Goal: Task Accomplishment & Management: Use online tool/utility

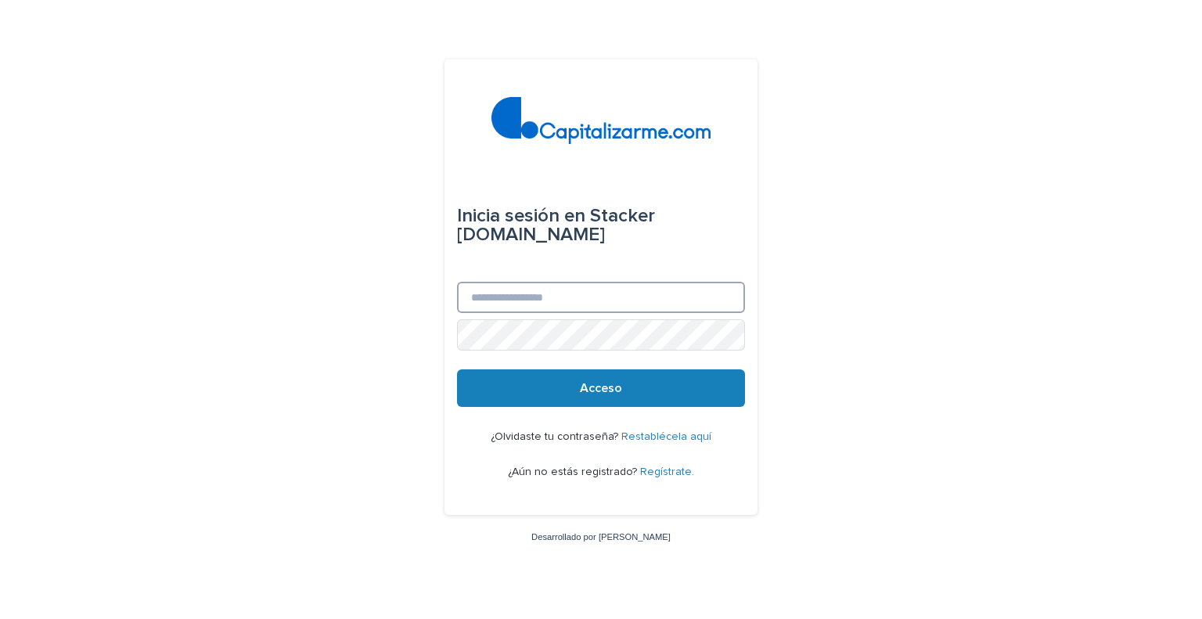
click at [552, 307] on input "Correo electrónico" at bounding box center [601, 297] width 288 height 31
type input "**********"
click at [457, 369] on button "Acceso" at bounding box center [601, 388] width 288 height 38
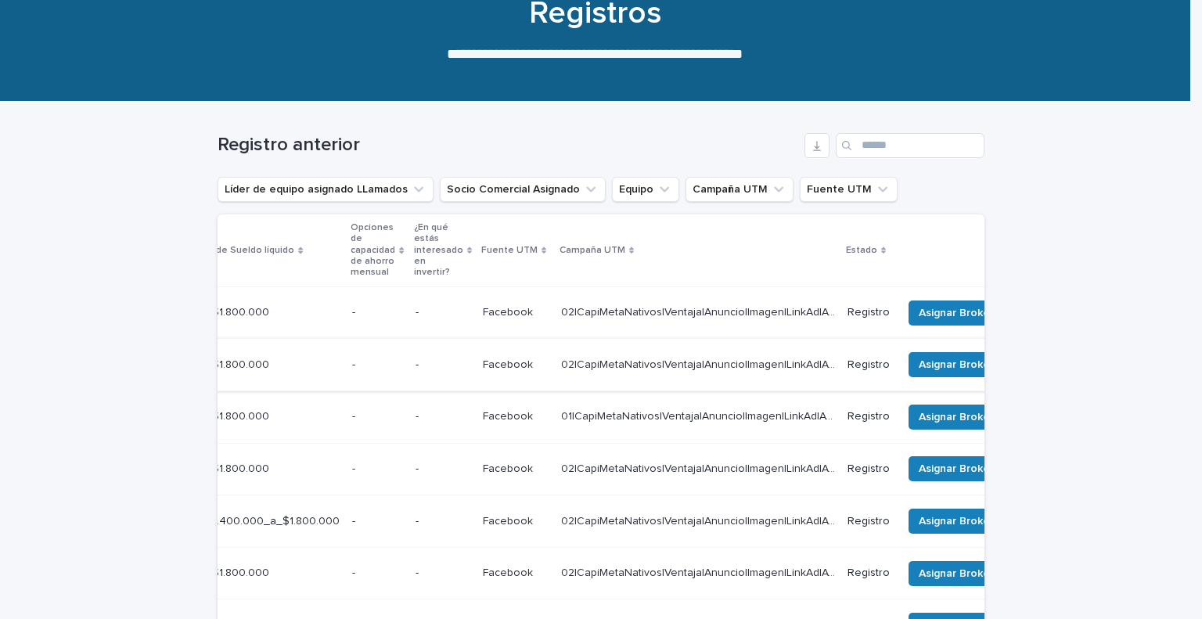
scroll to position [0, 579]
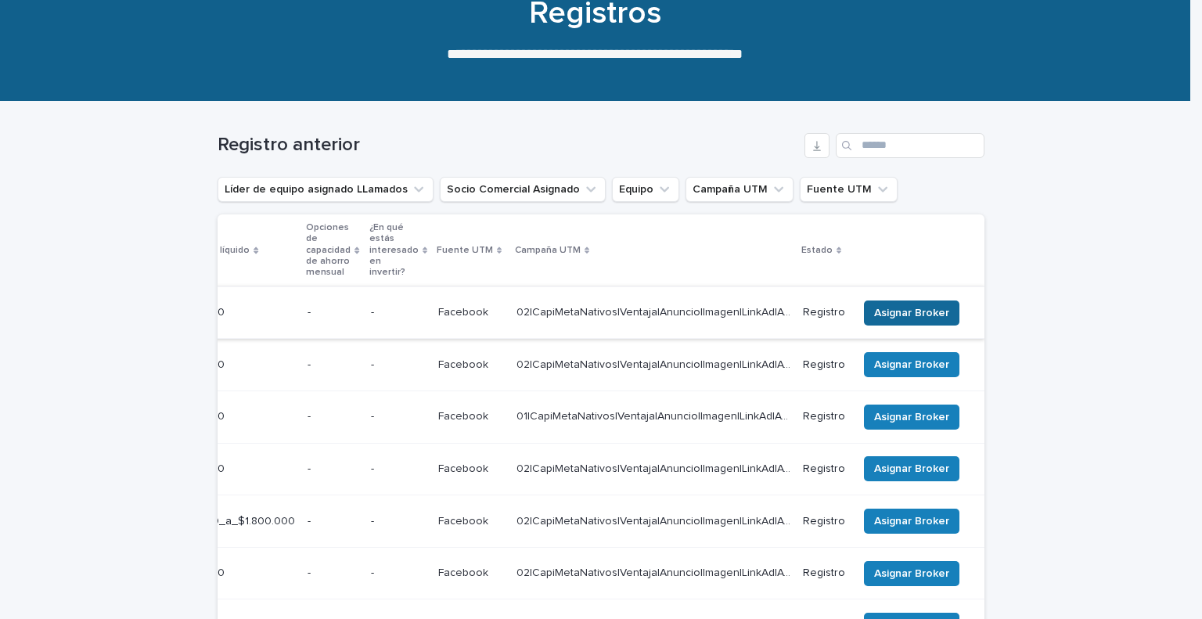
click at [905, 312] on font "Asignar Broker" at bounding box center [911, 312] width 75 height 11
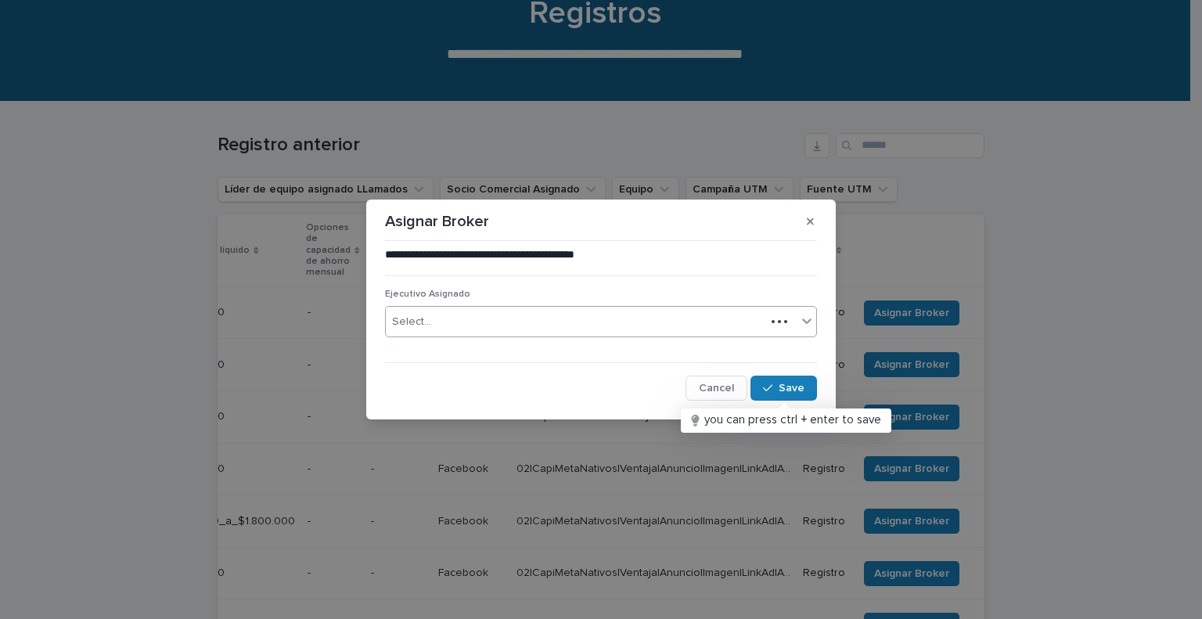
click at [584, 325] on div "Select..." at bounding box center [575, 322] width 379 height 26
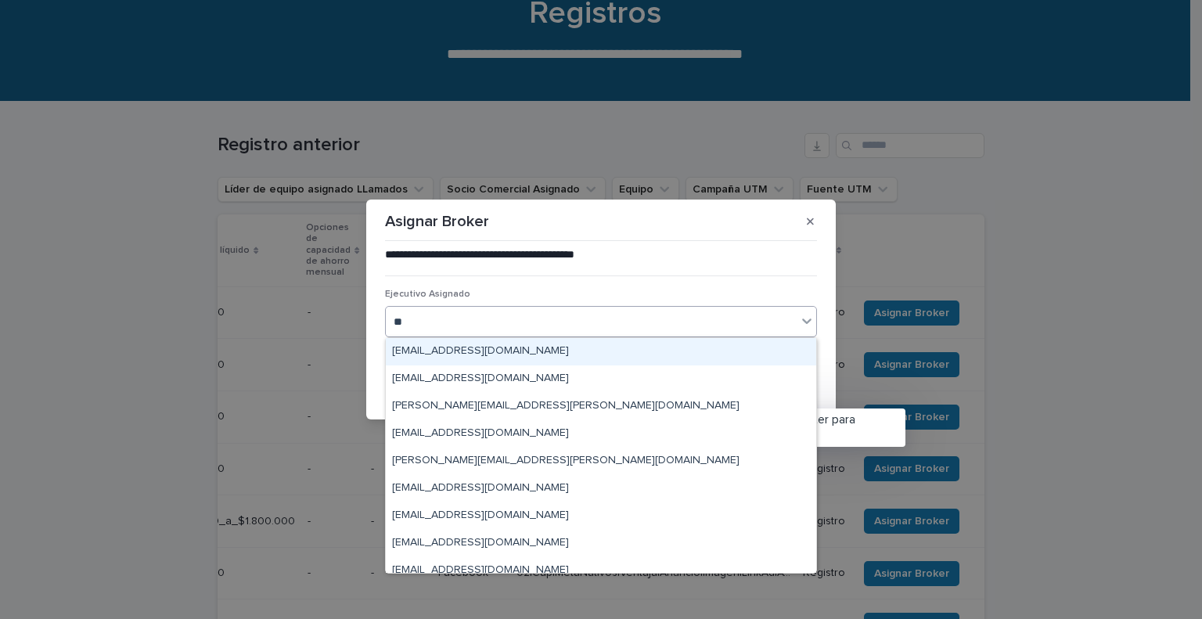
type input "***"
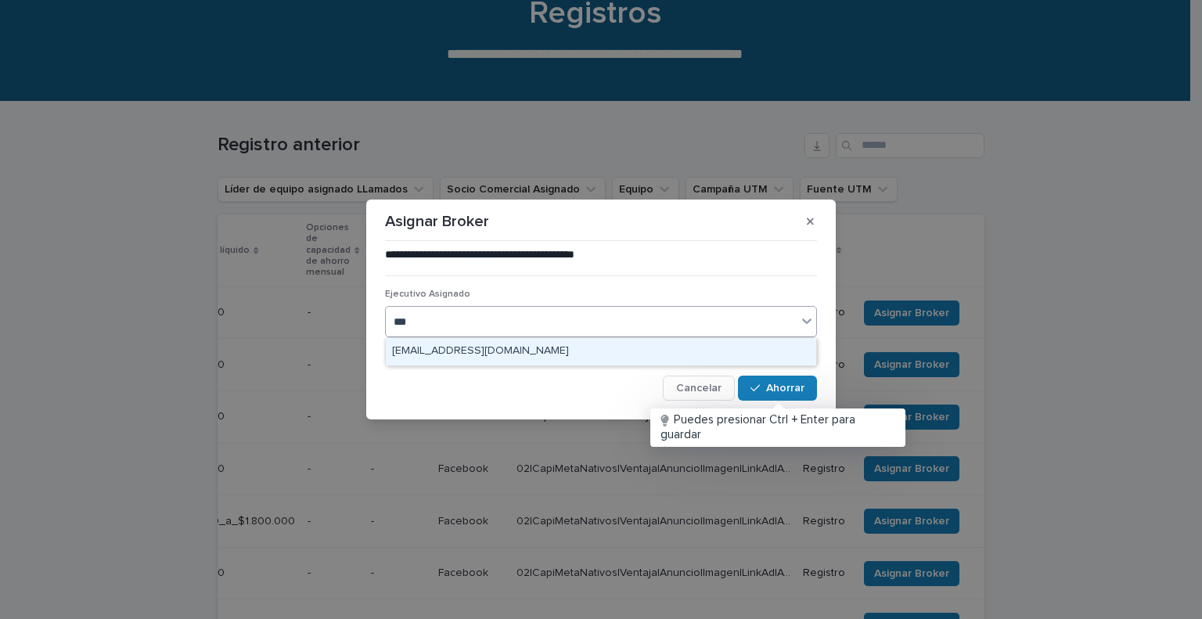
click at [558, 351] on div "[EMAIL_ADDRESS][DOMAIN_NAME]" at bounding box center [601, 351] width 430 height 27
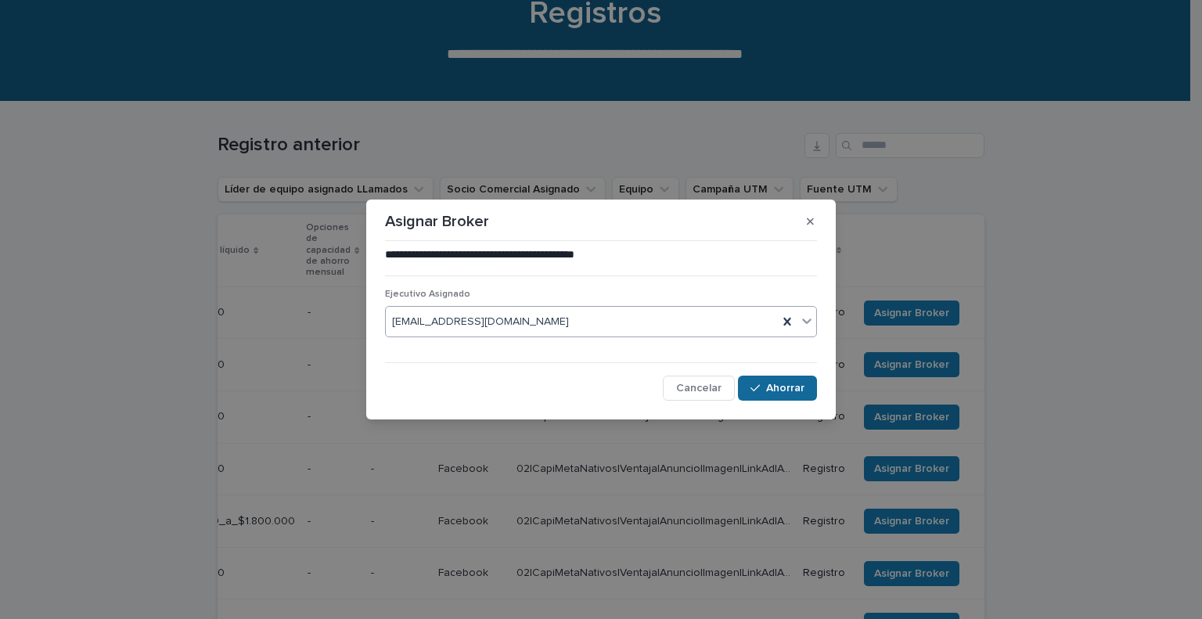
click at [771, 389] on font "Ahorrar" at bounding box center [785, 388] width 38 height 11
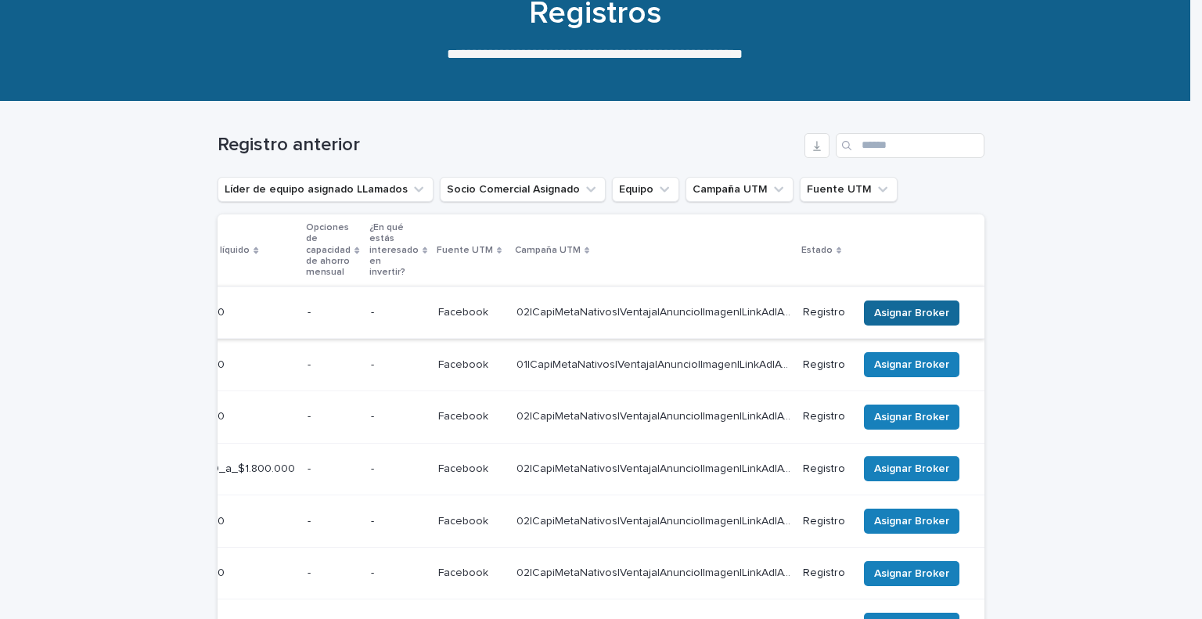
click at [918, 305] on span "Asignar Broker" at bounding box center [911, 313] width 75 height 16
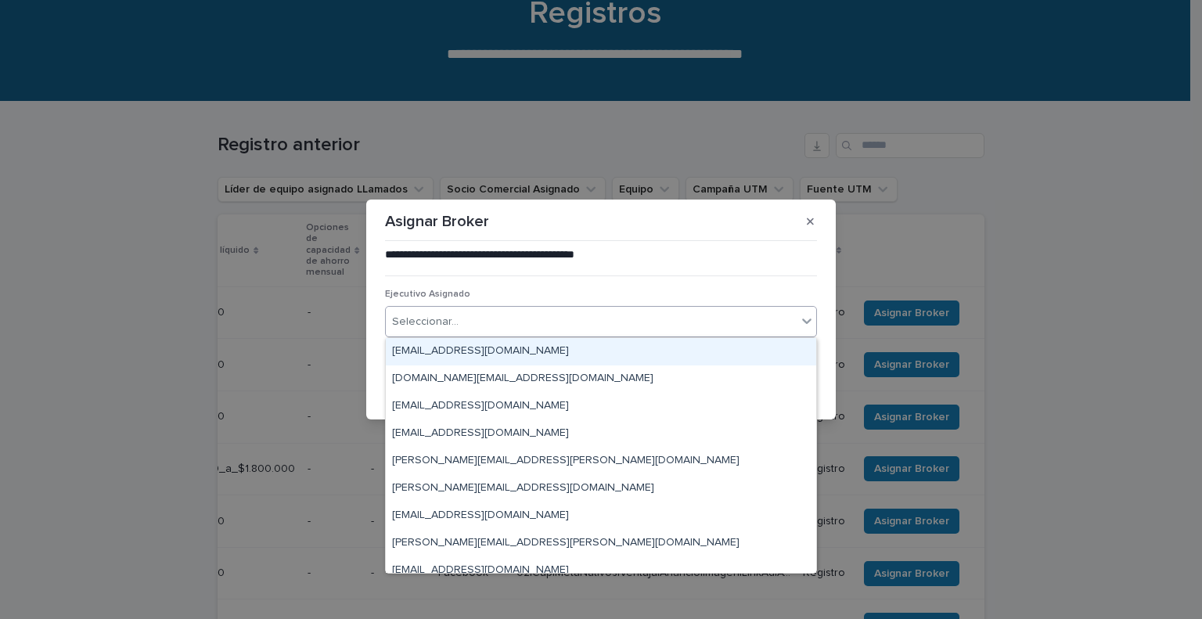
click at [526, 329] on div "Seleccionar..." at bounding box center [591, 322] width 411 height 26
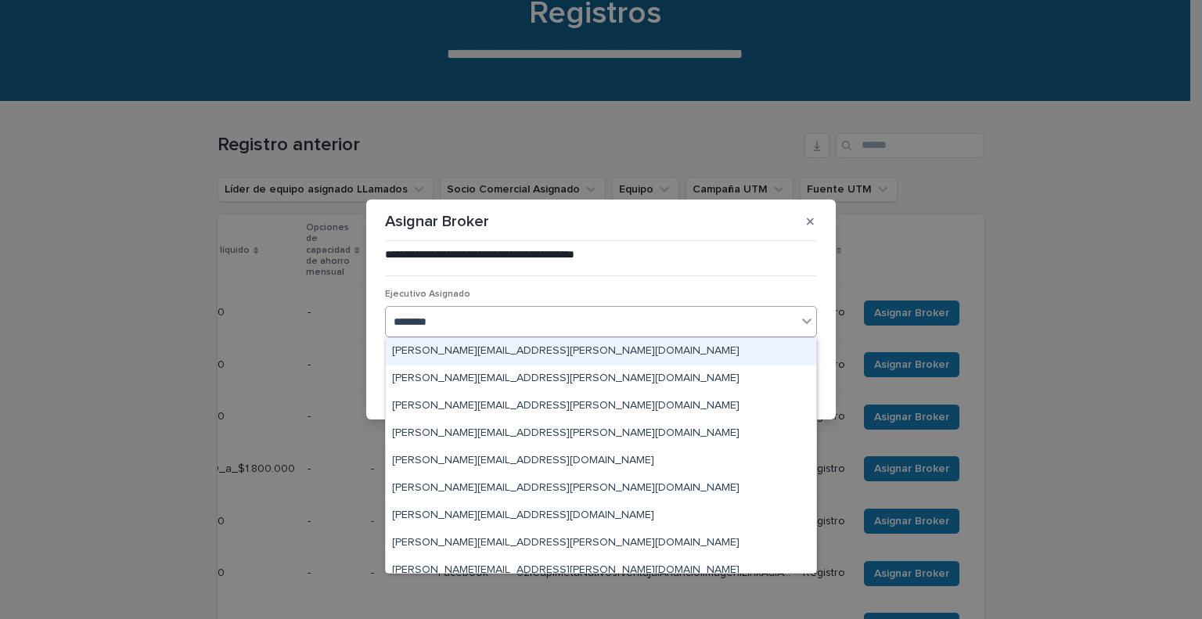
type input "*********"
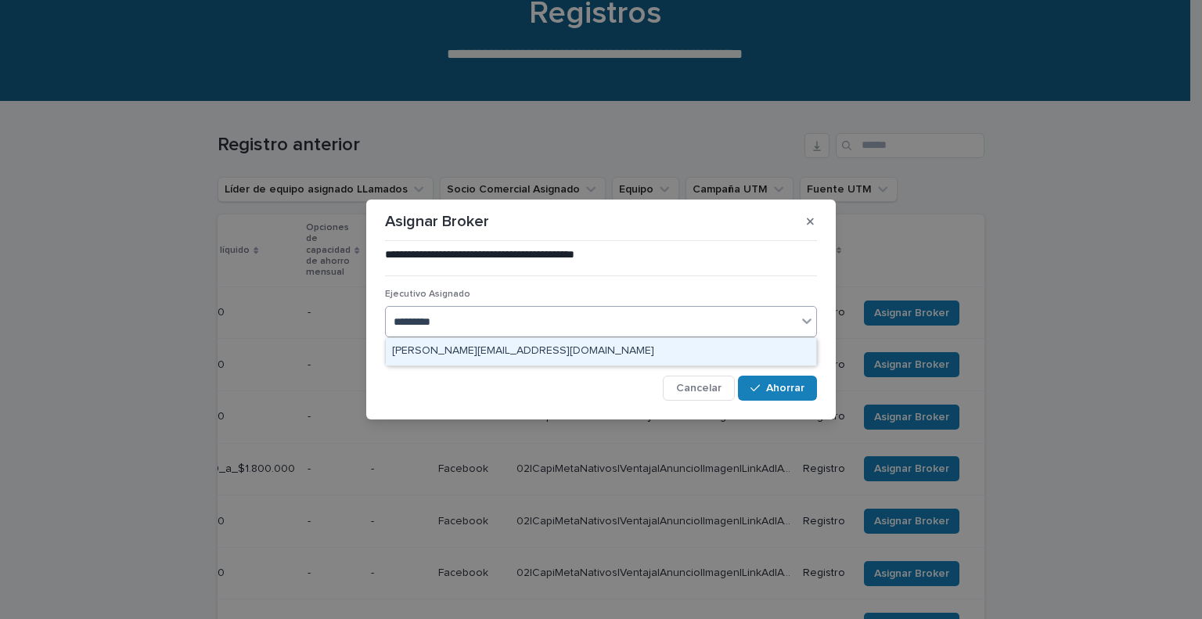
click at [504, 350] on div "[PERSON_NAME][EMAIL_ADDRESS][DOMAIN_NAME]" at bounding box center [601, 351] width 430 height 27
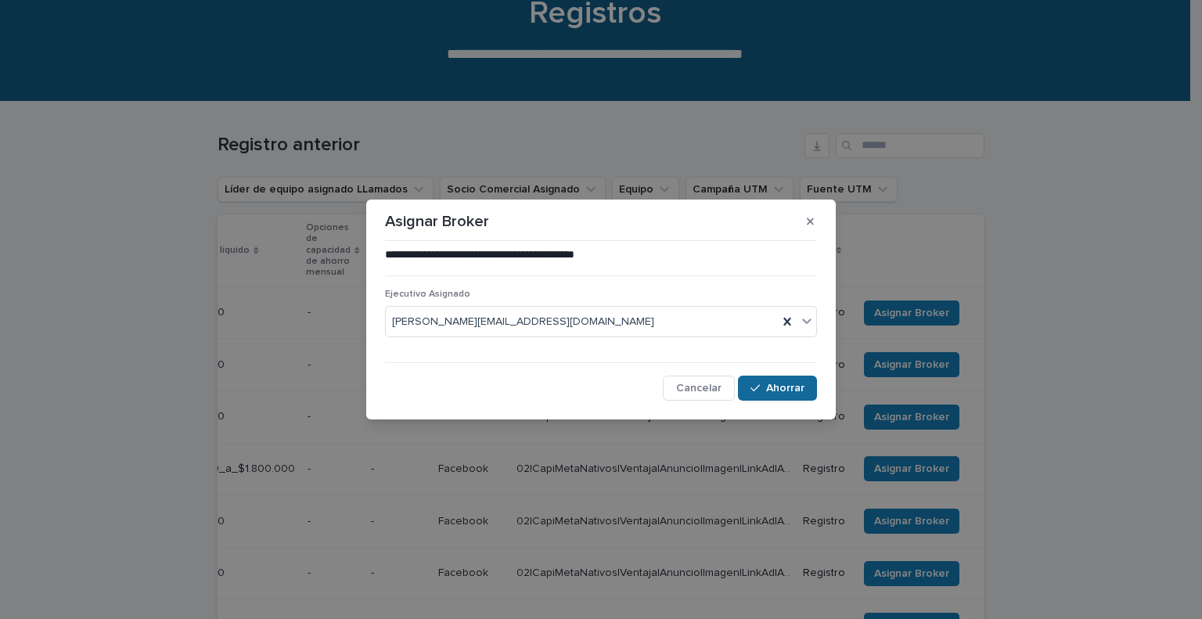
click at [769, 384] on font "Ahorrar" at bounding box center [785, 388] width 38 height 11
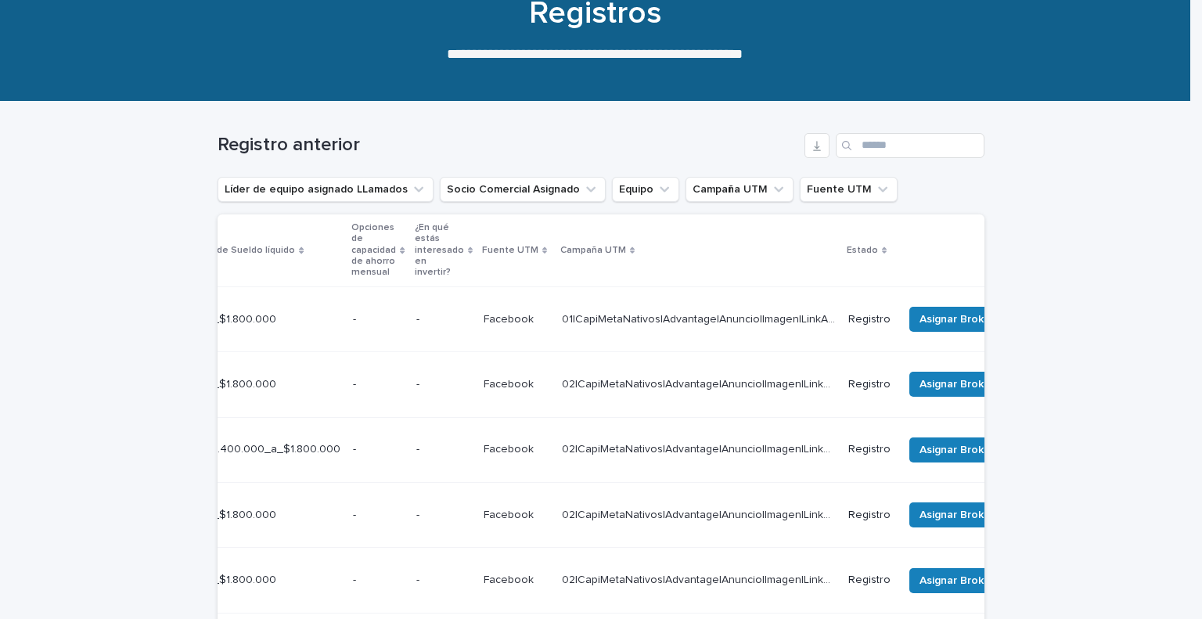
scroll to position [0, 493]
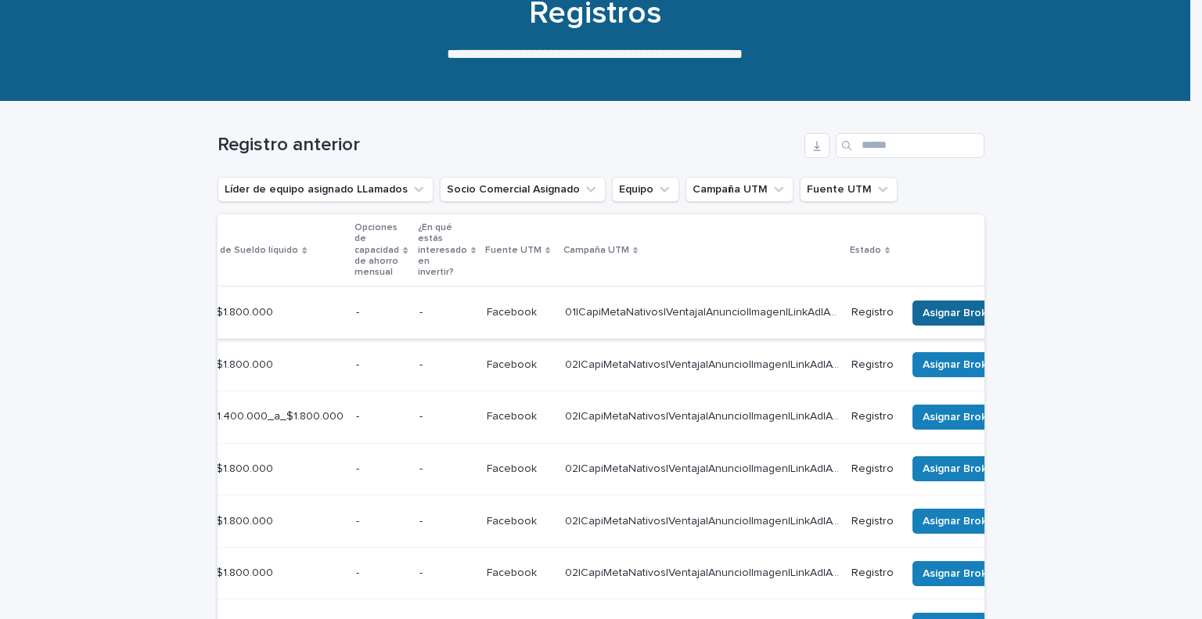
click at [951, 312] on button "Asignar Broker" at bounding box center [959, 312] width 95 height 25
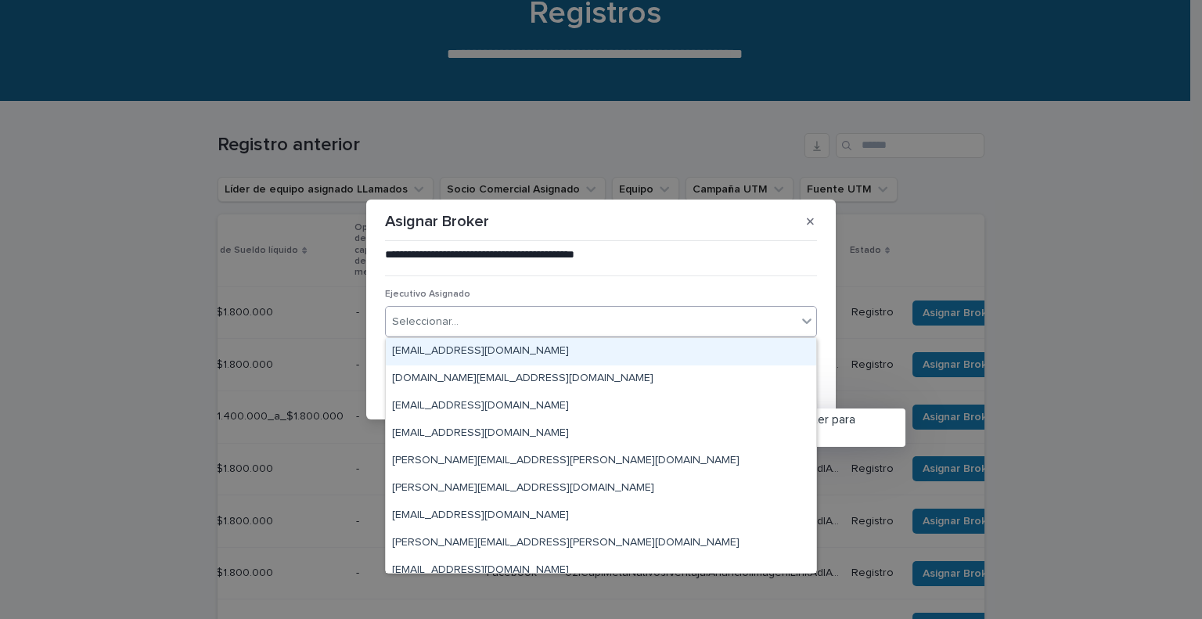
click at [580, 325] on div "Seleccionar..." at bounding box center [591, 322] width 411 height 26
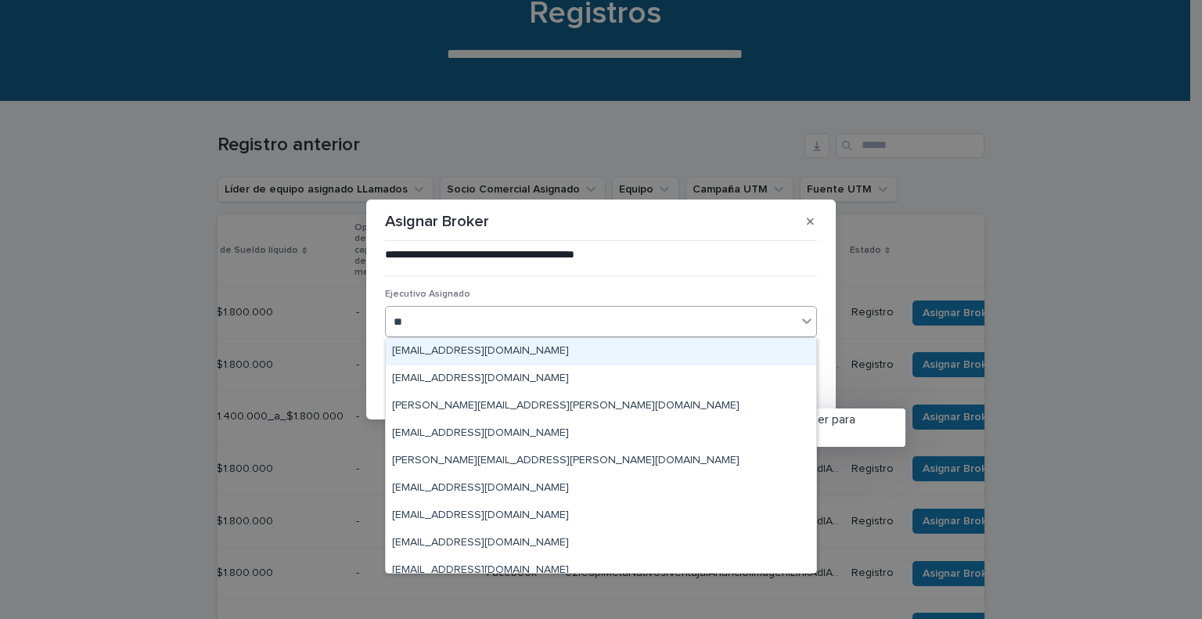
type input "***"
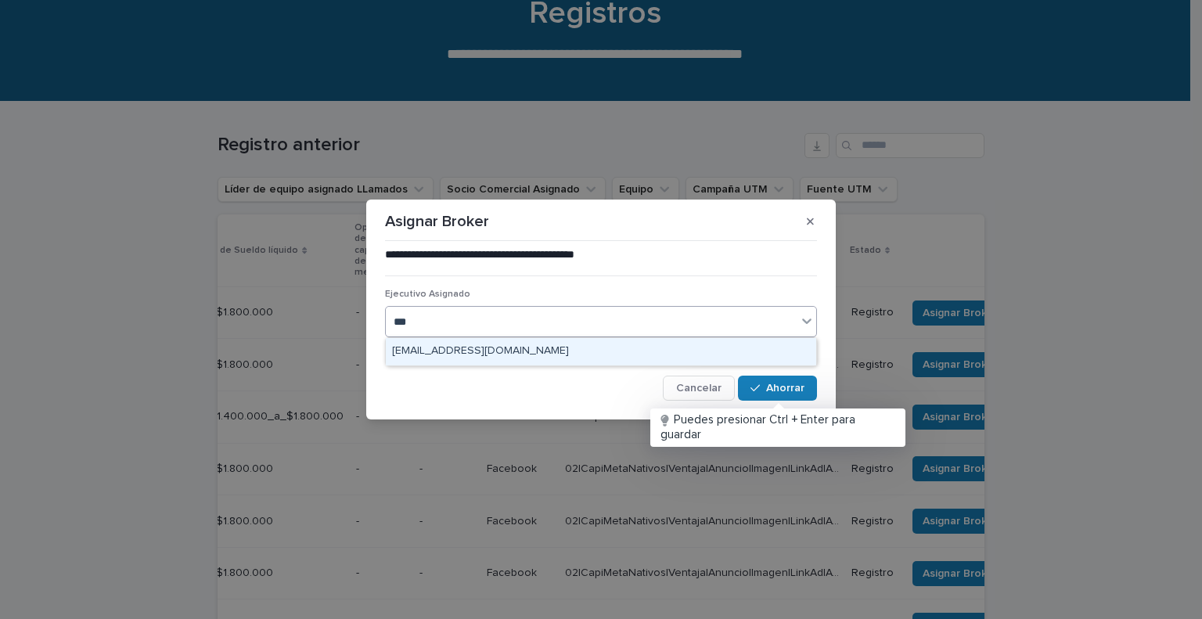
click at [548, 348] on div "[EMAIL_ADDRESS][DOMAIN_NAME]" at bounding box center [601, 351] width 430 height 27
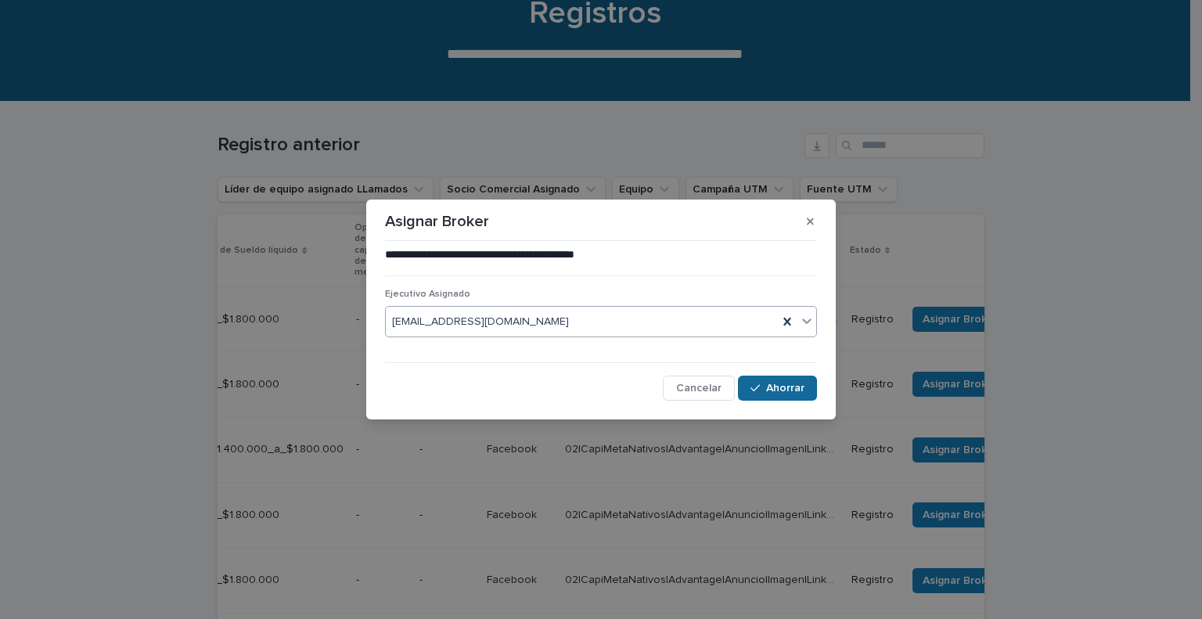
click at [793, 379] on button "Ahorrar" at bounding box center [777, 388] width 79 height 25
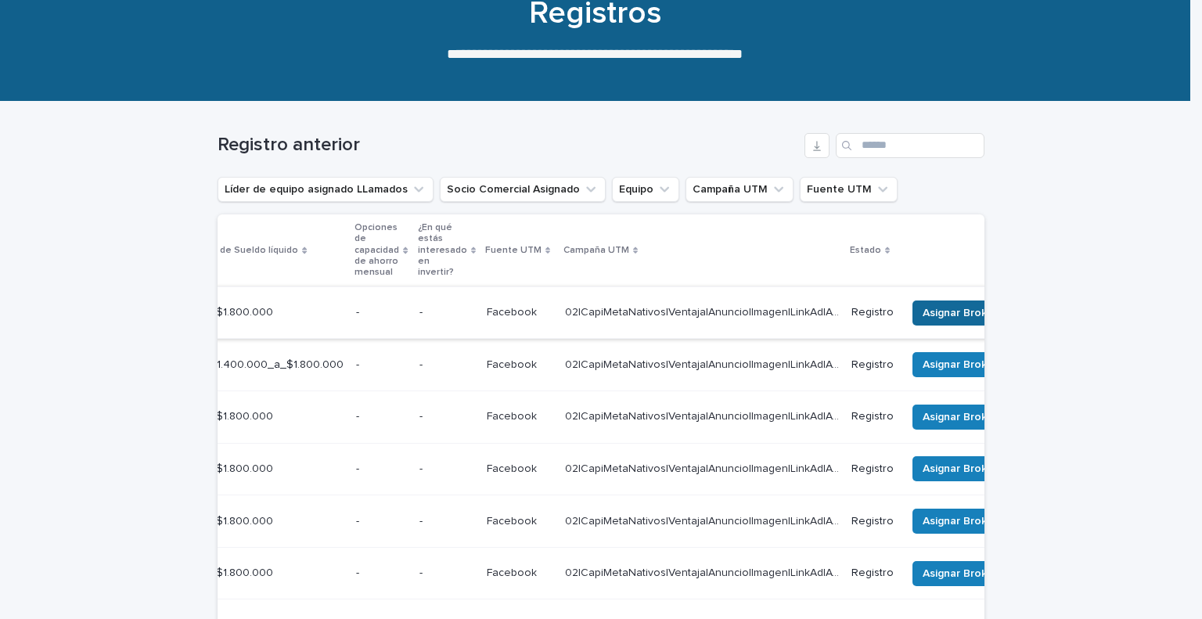
click at [963, 313] on font "Asignar Broker" at bounding box center [959, 312] width 75 height 11
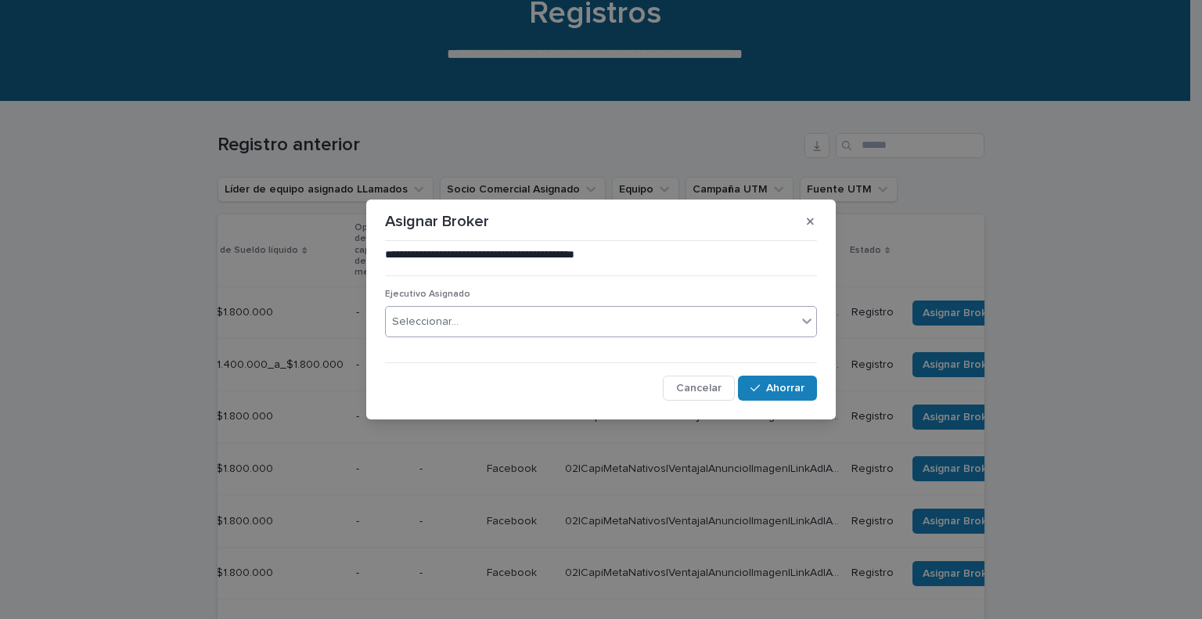
click at [568, 318] on div "Seleccionar..." at bounding box center [591, 322] width 411 height 26
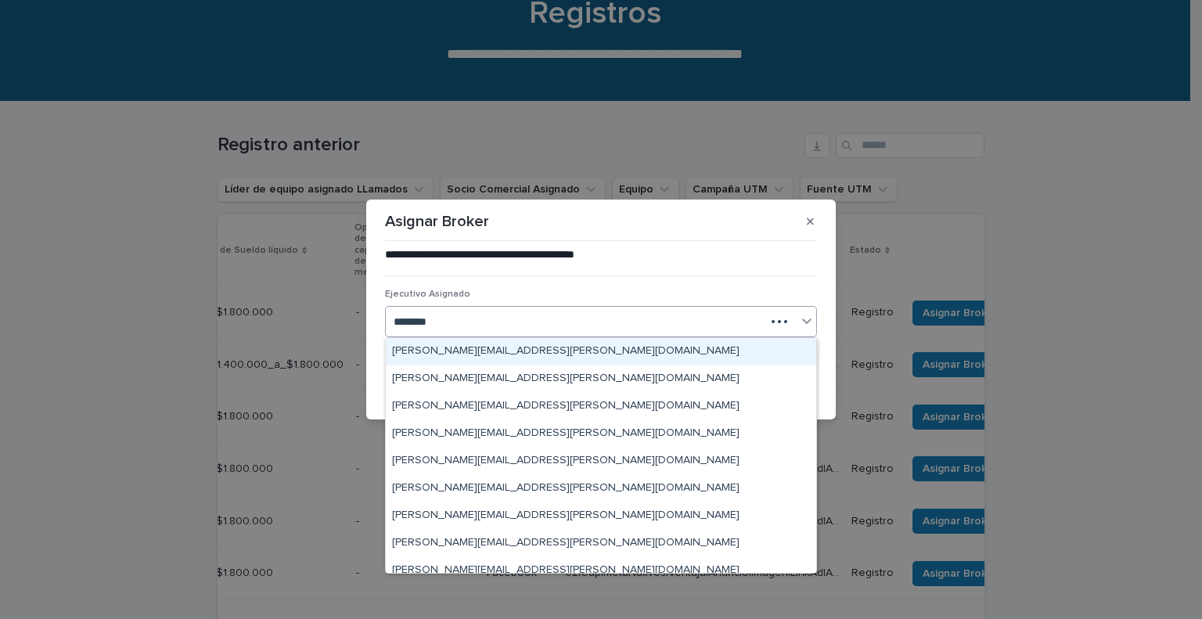
type input "*********"
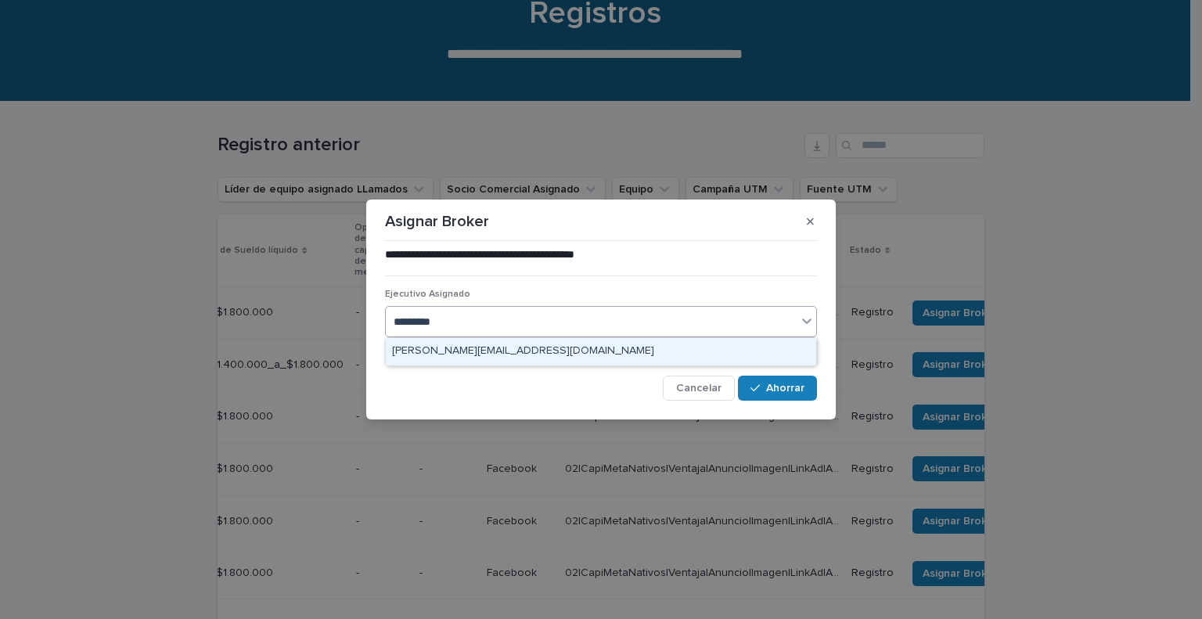
click at [526, 354] on font "[PERSON_NAME][EMAIL_ADDRESS][DOMAIN_NAME]" at bounding box center [523, 350] width 262 height 11
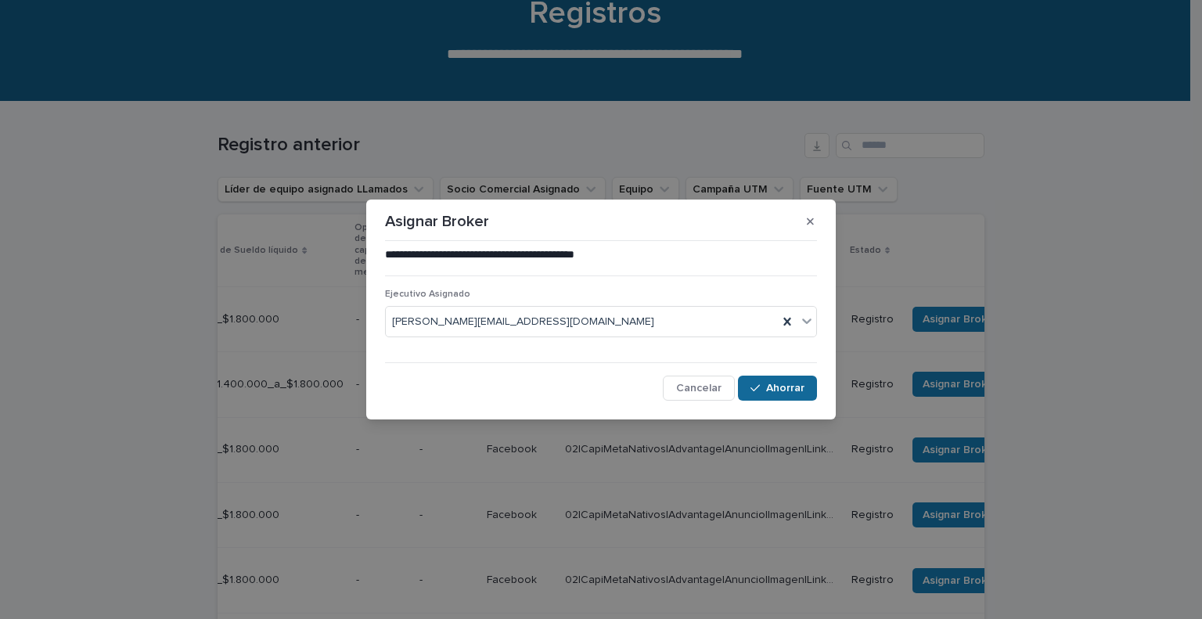
click at [767, 381] on button "Ahorrar" at bounding box center [777, 388] width 79 height 25
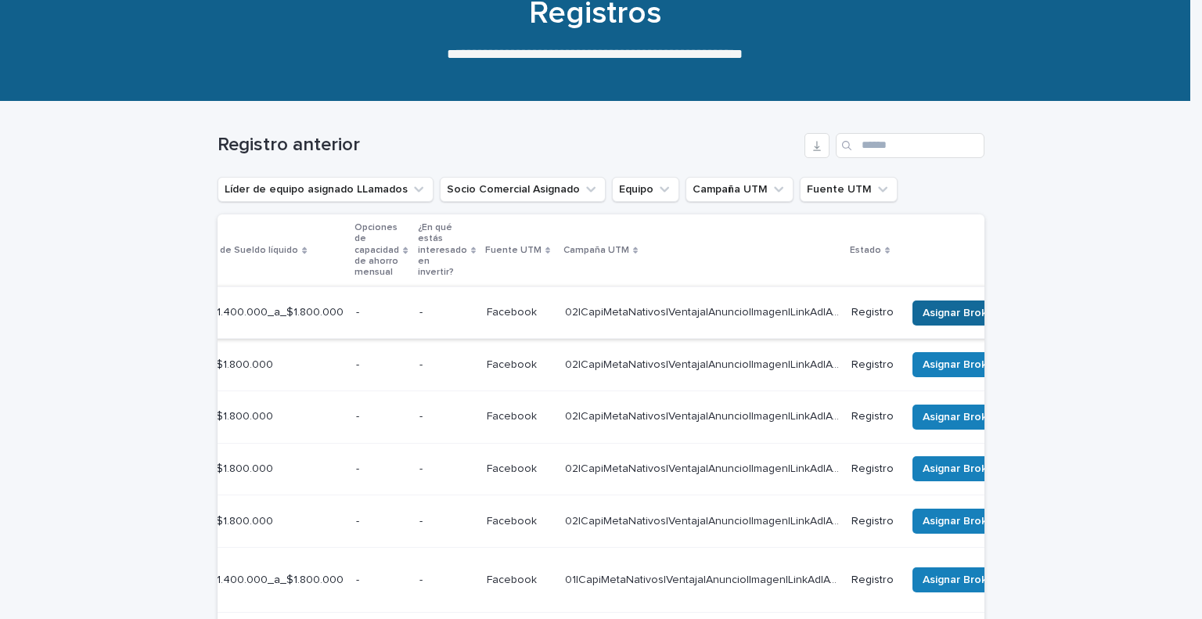
click at [963, 310] on font "Asignar Broker" at bounding box center [959, 312] width 75 height 11
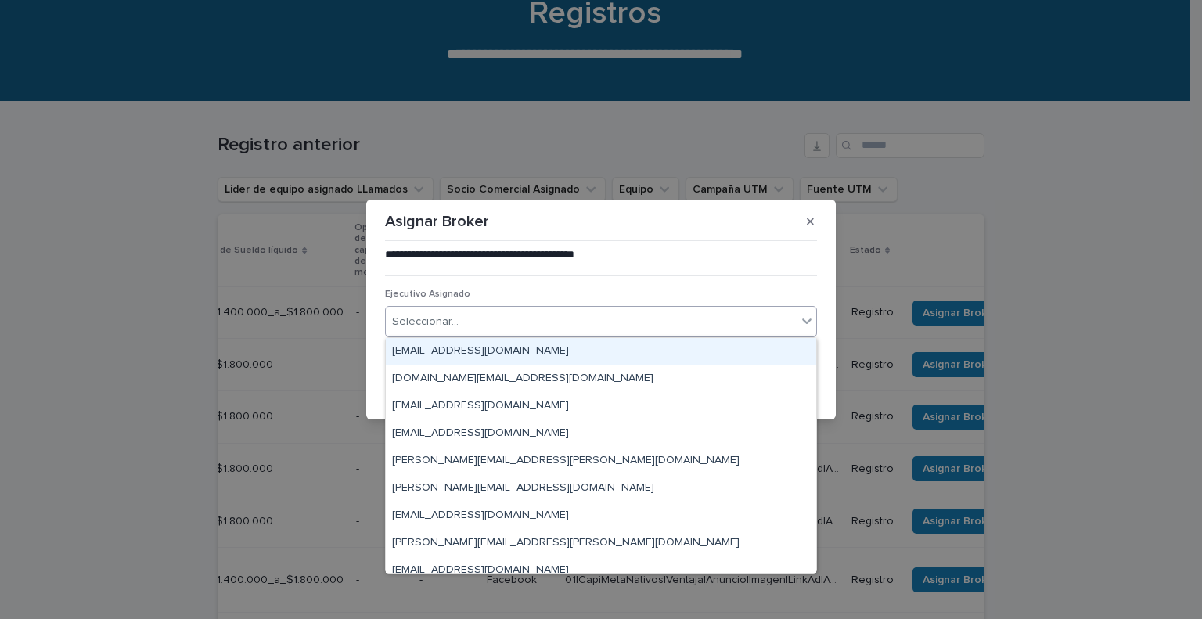
click at [602, 323] on div "Seleccionar..." at bounding box center [591, 322] width 411 height 26
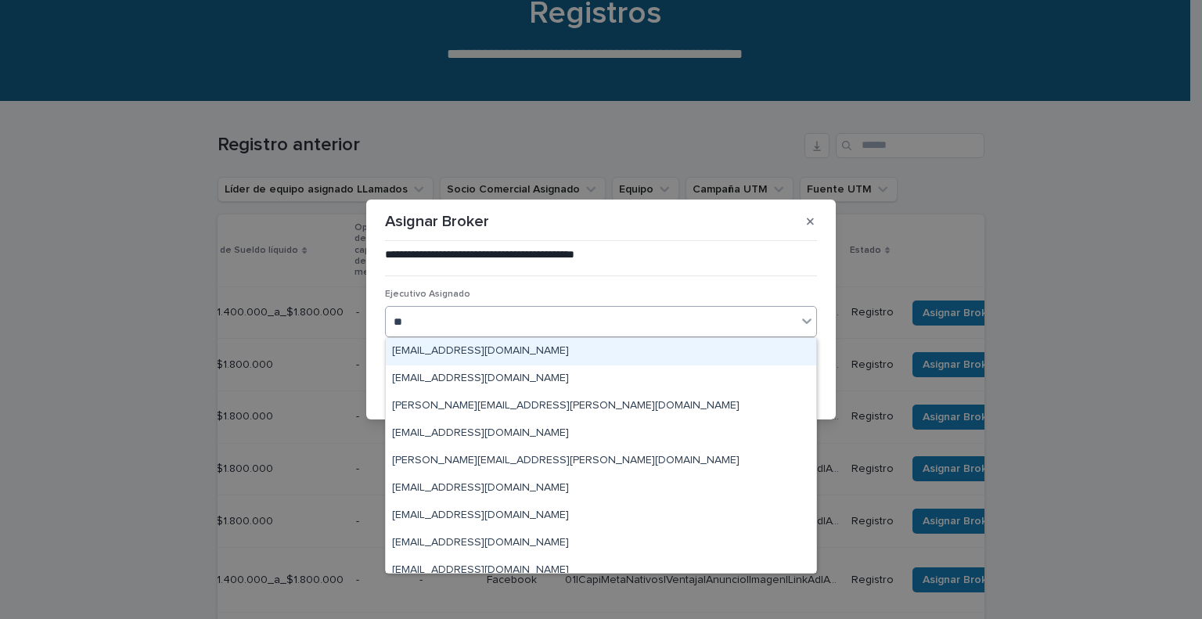
type input "***"
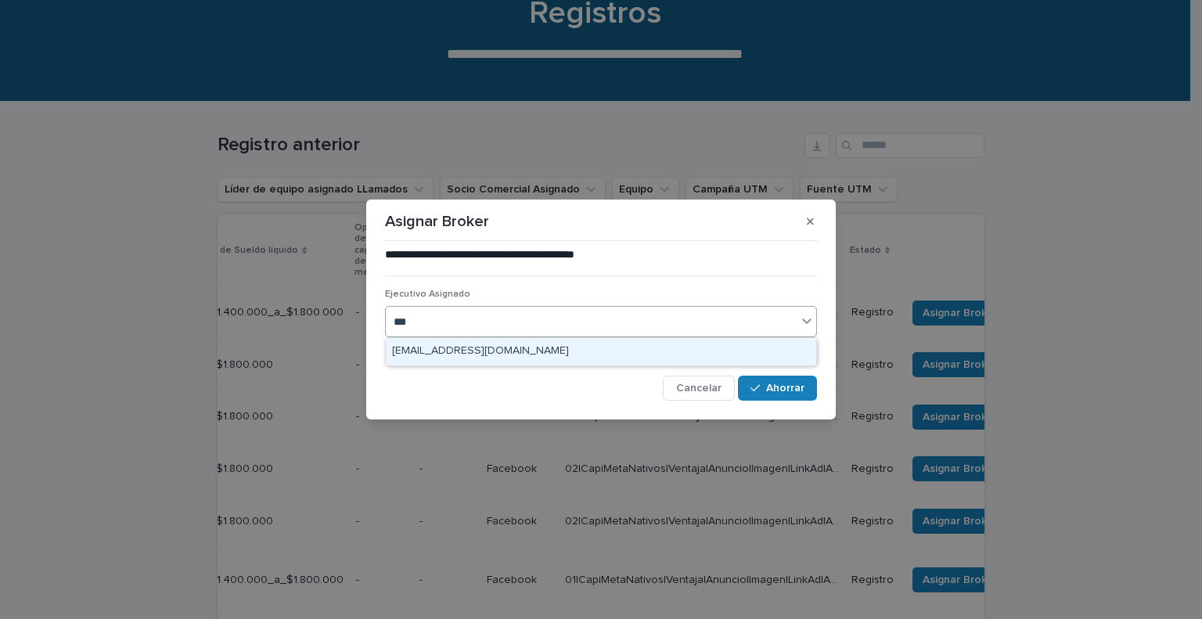
click at [562, 347] on div "[EMAIL_ADDRESS][DOMAIN_NAME]" at bounding box center [601, 351] width 430 height 27
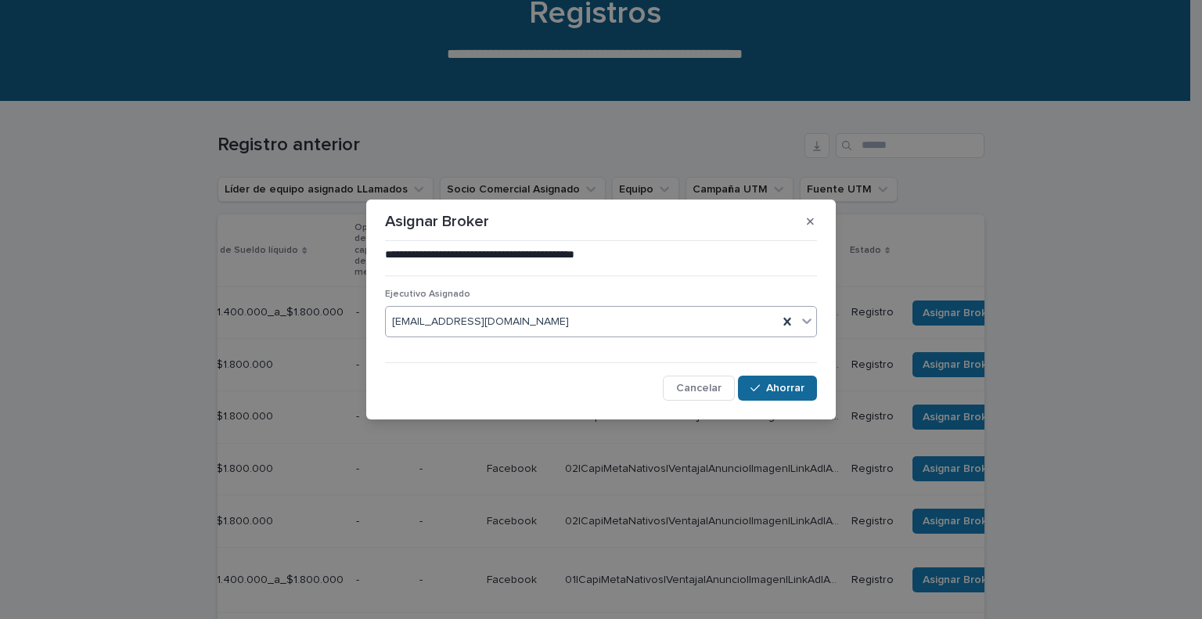
click at [771, 394] on span "Ahorrar" at bounding box center [785, 388] width 38 height 11
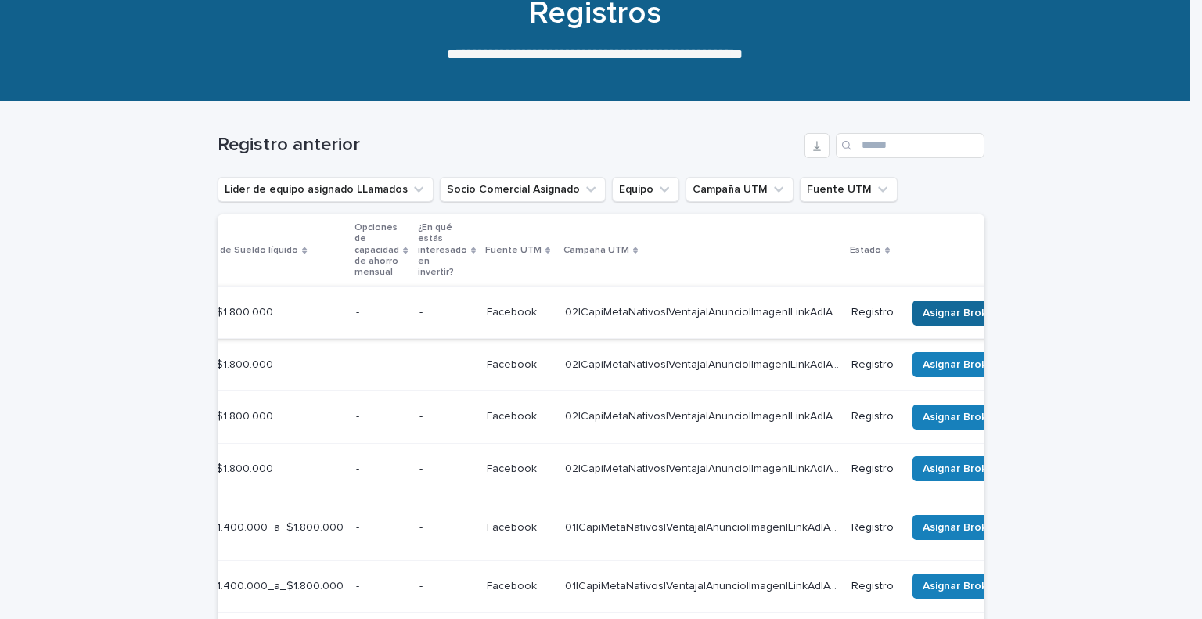
click at [954, 307] on button "Asignar Broker" at bounding box center [959, 312] width 95 height 25
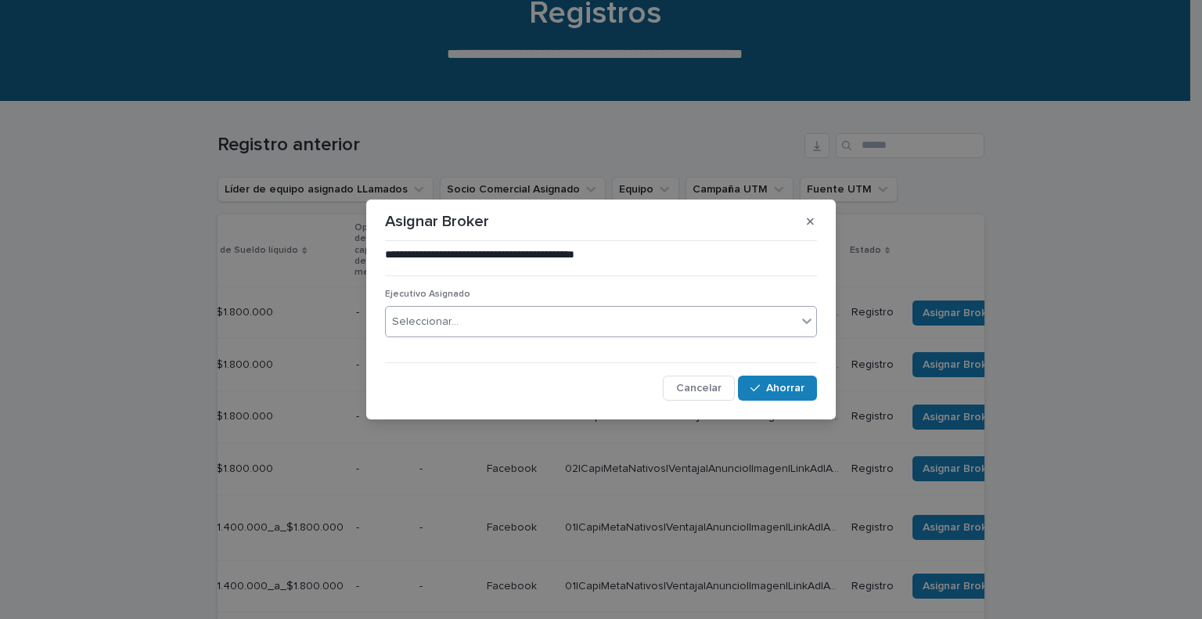
click at [657, 319] on div "Seleccionar..." at bounding box center [591, 322] width 411 height 26
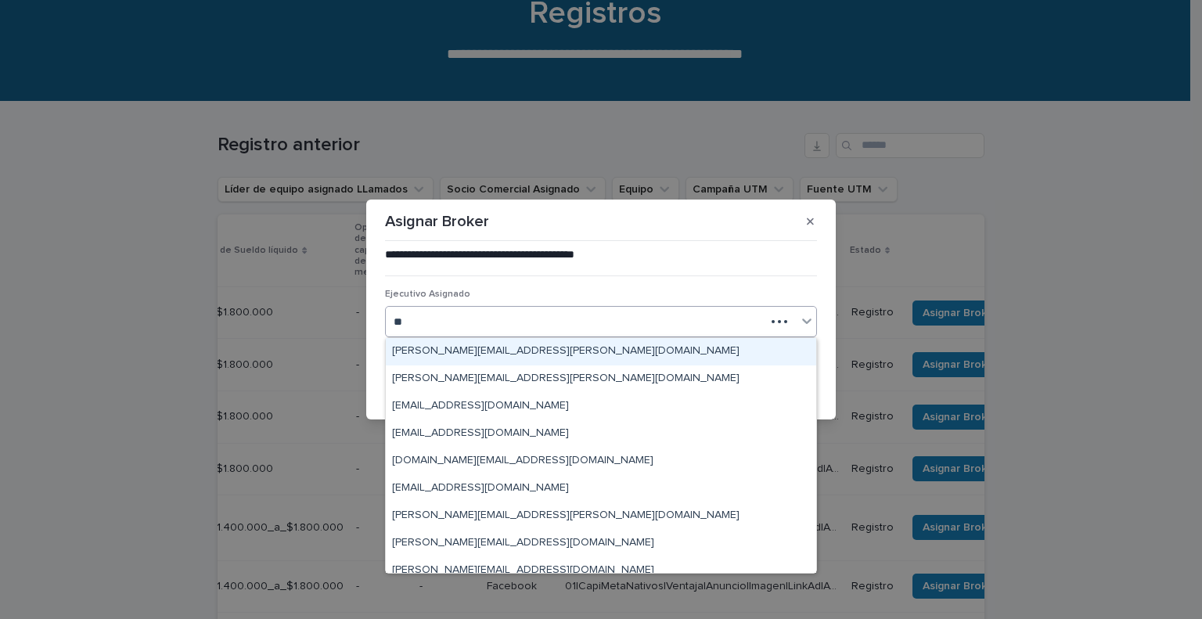
type input "***"
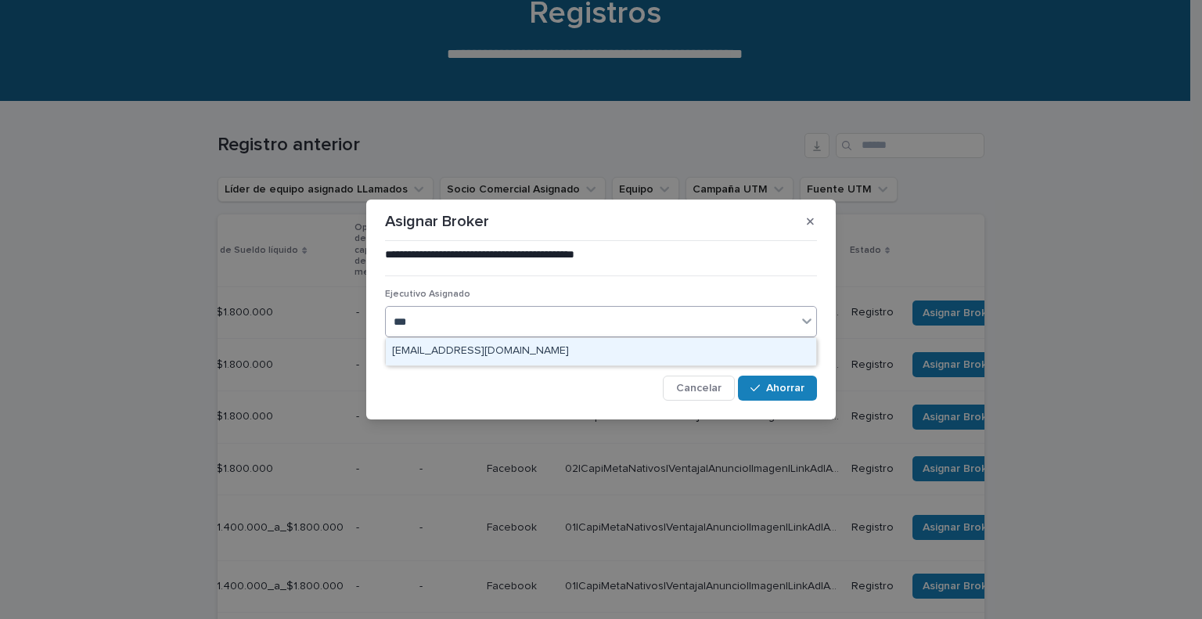
click at [570, 355] on div "[EMAIL_ADDRESS][DOMAIN_NAME]" at bounding box center [601, 351] width 430 height 27
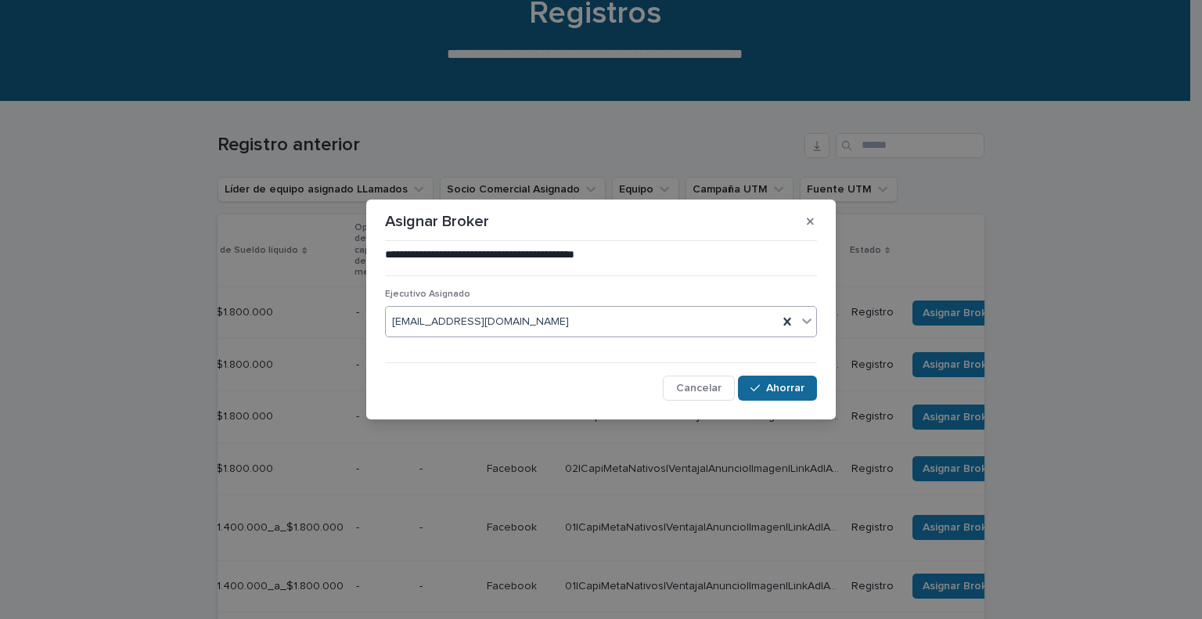
click at [774, 383] on font "Ahorrar" at bounding box center [785, 388] width 38 height 11
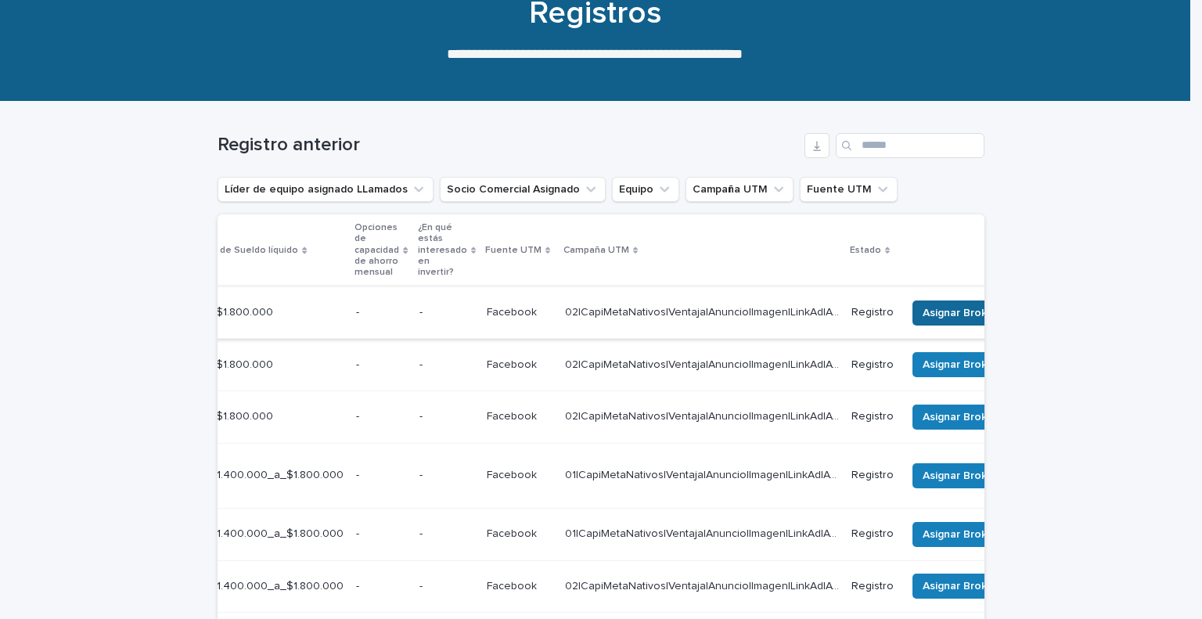
click at [960, 310] on font "Asignar Broker" at bounding box center [959, 312] width 75 height 11
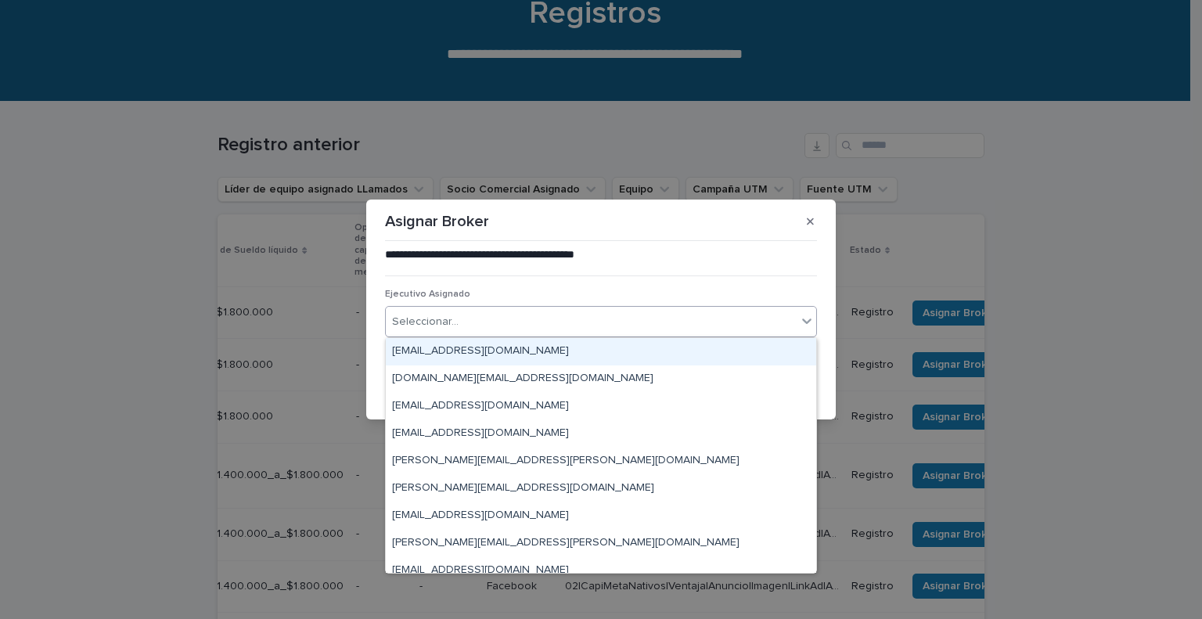
click at [607, 322] on div "Seleccionar..." at bounding box center [591, 322] width 411 height 26
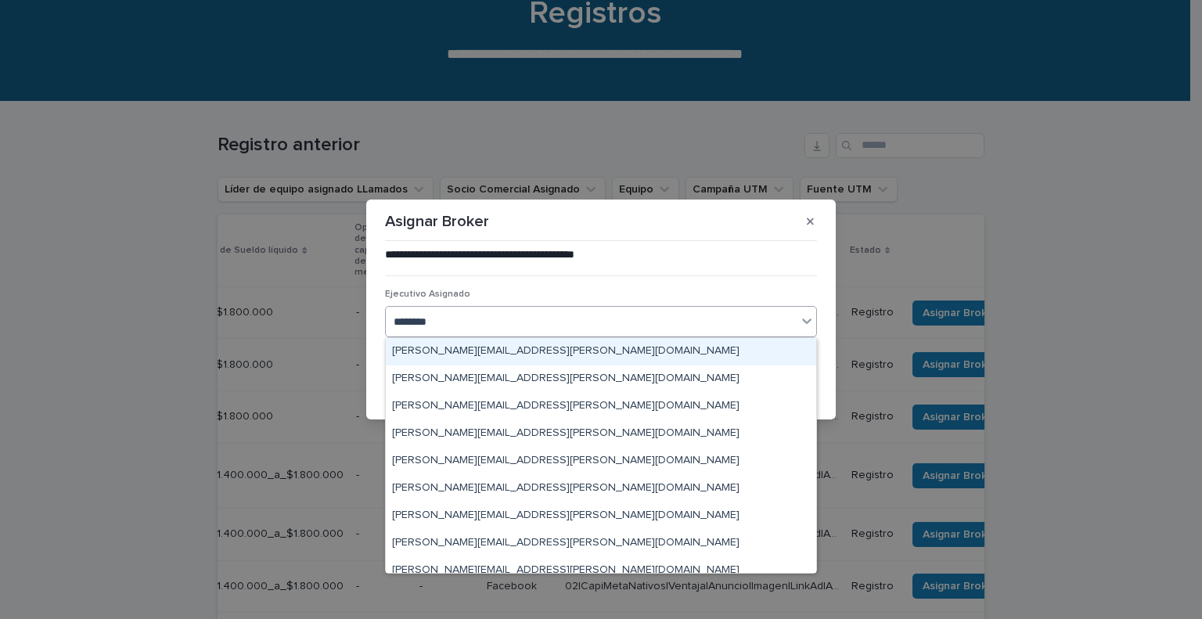
type input "*********"
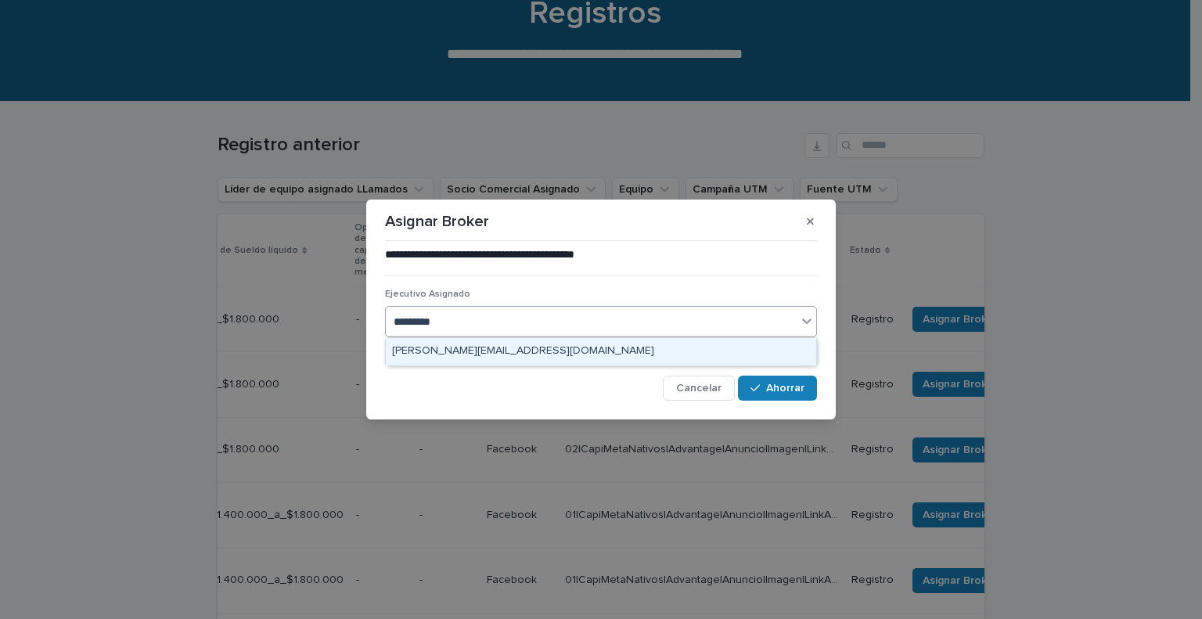
click at [550, 345] on div "[PERSON_NAME][EMAIL_ADDRESS][DOMAIN_NAME]" at bounding box center [601, 351] width 430 height 27
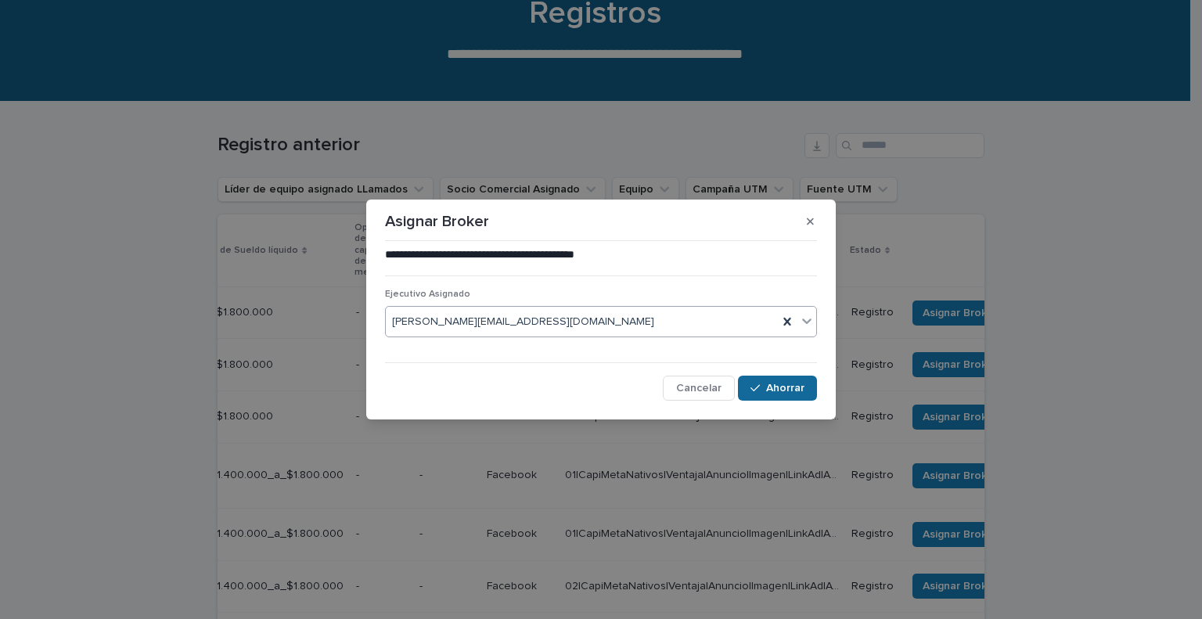
click at [790, 387] on font "Ahorrar" at bounding box center [785, 388] width 38 height 11
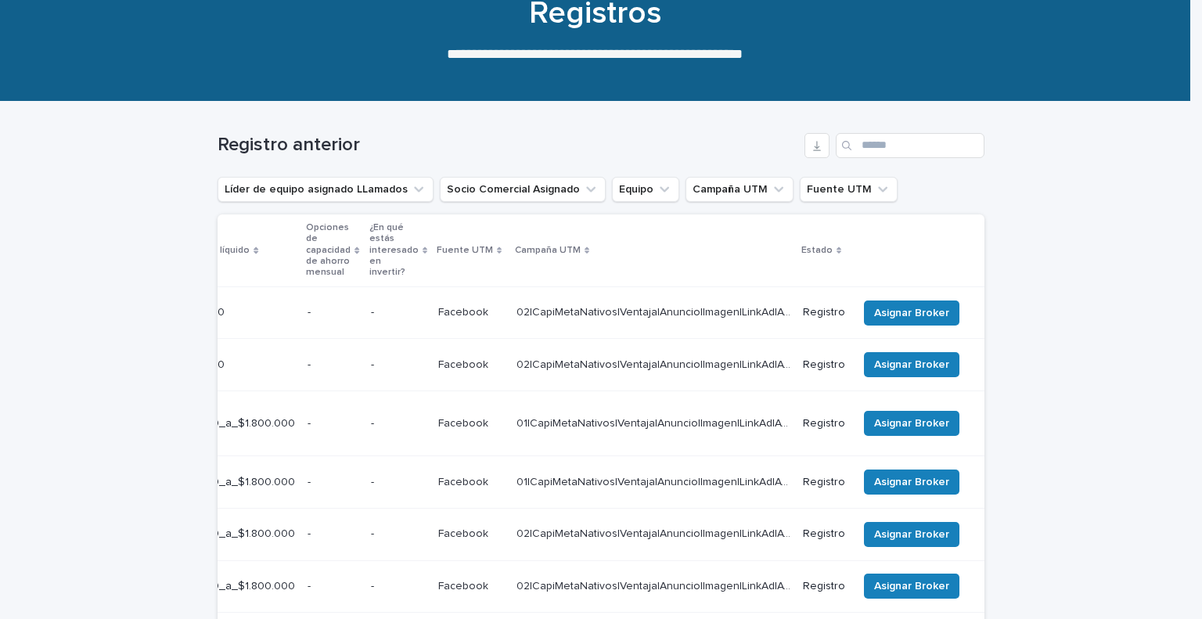
scroll to position [0, 570]
click at [907, 314] on font "Asignar Broker" at bounding box center [911, 312] width 75 height 11
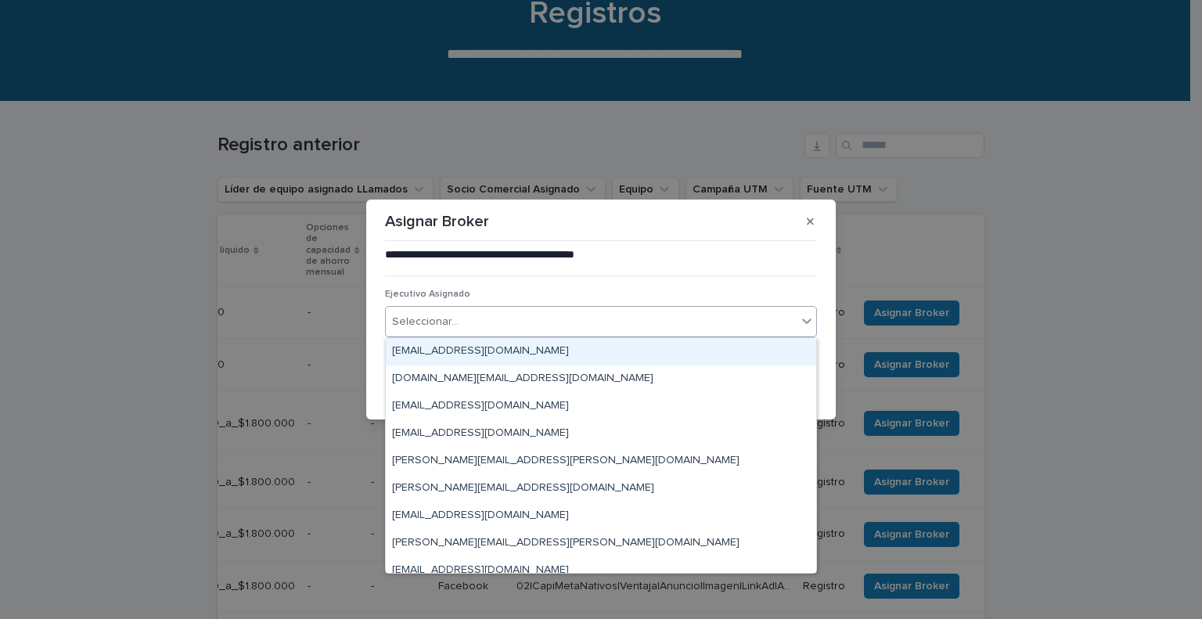
click at [635, 328] on div "Seleccionar..." at bounding box center [591, 322] width 411 height 26
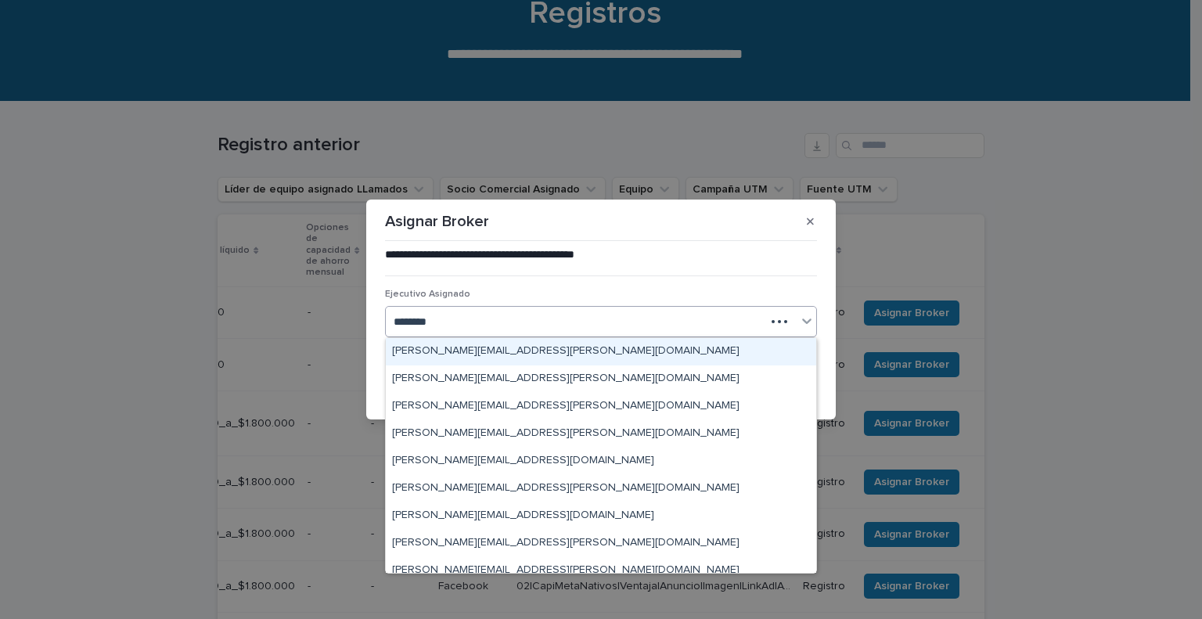
type input "*********"
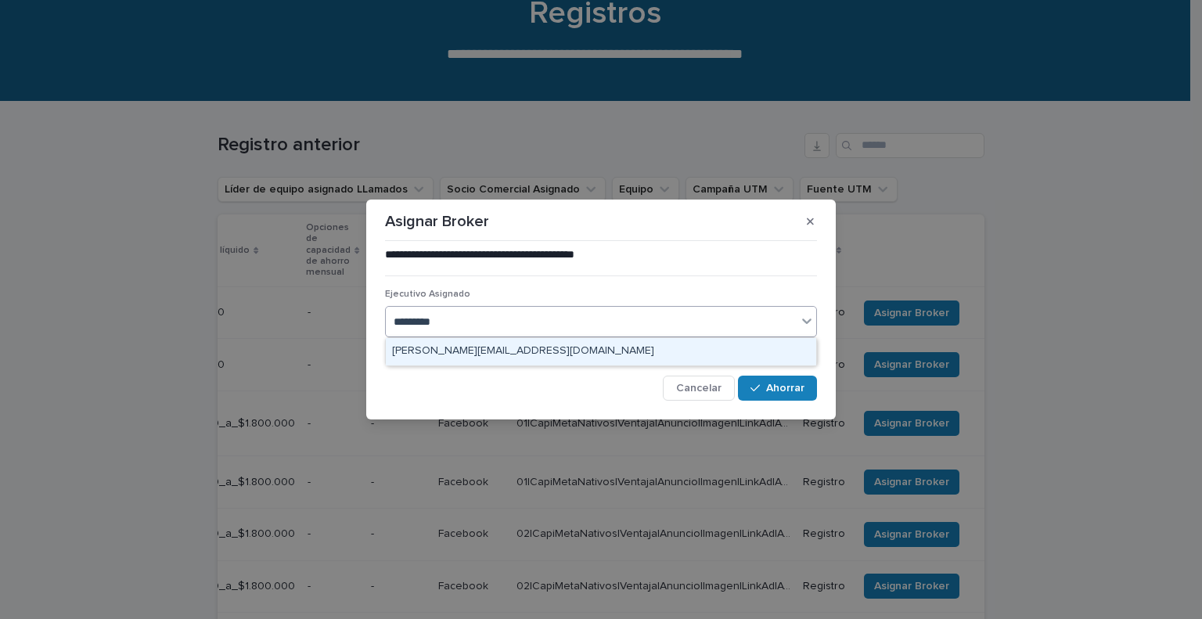
click at [565, 353] on div "[PERSON_NAME][EMAIL_ADDRESS][DOMAIN_NAME]" at bounding box center [601, 351] width 430 height 27
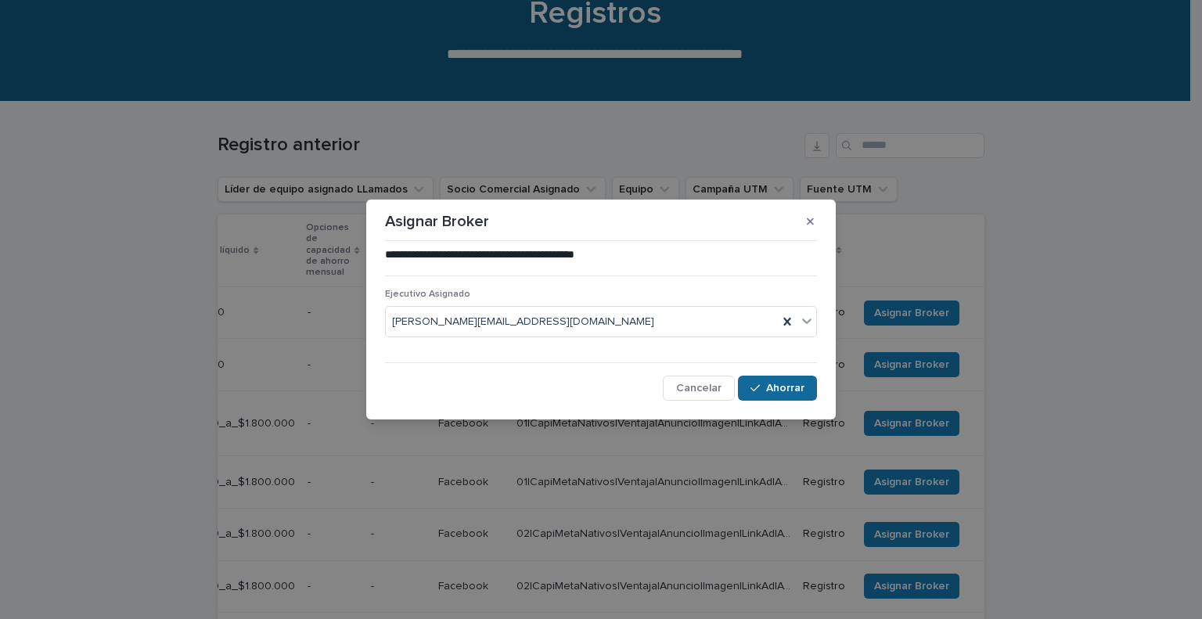
click at [780, 383] on font "Ahorrar" at bounding box center [785, 388] width 38 height 11
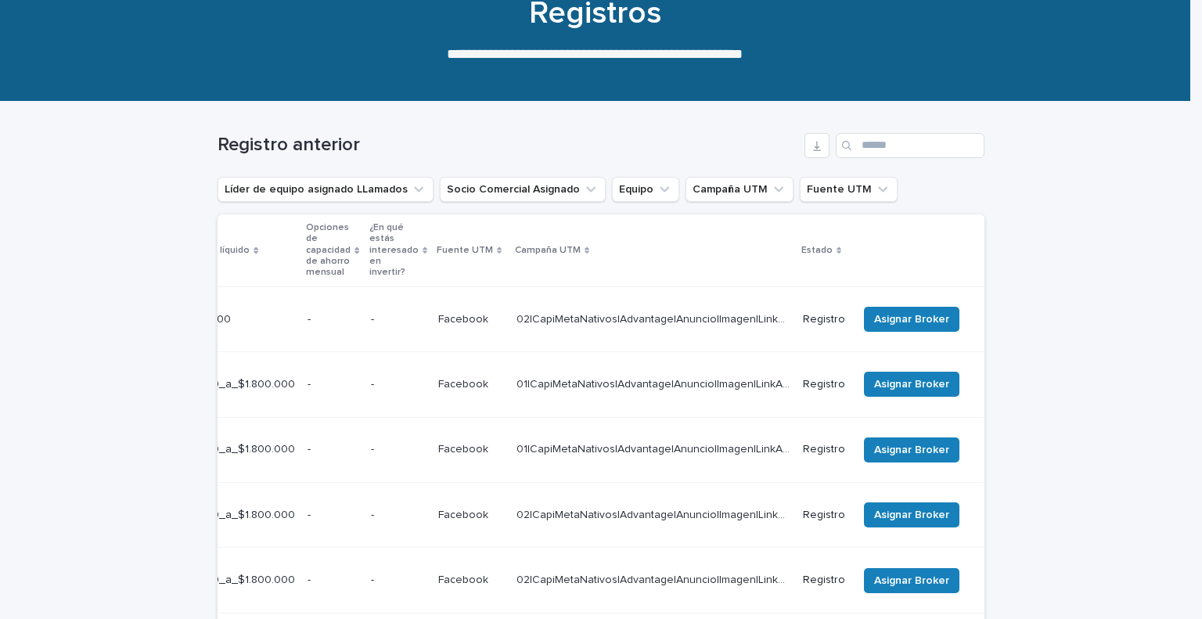
click at [929, 314] on font "Asignar Broker" at bounding box center [911, 319] width 75 height 11
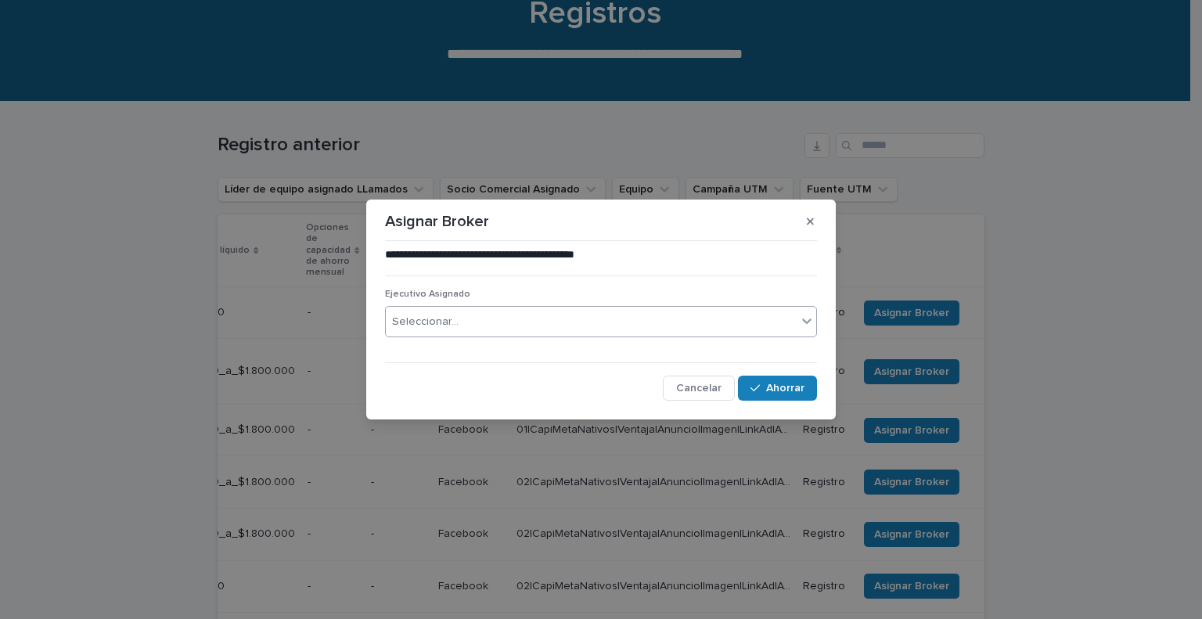
click at [591, 325] on div "Seleccionar..." at bounding box center [591, 322] width 411 height 26
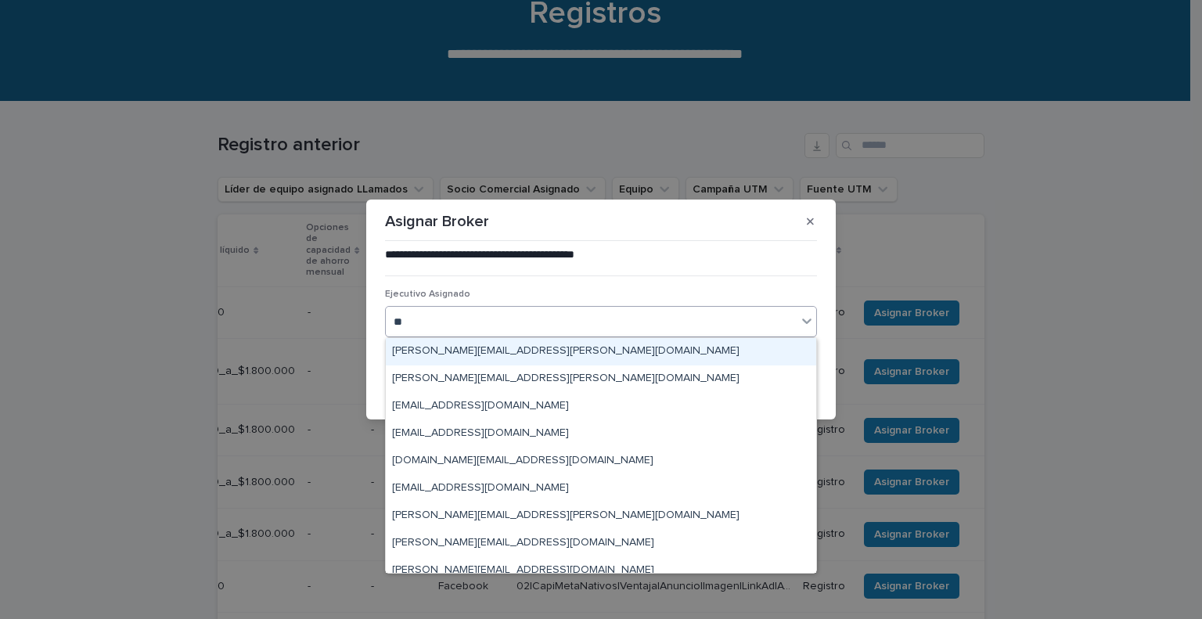
type input "***"
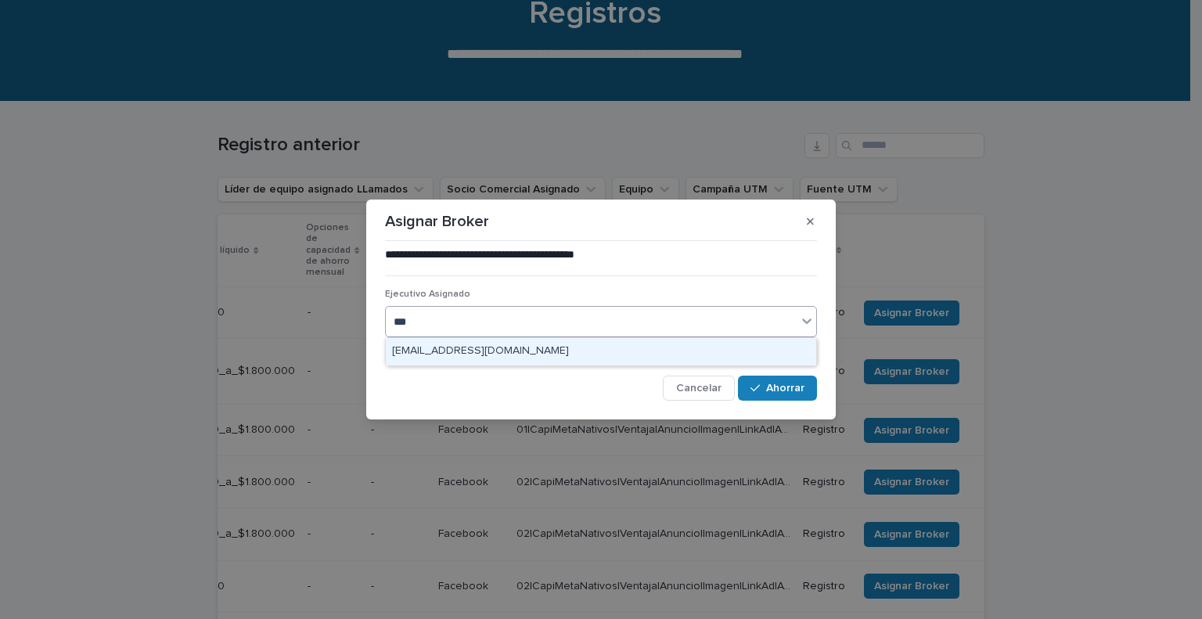
click at [542, 350] on div "[EMAIL_ADDRESS][DOMAIN_NAME]" at bounding box center [601, 351] width 430 height 27
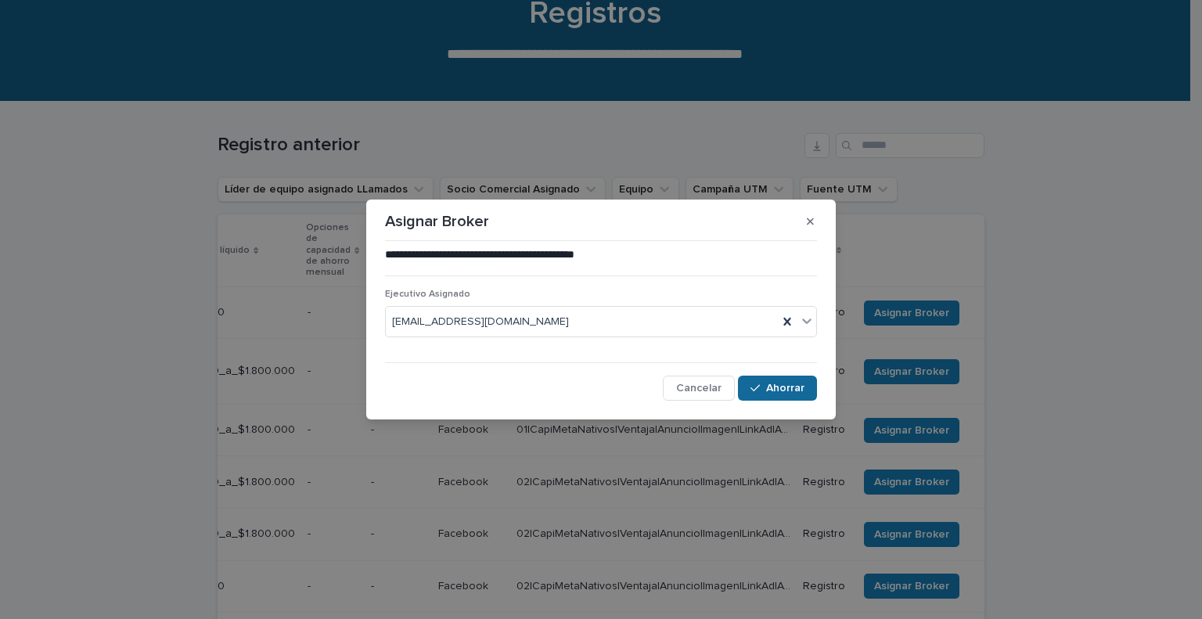
click at [782, 387] on font "Ahorrar" at bounding box center [785, 388] width 38 height 11
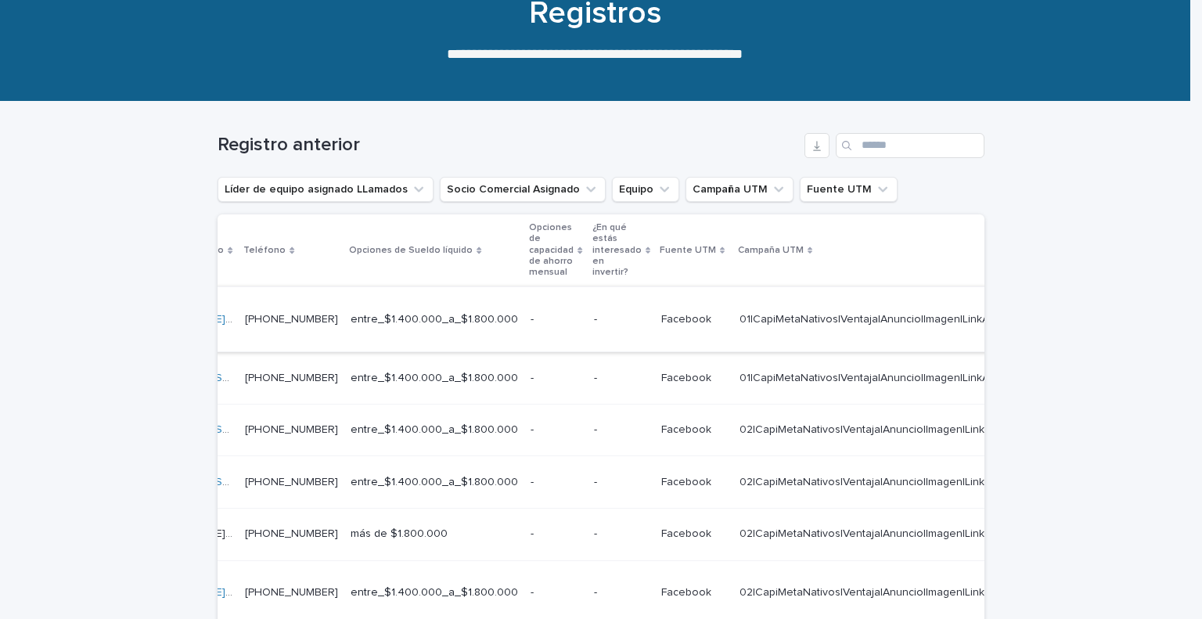
scroll to position [0, 578]
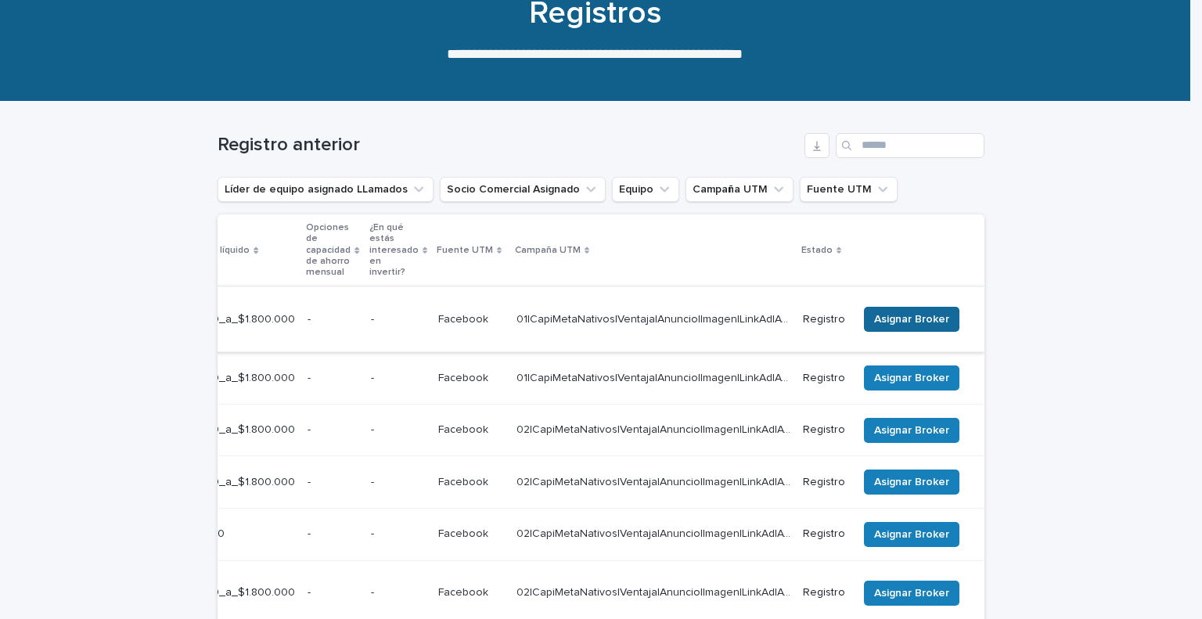
click at [882, 314] on font "Asignar Broker" at bounding box center [911, 319] width 75 height 11
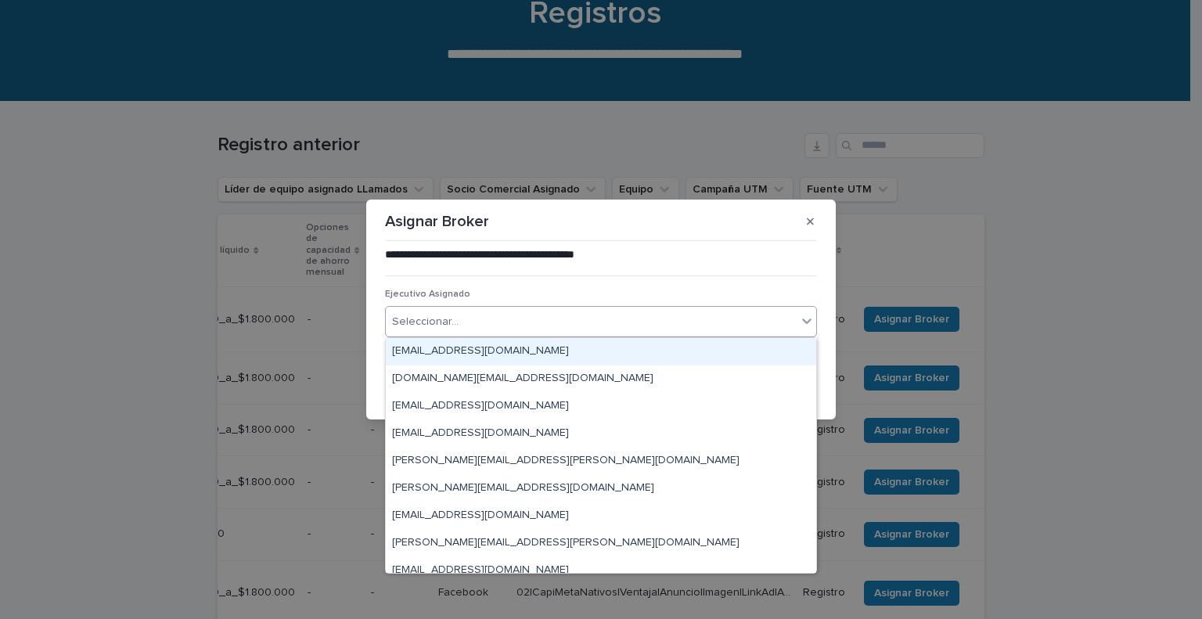
click at [609, 318] on div "Seleccionar..." at bounding box center [591, 322] width 411 height 26
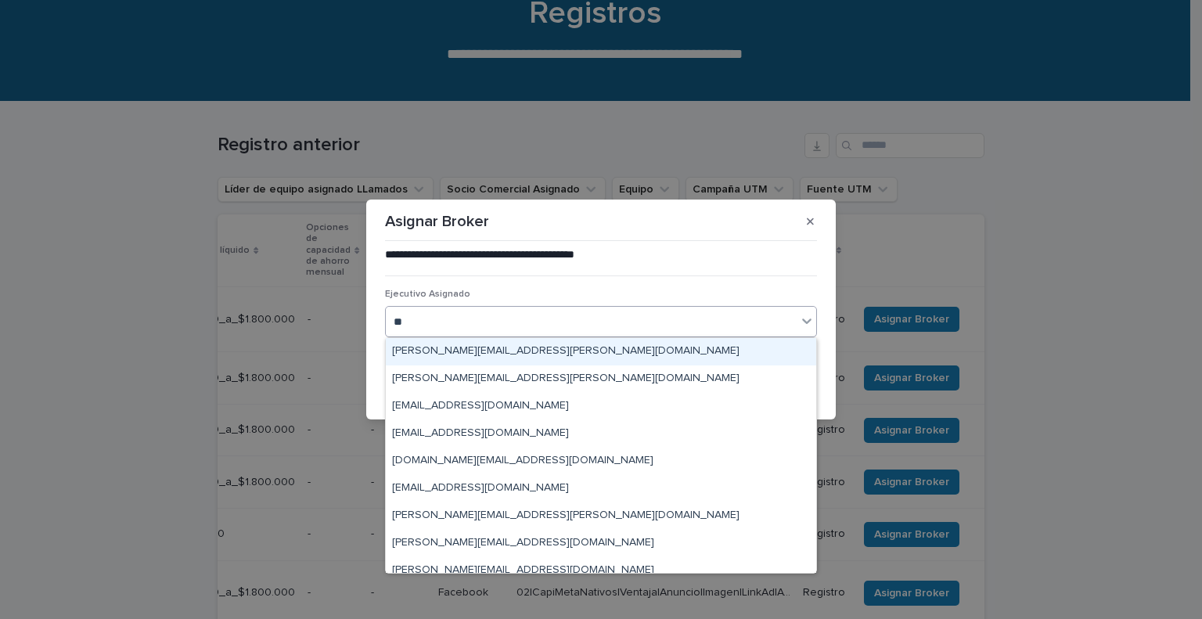
type input "***"
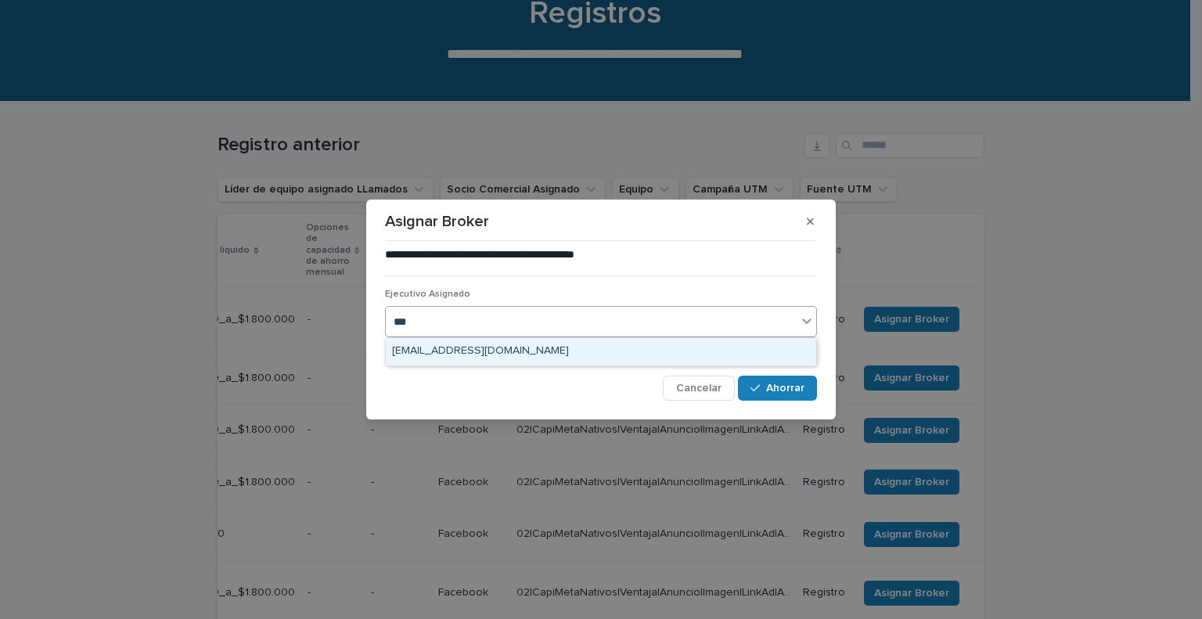
click at [570, 348] on div "[EMAIL_ADDRESS][DOMAIN_NAME]" at bounding box center [601, 351] width 430 height 27
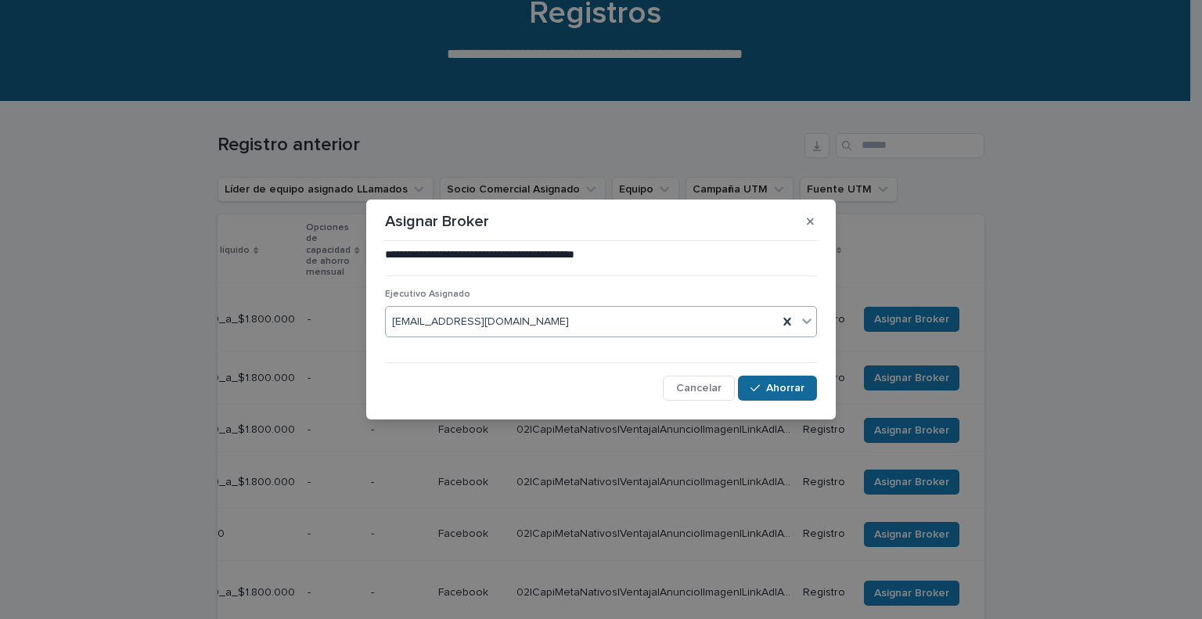
click at [754, 385] on icon "button" at bounding box center [754, 388] width 9 height 11
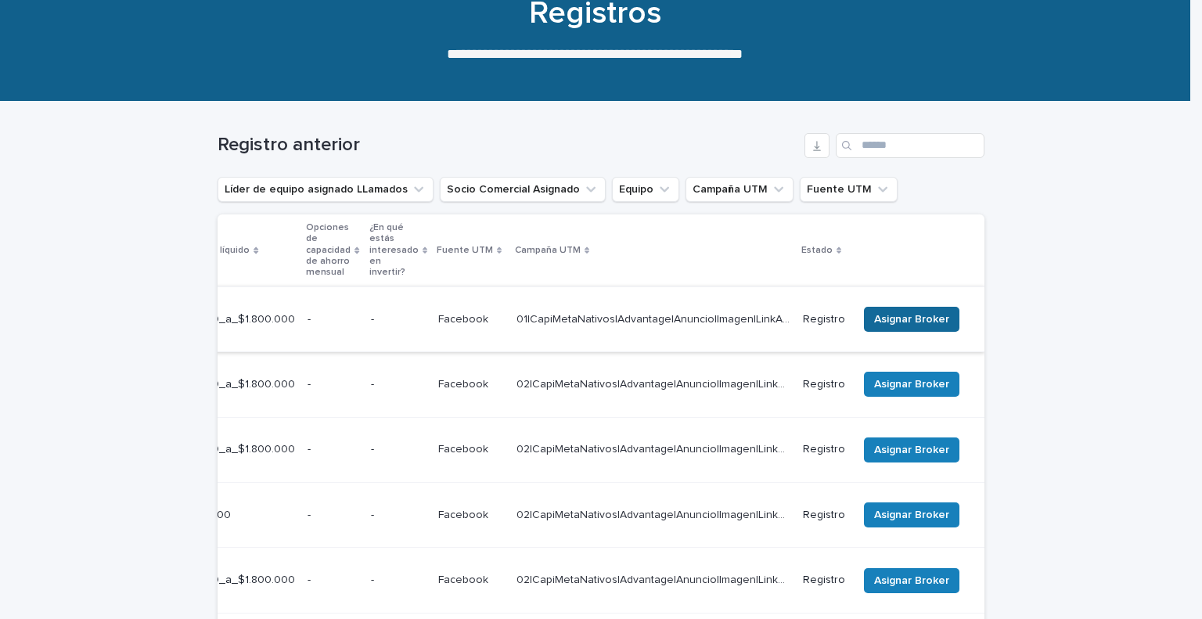
click at [909, 314] on font "Asignar Broker" at bounding box center [911, 319] width 75 height 11
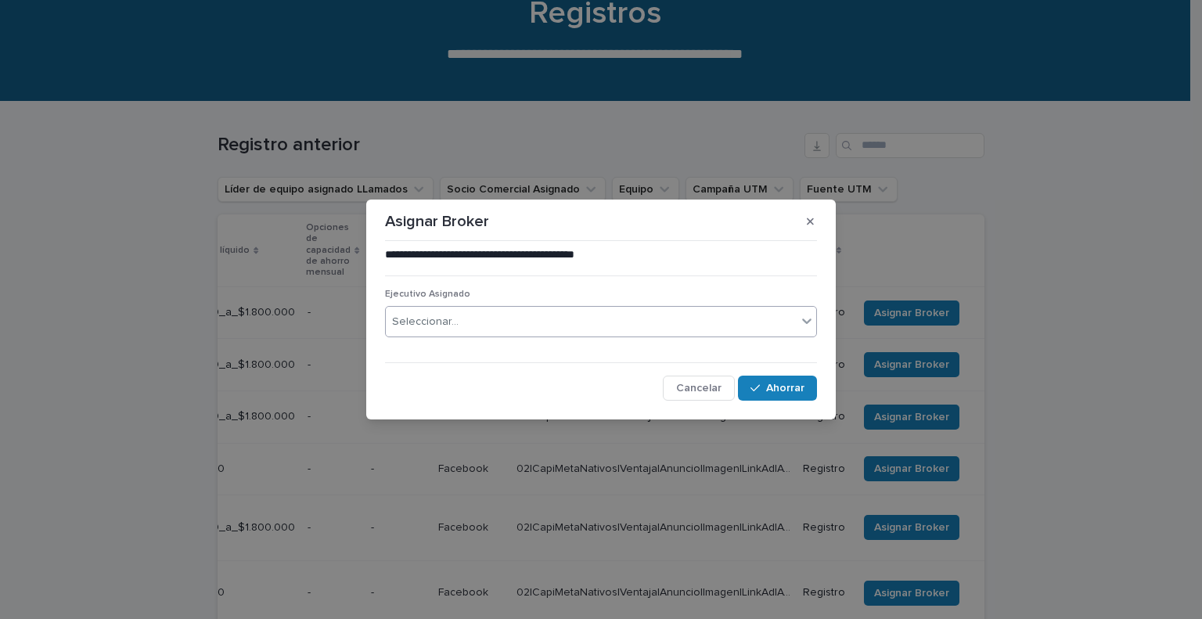
click at [683, 328] on div "Seleccionar..." at bounding box center [591, 322] width 411 height 26
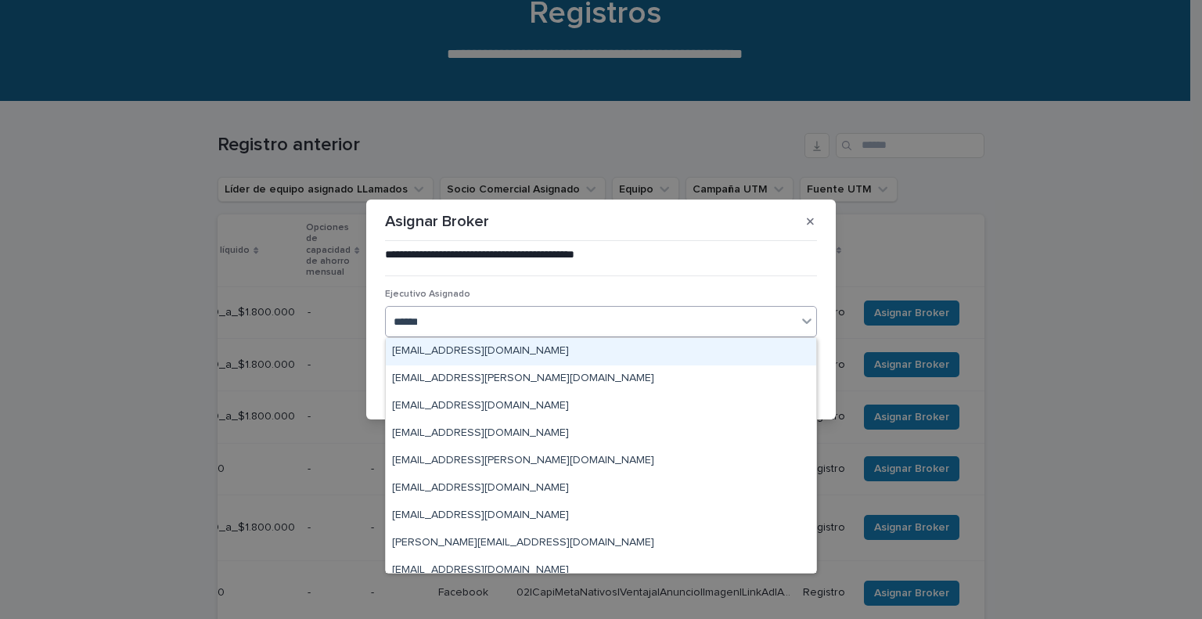
type input "*******"
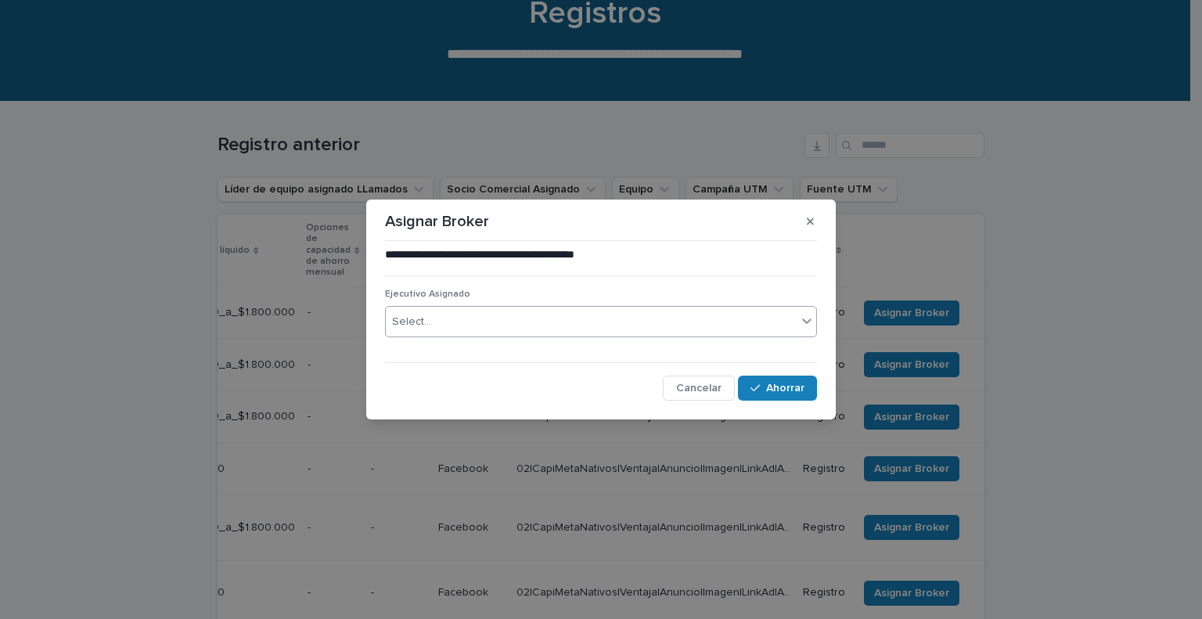
click at [683, 328] on div "Select..." at bounding box center [591, 322] width 411 height 26
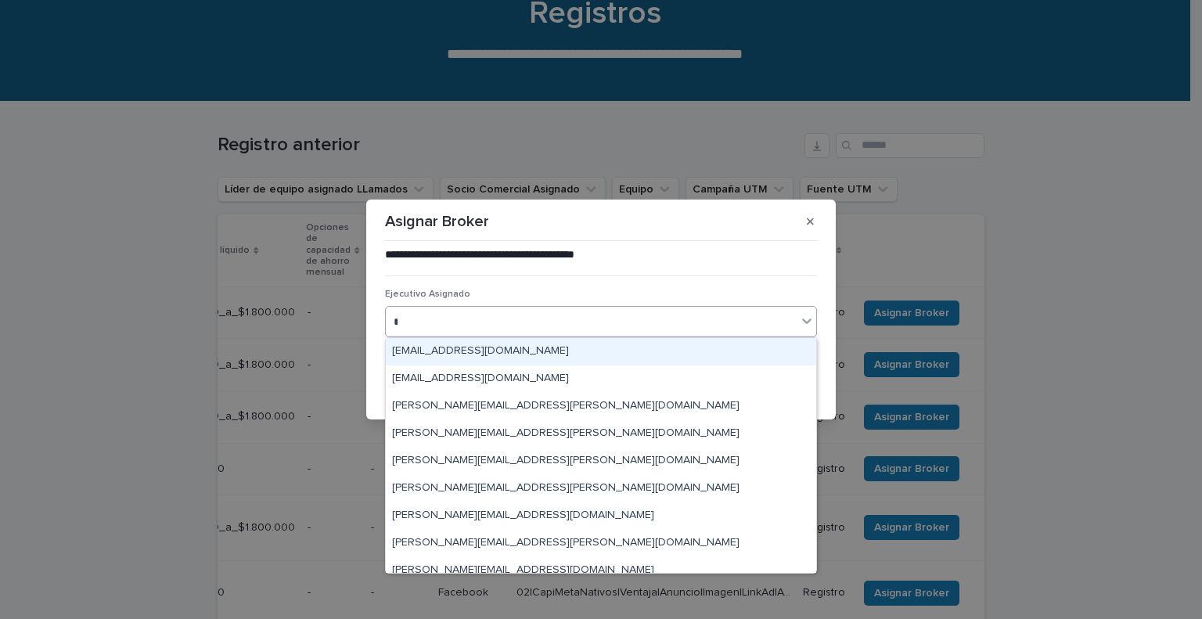
type input "**"
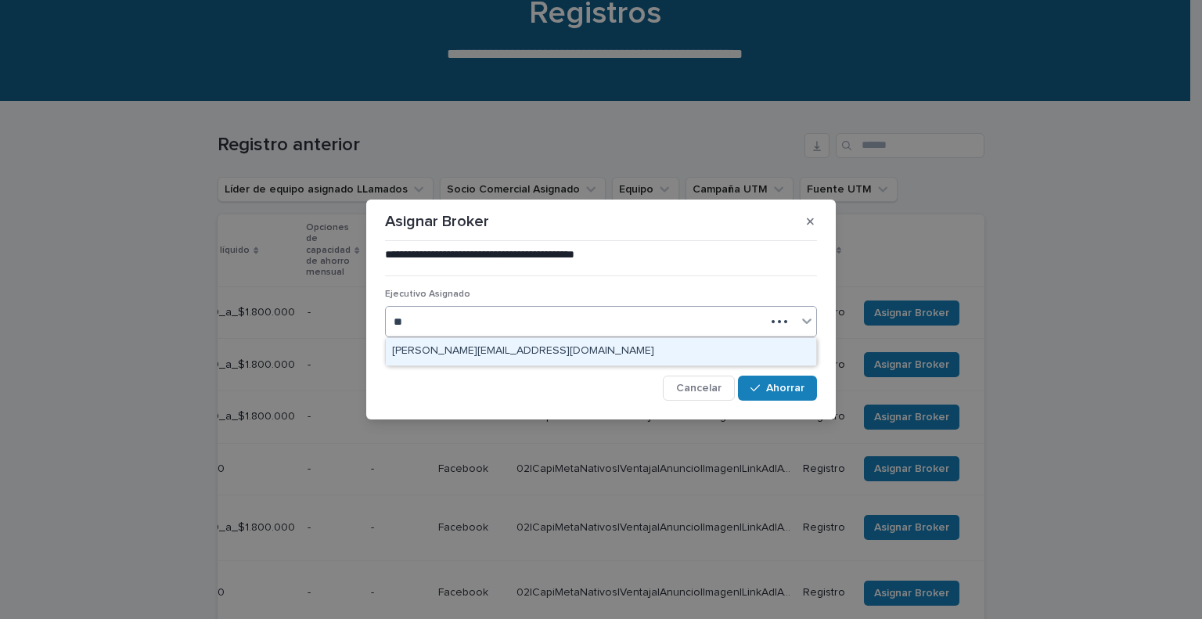
click at [575, 355] on div "[PERSON_NAME][EMAIL_ADDRESS][DOMAIN_NAME]" at bounding box center [601, 351] width 430 height 27
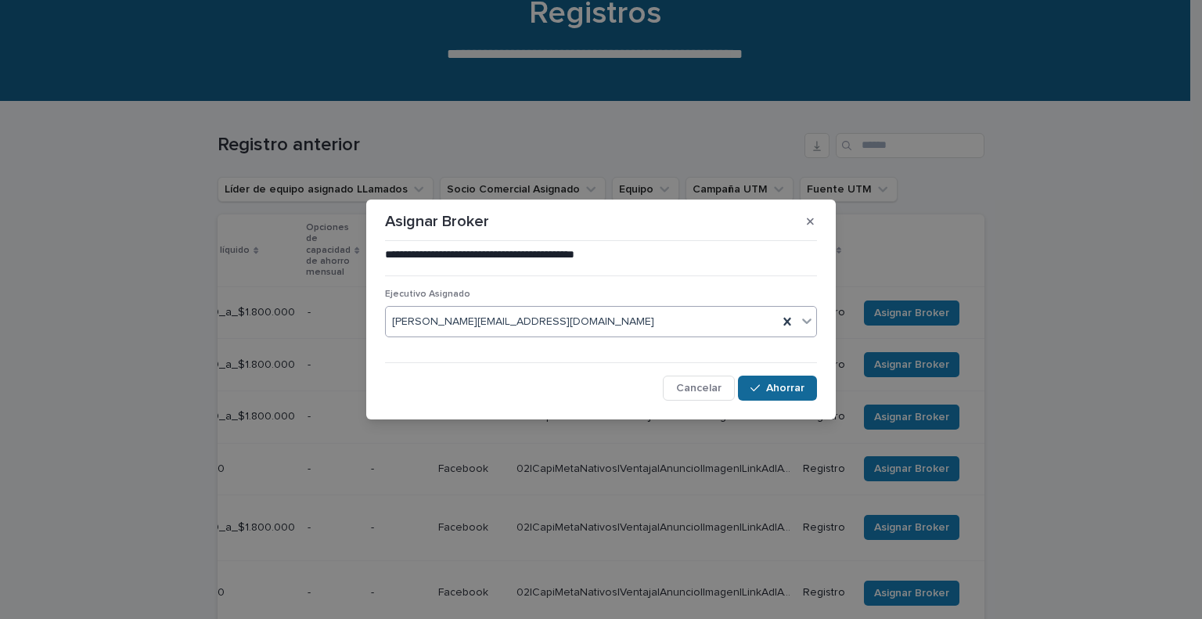
click at [758, 383] on icon "button" at bounding box center [754, 388] width 9 height 11
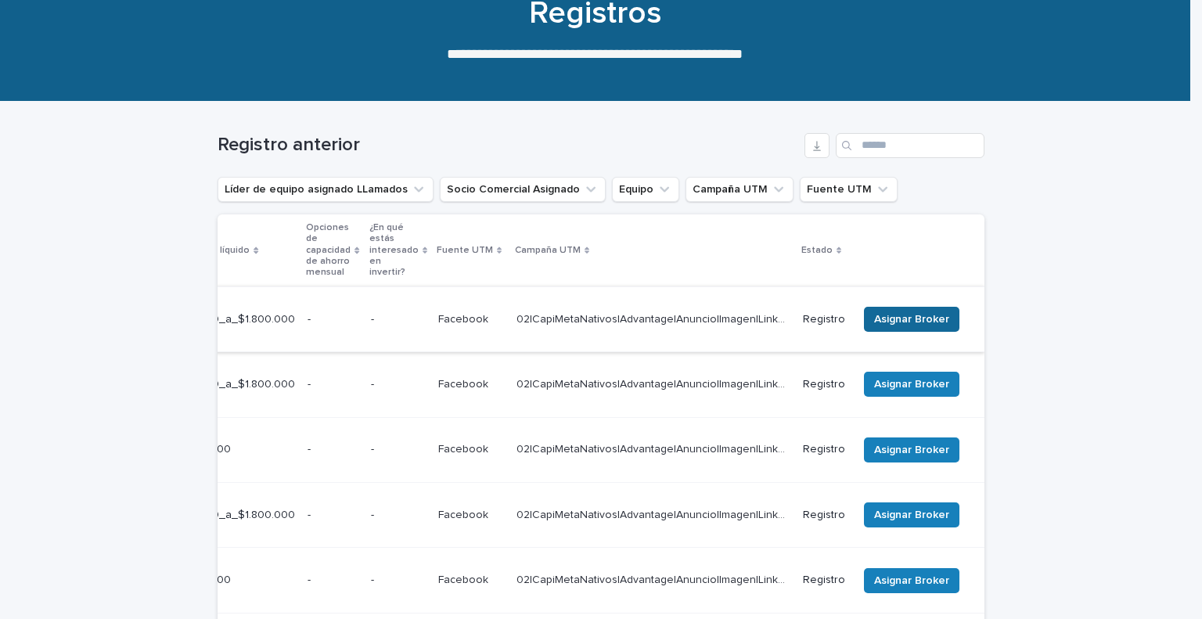
click at [909, 314] on font "Asignar Broker" at bounding box center [911, 319] width 75 height 11
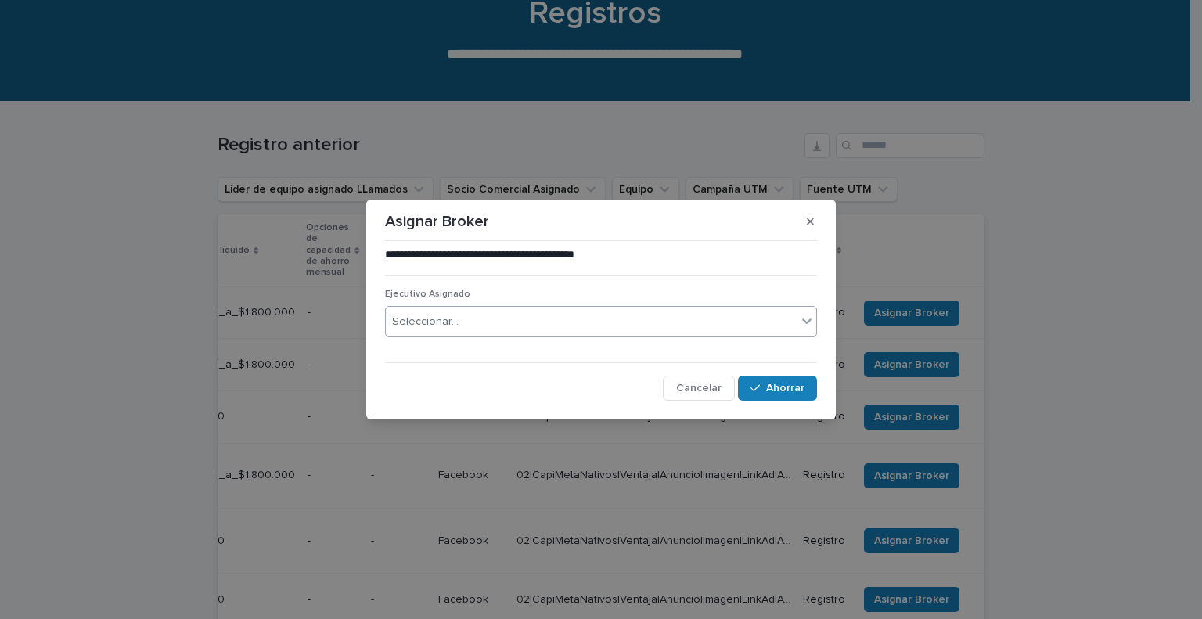
click at [607, 318] on div "Seleccionar..." at bounding box center [591, 322] width 411 height 26
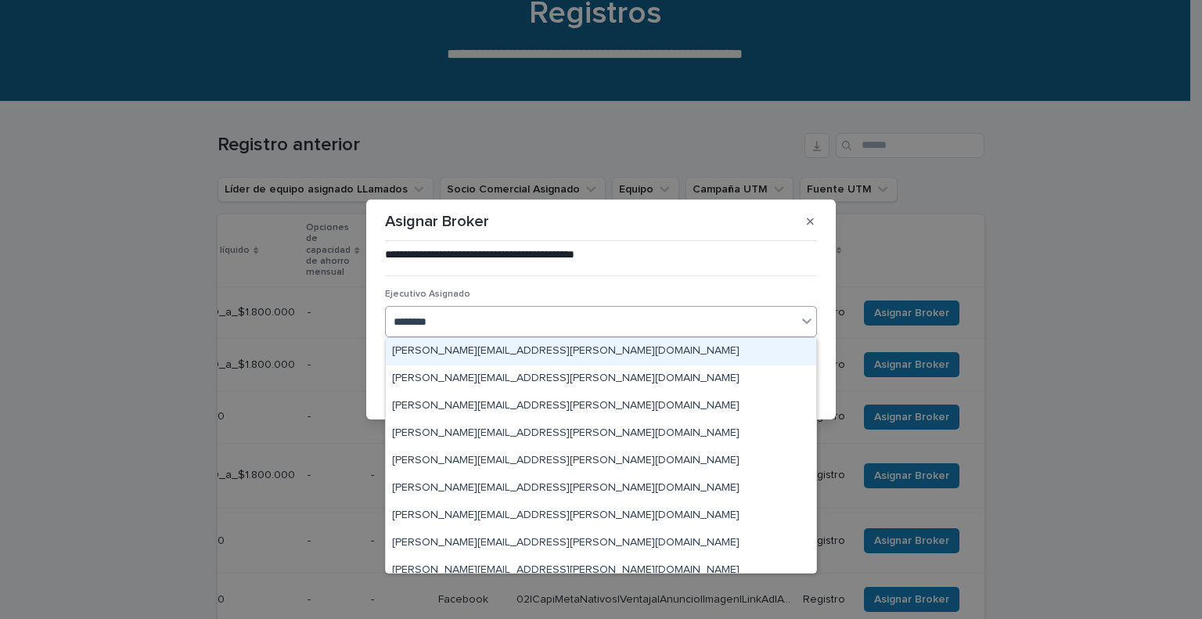
type input "*********"
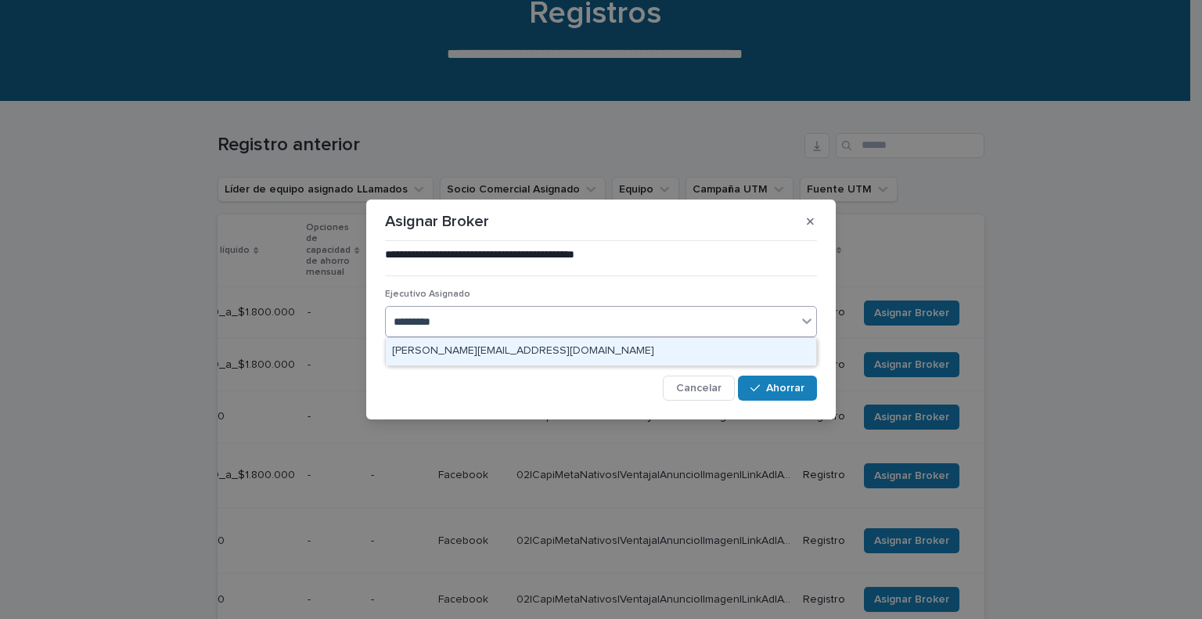
drag, startPoint x: 585, startPoint y: 334, endPoint x: 575, endPoint y: 344, distance: 14.4
click at [575, 344] on div "[PERSON_NAME][EMAIL_ADDRESS][DOMAIN_NAME]" at bounding box center [601, 351] width 430 height 27
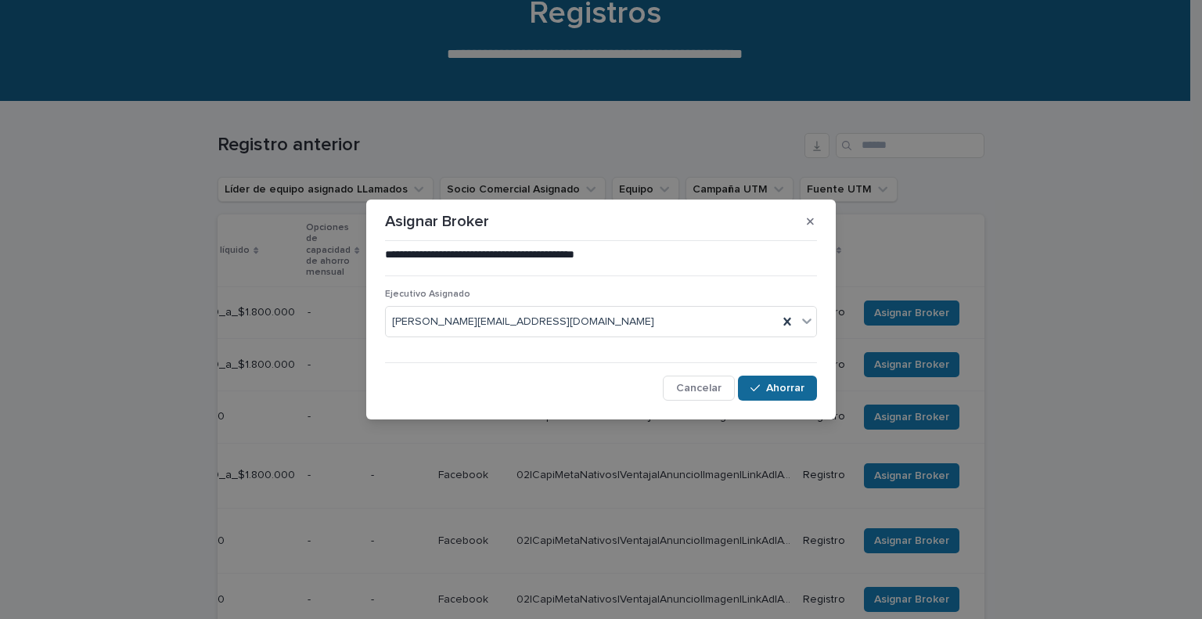
click at [772, 383] on font "Ahorrar" at bounding box center [785, 388] width 38 height 11
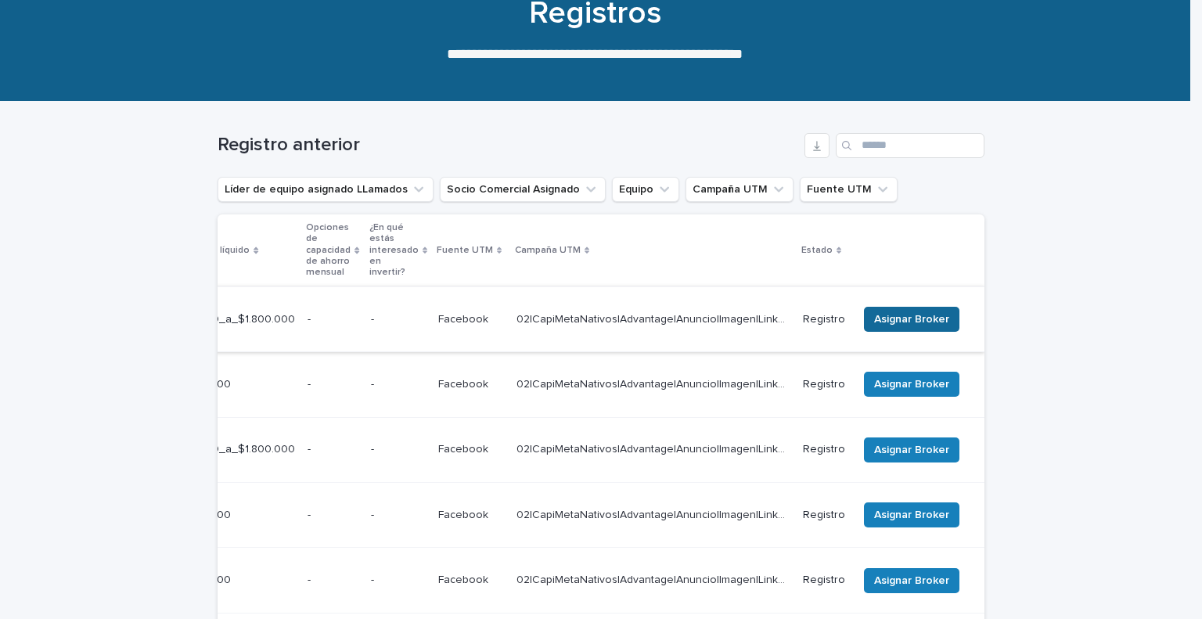
click at [895, 314] on font "Asignar Broker" at bounding box center [911, 319] width 75 height 11
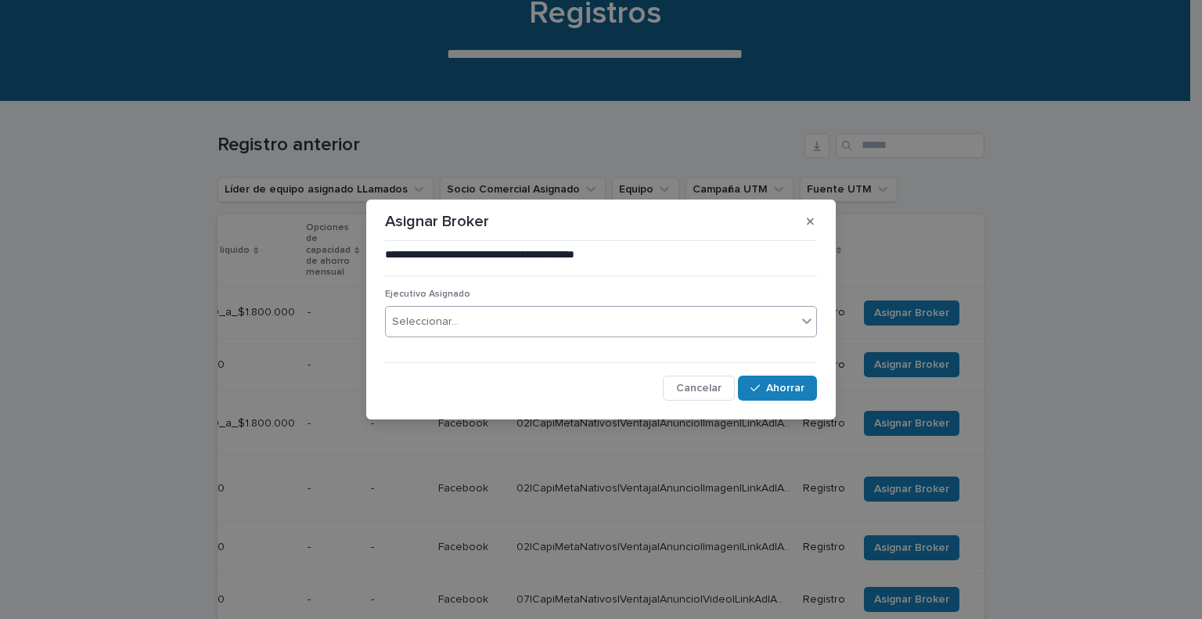
click at [774, 314] on div "Seleccionar..." at bounding box center [591, 322] width 411 height 26
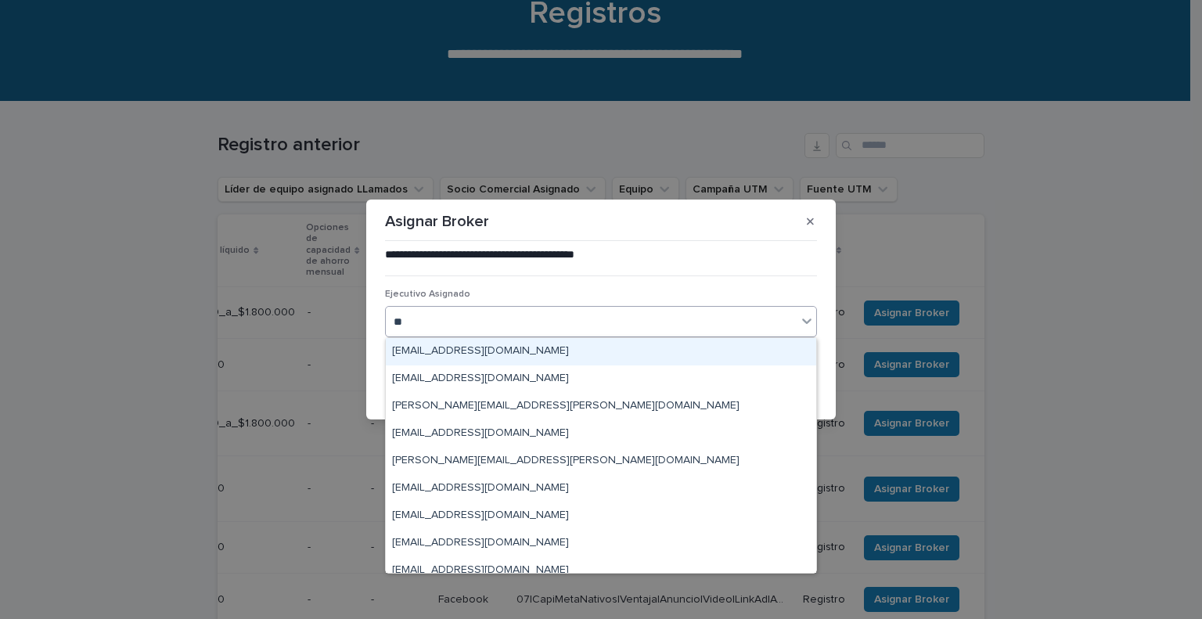
type input "***"
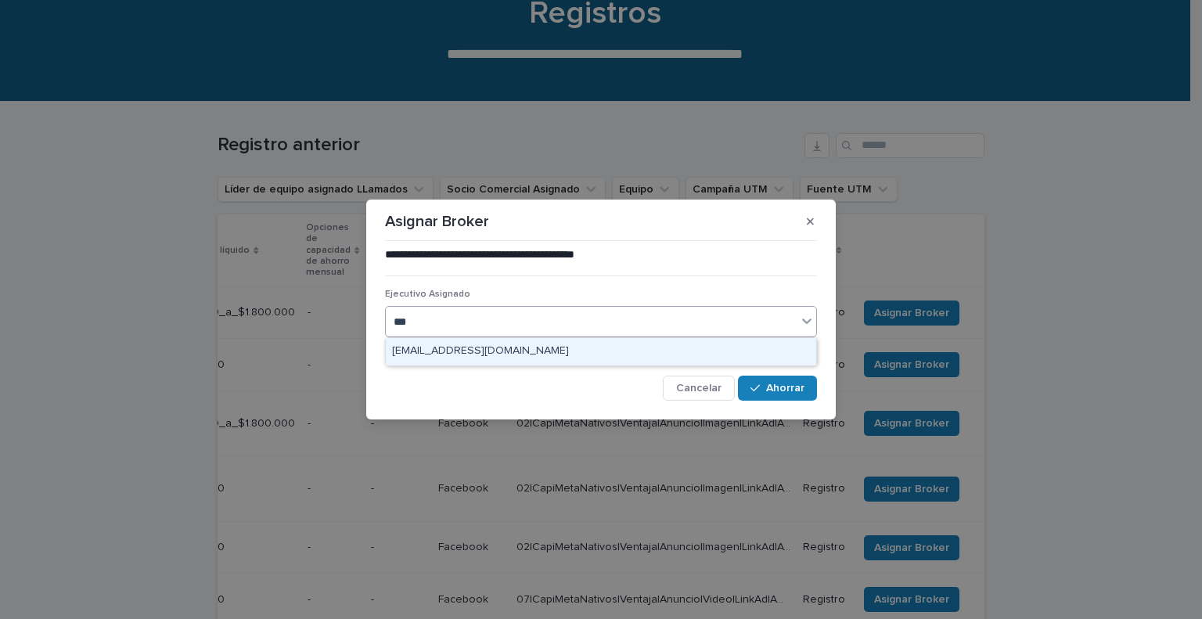
click at [677, 352] on div "[EMAIL_ADDRESS][DOMAIN_NAME]" at bounding box center [601, 351] width 430 height 27
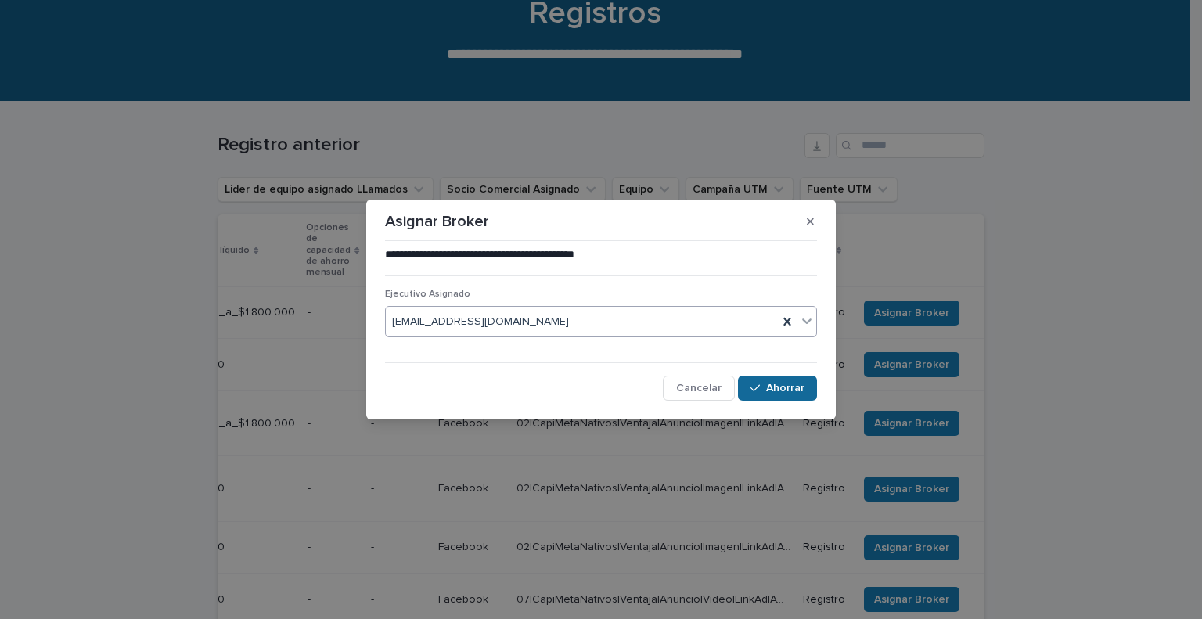
click at [792, 391] on font "Ahorrar" at bounding box center [785, 388] width 38 height 11
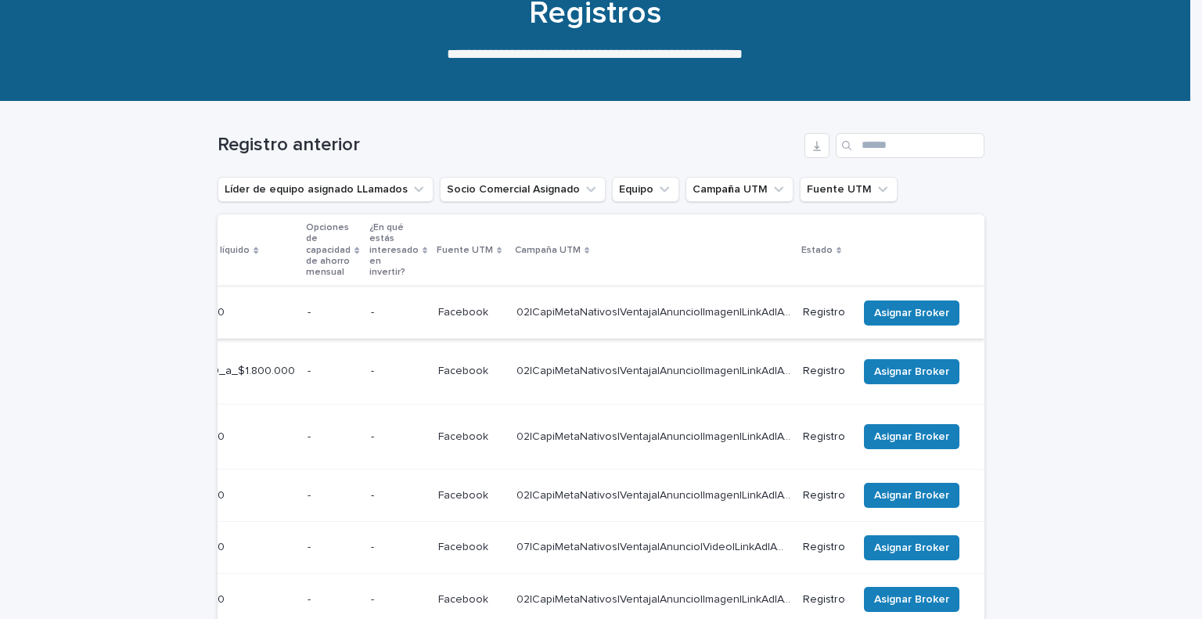
scroll to position [0, 555]
click at [917, 309] on font "Asignar Broker" at bounding box center [911, 312] width 75 height 11
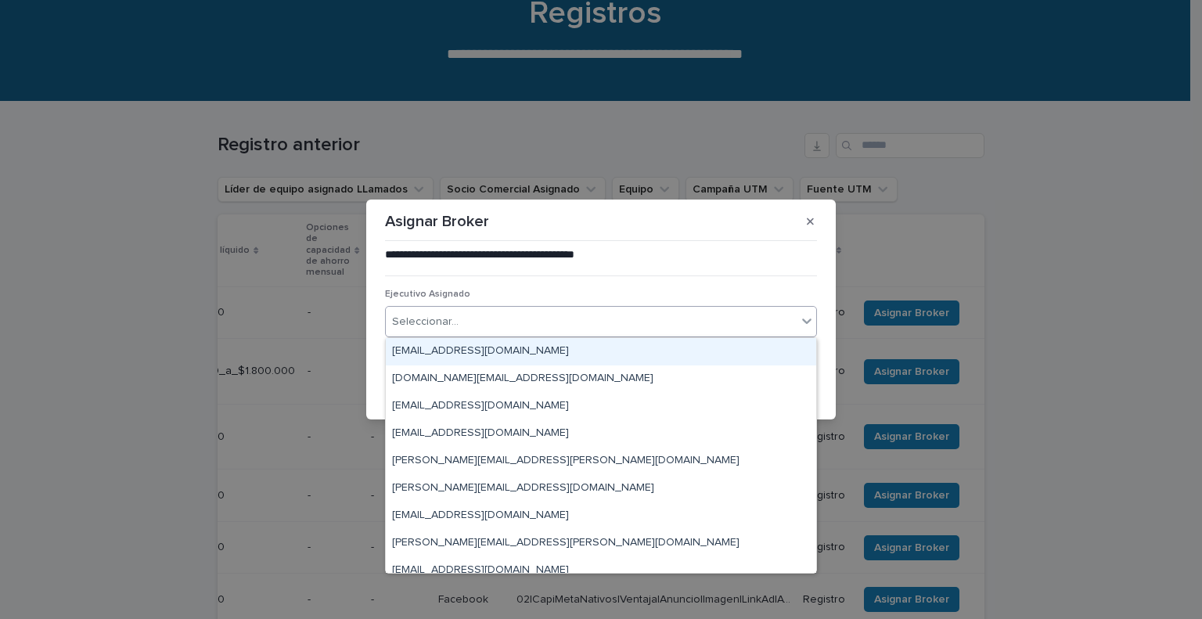
drag, startPoint x: 543, startPoint y: 326, endPoint x: 487, endPoint y: 313, distance: 57.1
click at [487, 313] on div "Seleccionar..." at bounding box center [591, 322] width 411 height 26
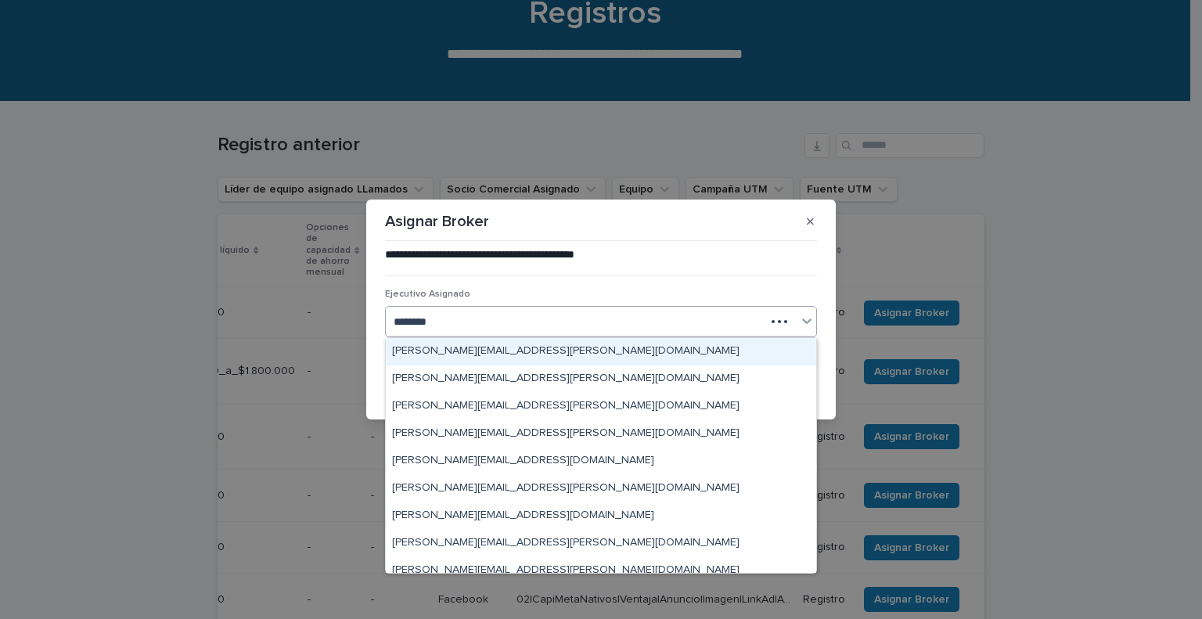
type input "*********"
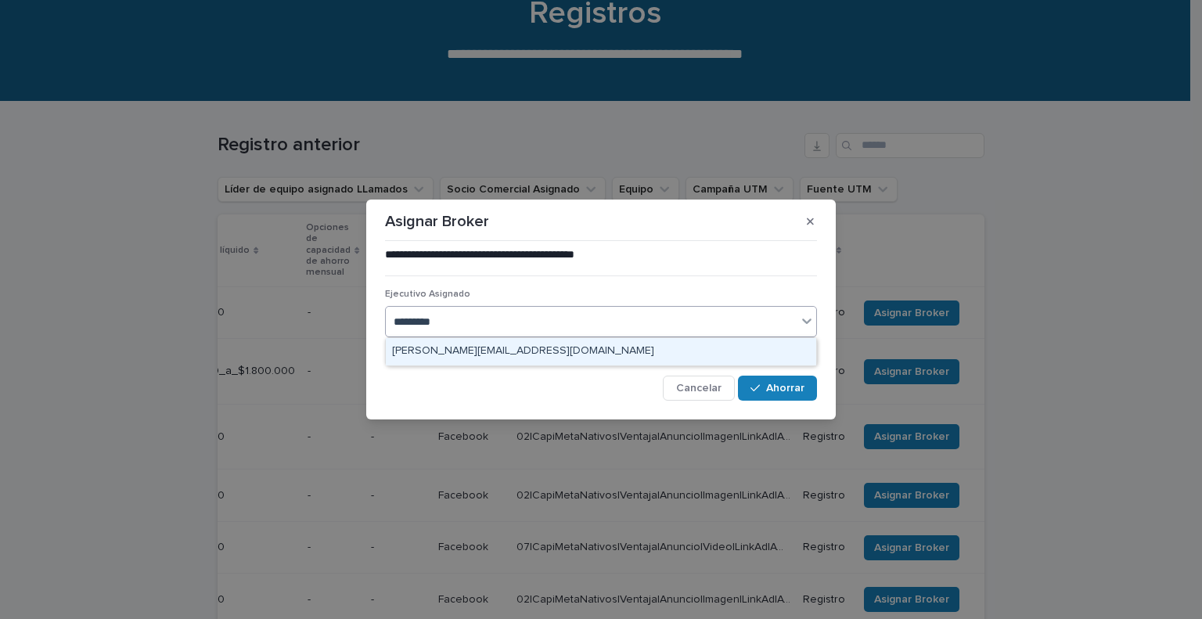
click at [460, 350] on font "[PERSON_NAME][EMAIL_ADDRESS][DOMAIN_NAME]" at bounding box center [523, 350] width 262 height 11
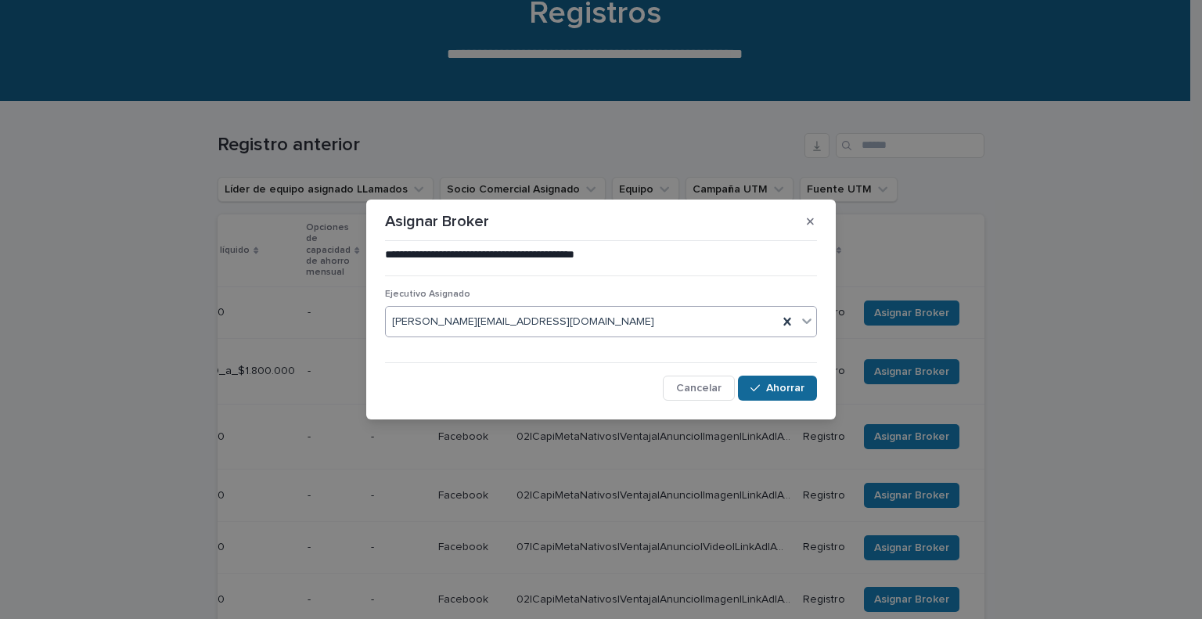
click at [792, 390] on font "Ahorrar" at bounding box center [785, 388] width 38 height 11
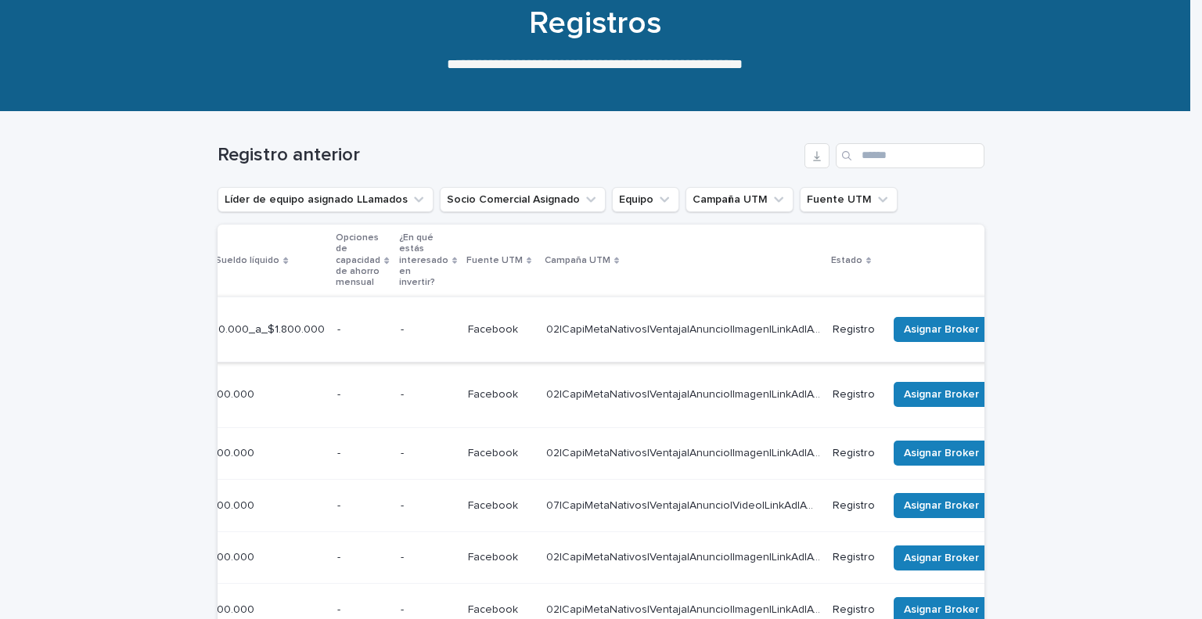
scroll to position [0, 579]
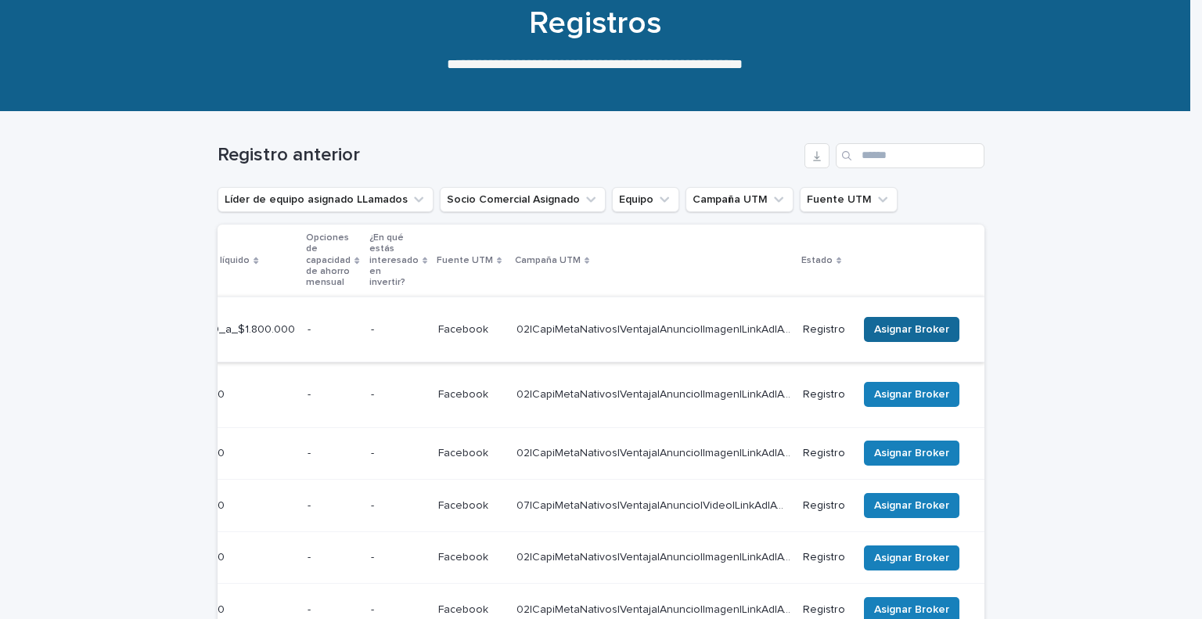
click at [898, 324] on font "Asignar Broker" at bounding box center [911, 329] width 75 height 11
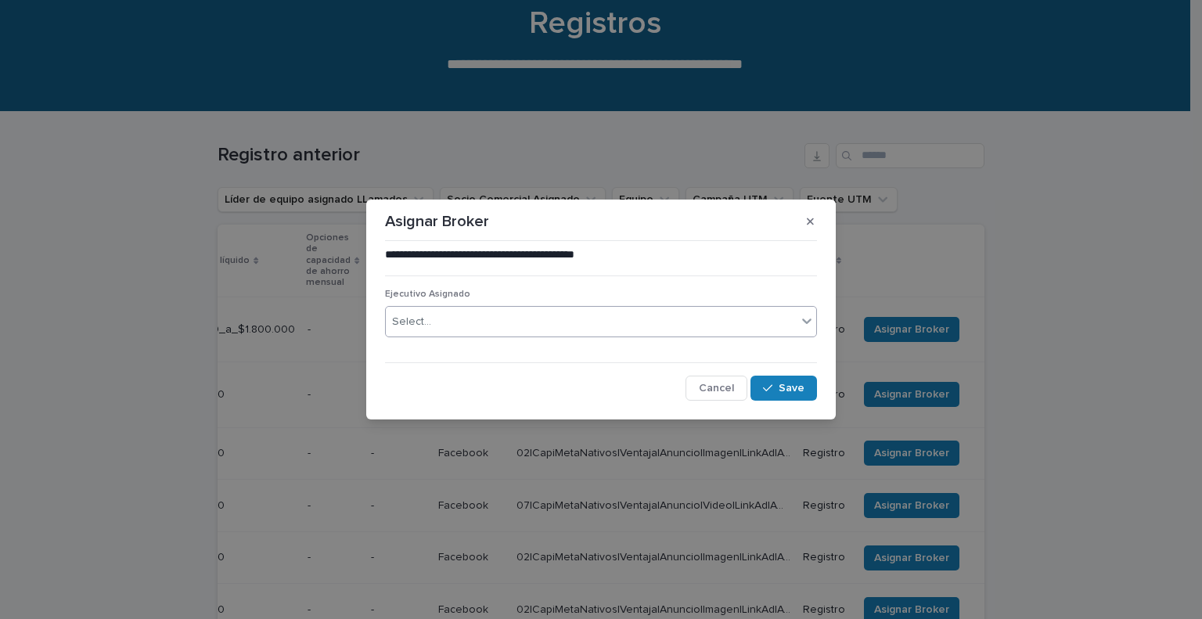
click at [534, 325] on div "Select..." at bounding box center [591, 322] width 411 height 26
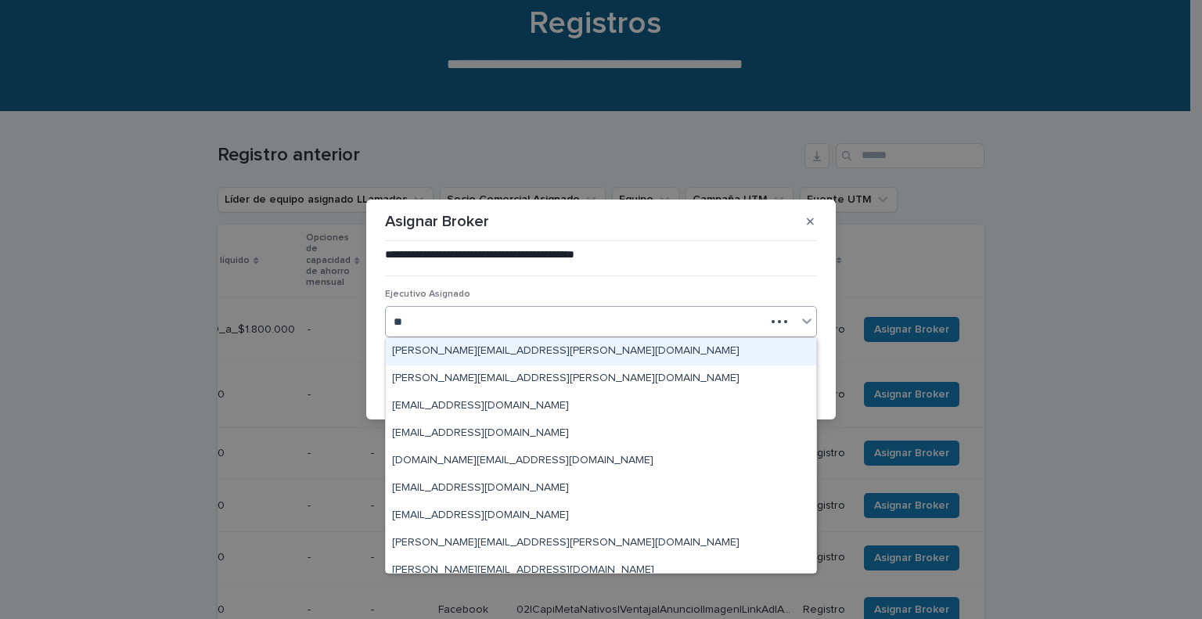
type input "***"
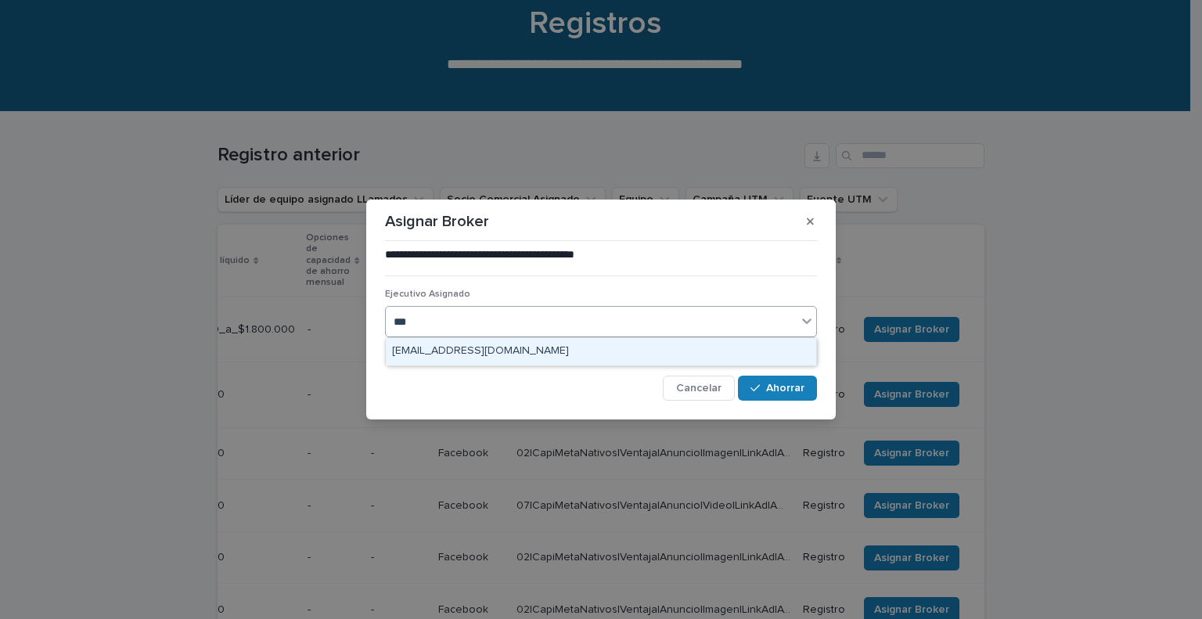
click at [523, 350] on font "[EMAIL_ADDRESS][DOMAIN_NAME]" at bounding box center [480, 350] width 177 height 11
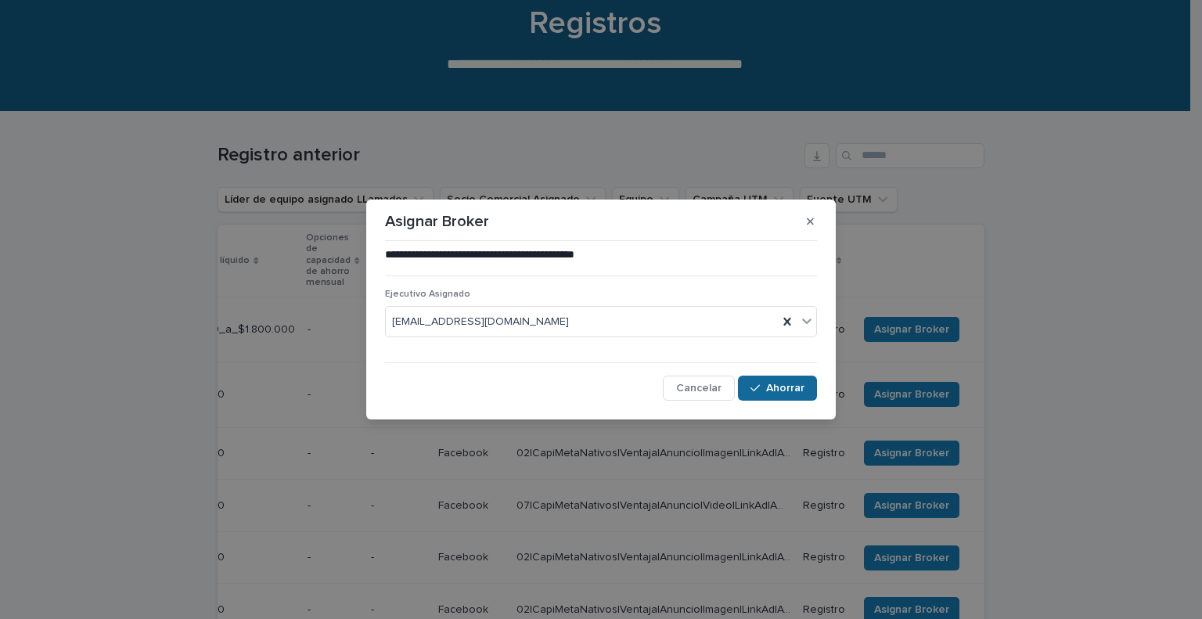
click at [785, 390] on font "Ahorrar" at bounding box center [785, 388] width 38 height 11
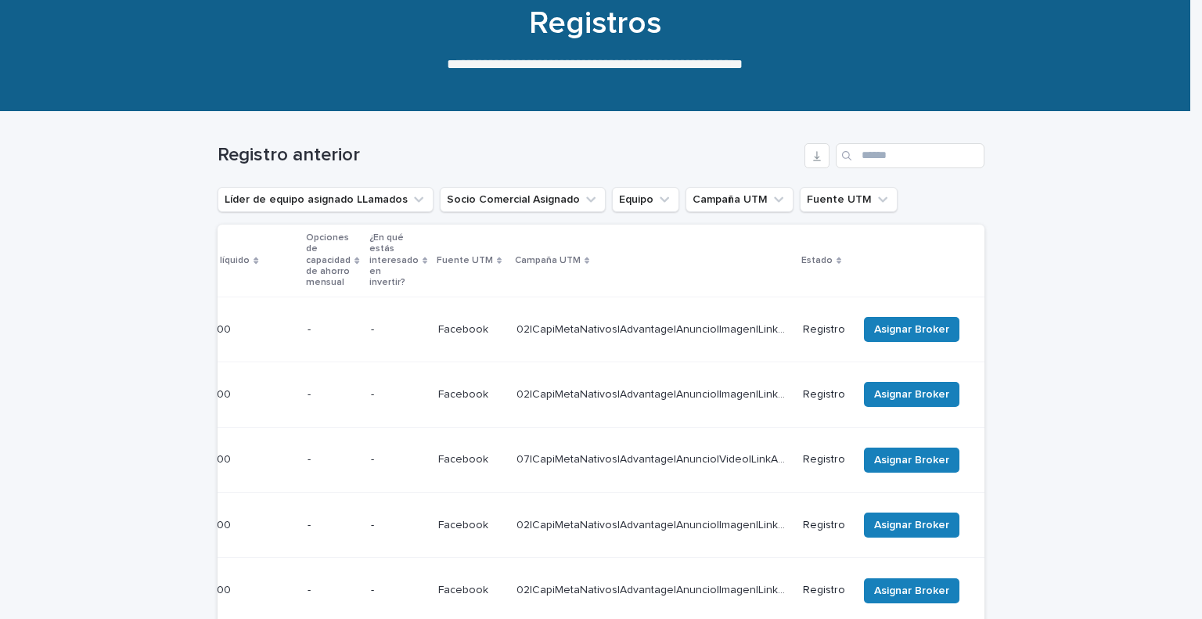
scroll to position [0, 577]
click at [919, 324] on font "Asignar Broker" at bounding box center [911, 329] width 75 height 11
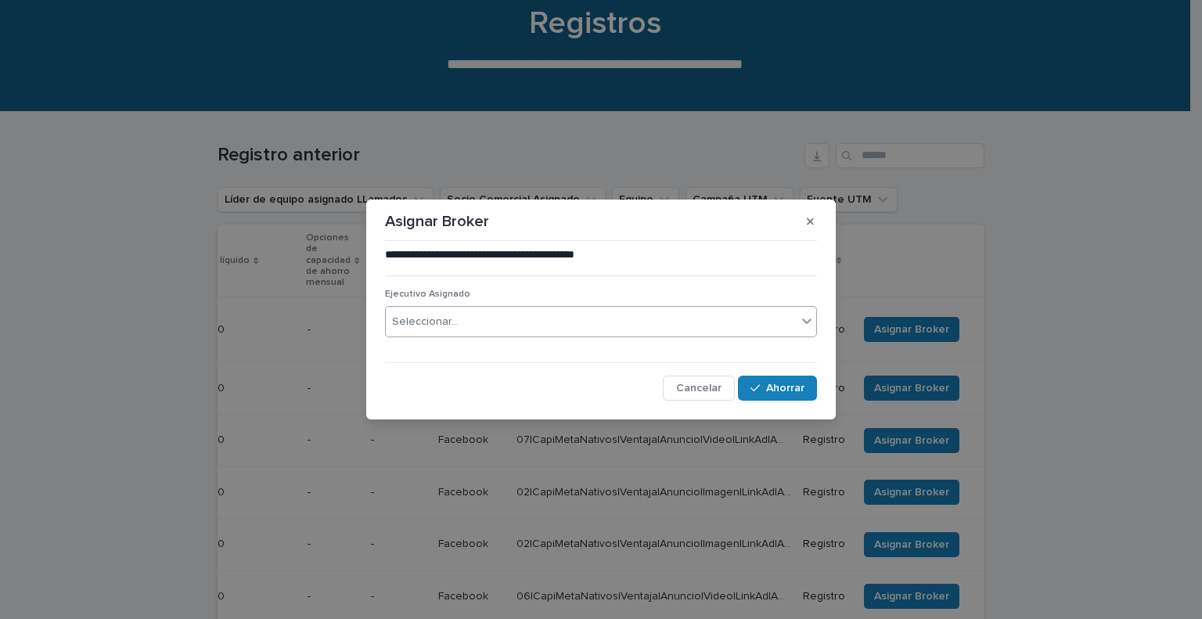
click at [637, 322] on div "Seleccionar..." at bounding box center [591, 322] width 411 height 26
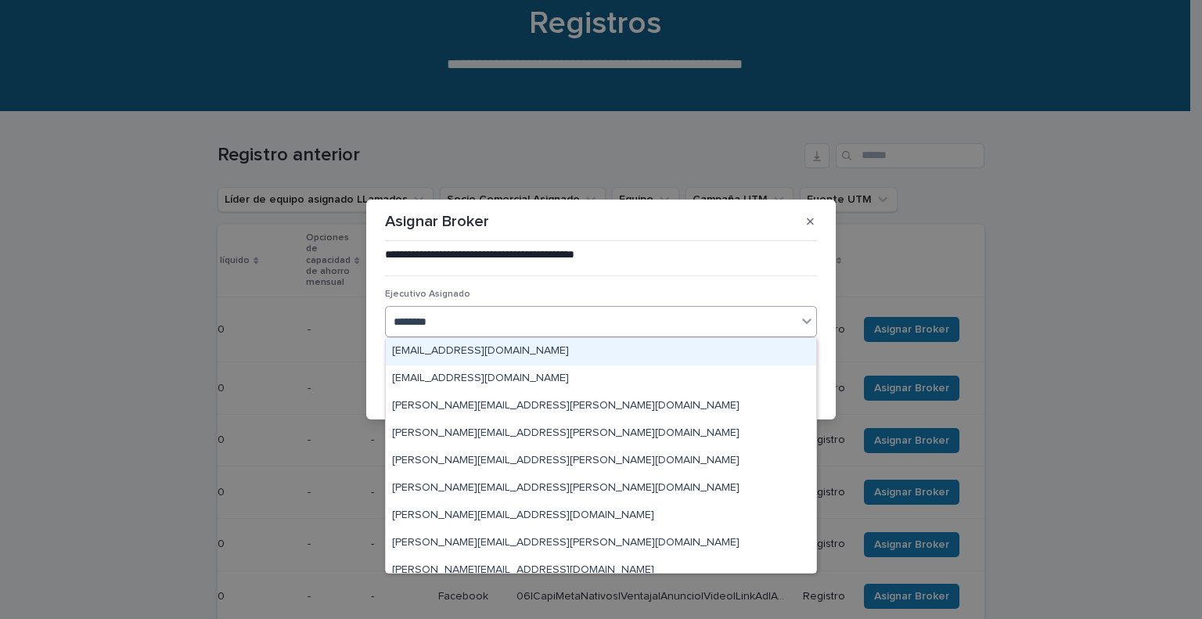
type input "*********"
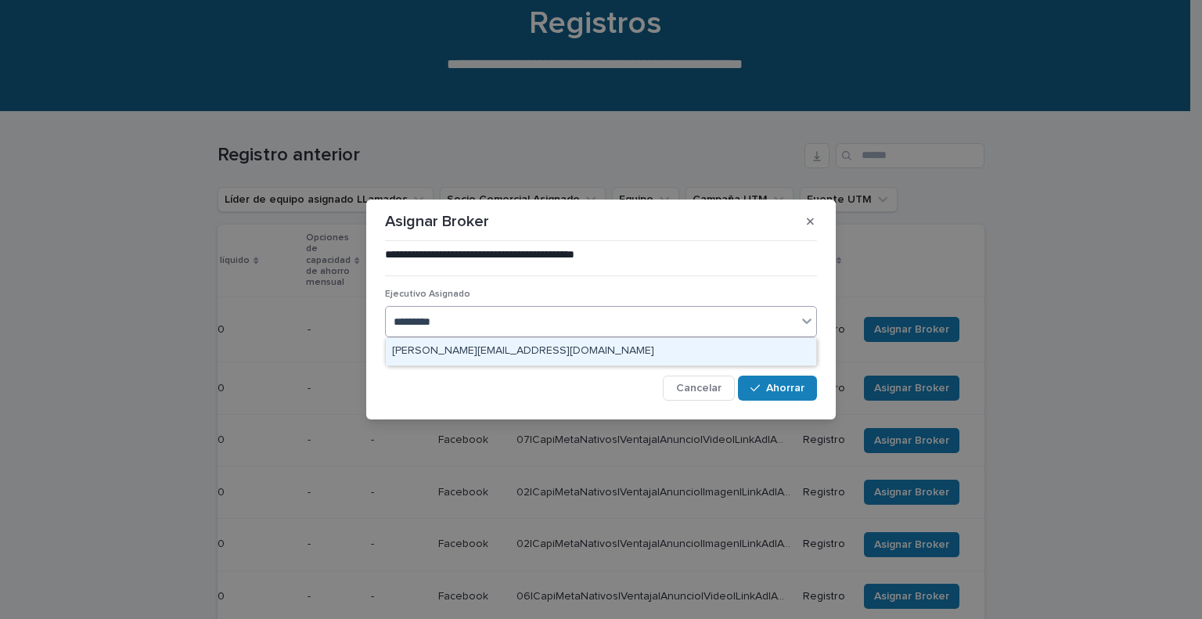
click at [485, 349] on font "[PERSON_NAME][EMAIL_ADDRESS][DOMAIN_NAME]" at bounding box center [523, 350] width 262 height 11
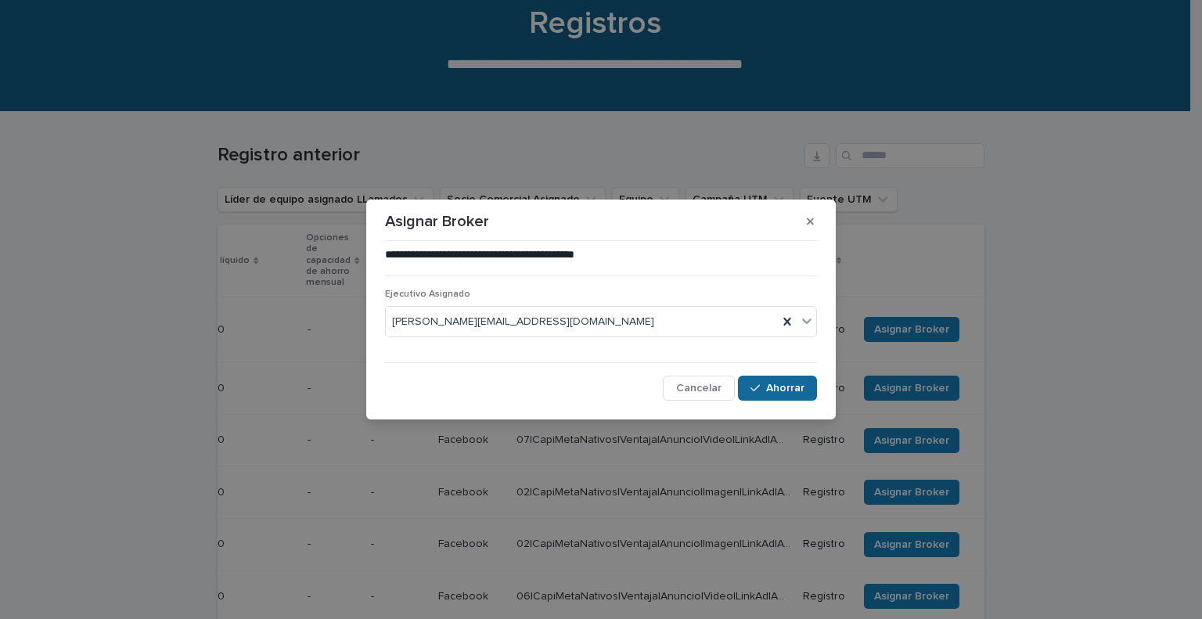
click at [795, 391] on font "Ahorrar" at bounding box center [785, 388] width 38 height 11
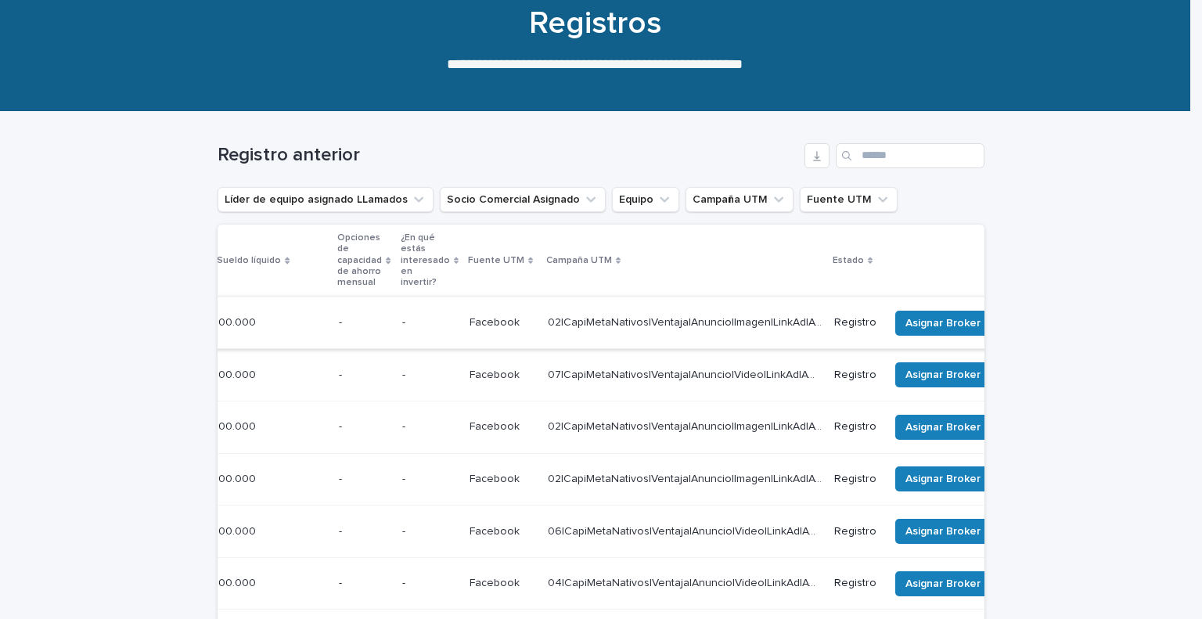
scroll to position [0, 510]
click at [959, 315] on span "Asignar Broker" at bounding box center [942, 323] width 75 height 16
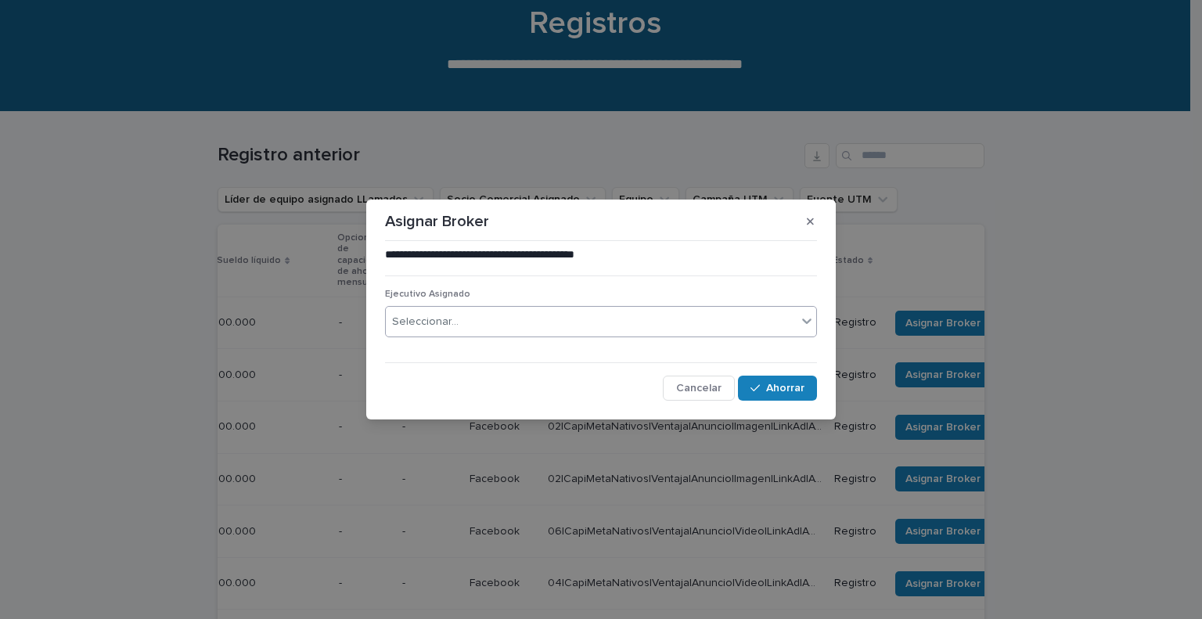
click at [551, 319] on div "Seleccionar..." at bounding box center [591, 322] width 411 height 26
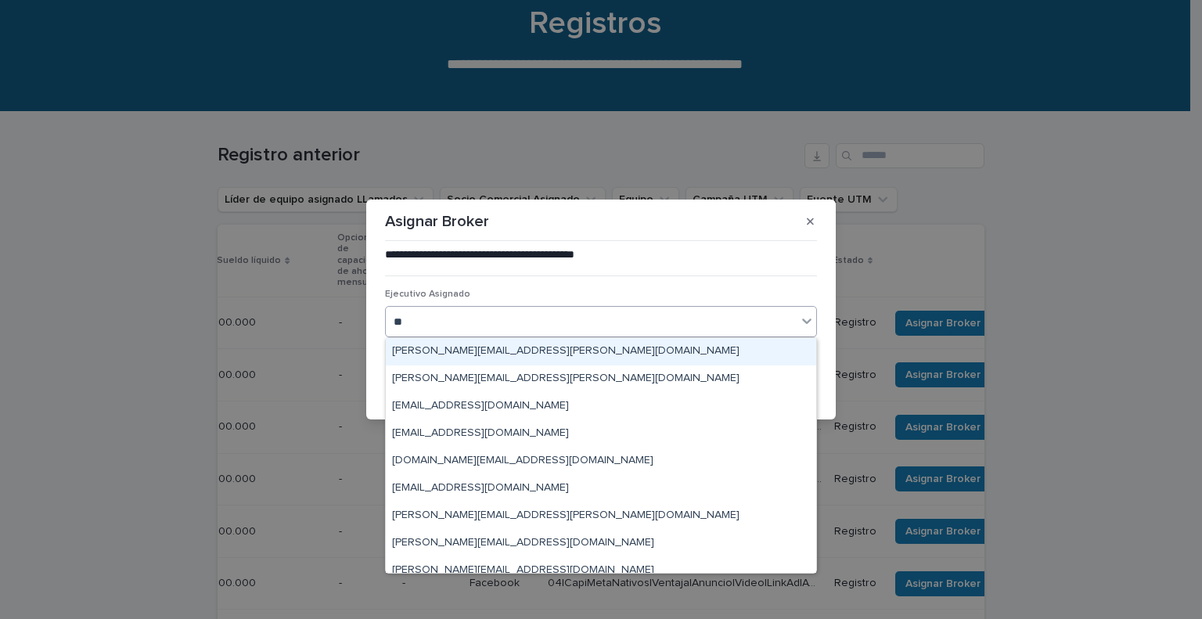
type input "***"
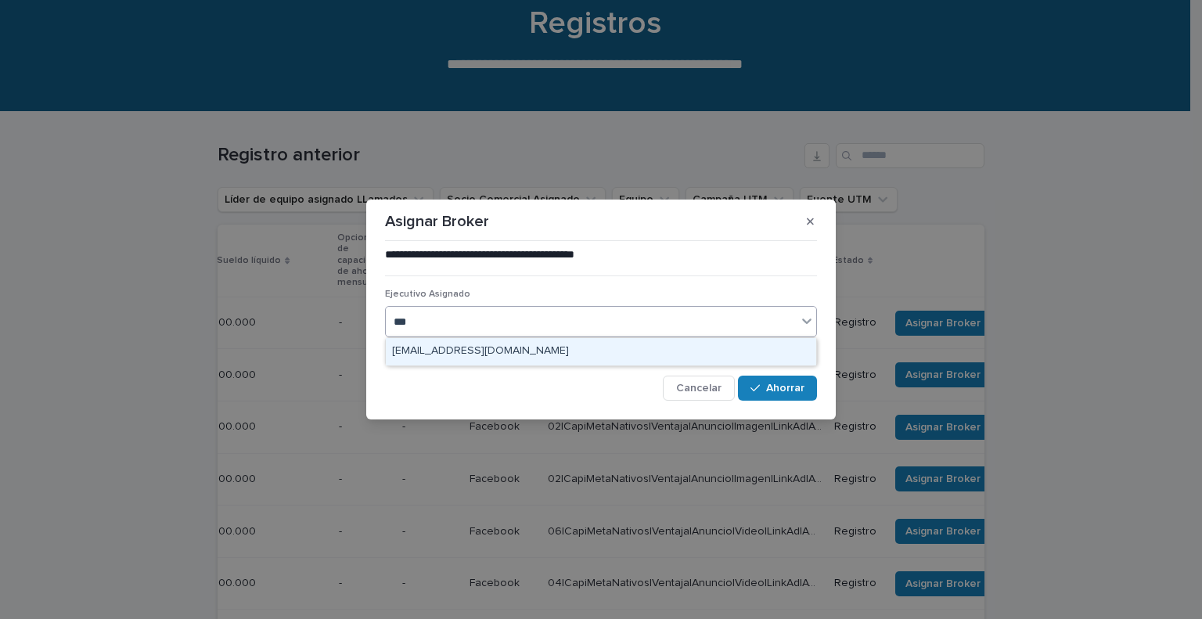
click at [532, 343] on div "[EMAIL_ADDRESS][DOMAIN_NAME]" at bounding box center [601, 351] width 430 height 27
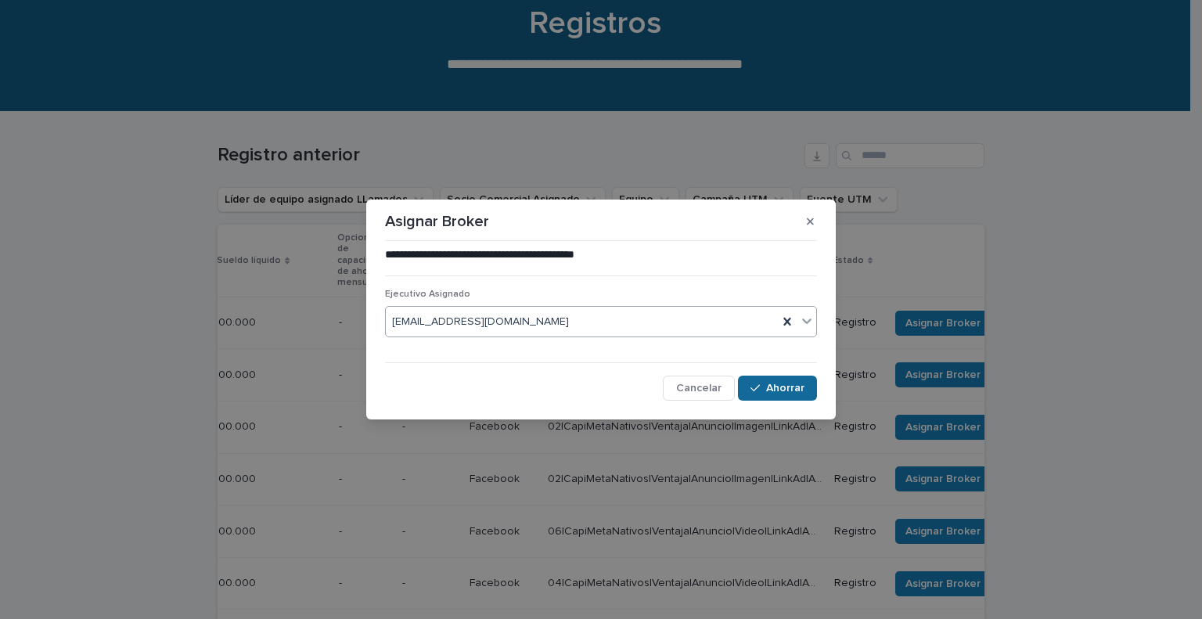
click at [790, 390] on font "Ahorrar" at bounding box center [785, 388] width 38 height 11
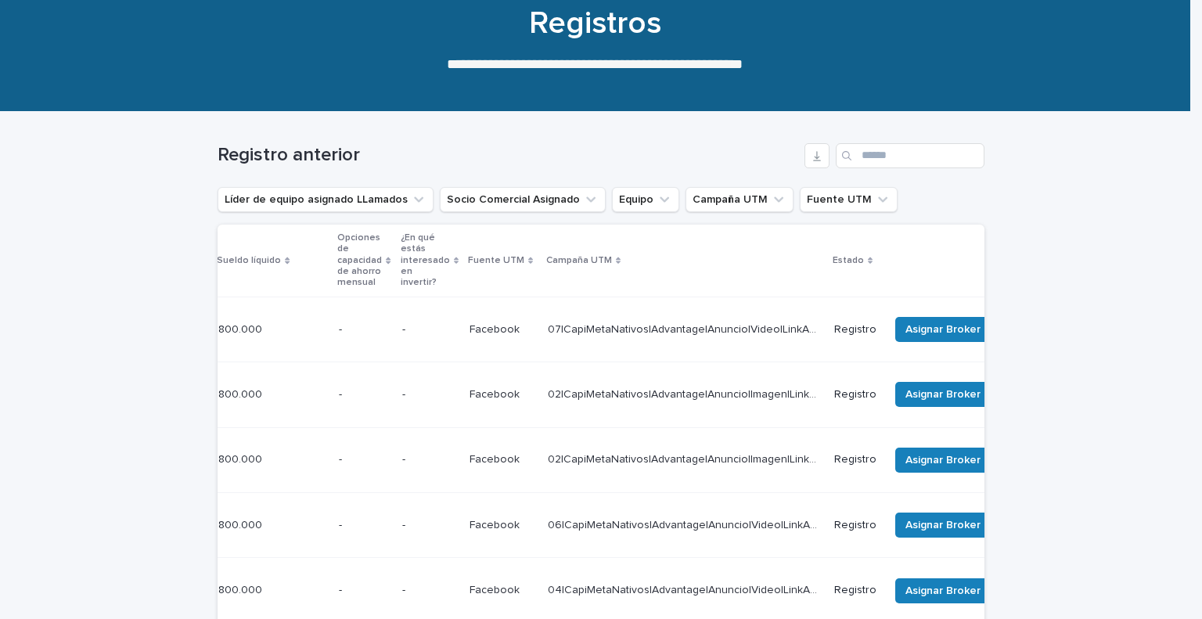
click at [945, 324] on font "Asignar Broker" at bounding box center [942, 329] width 75 height 11
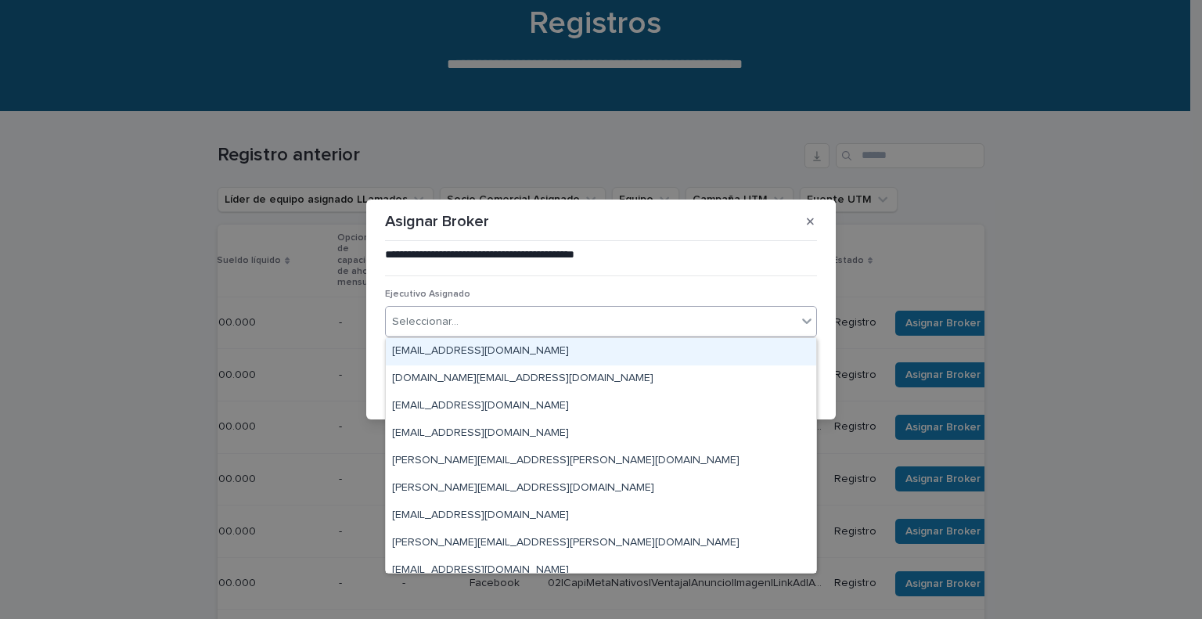
click at [641, 324] on div "Seleccionar..." at bounding box center [591, 322] width 411 height 26
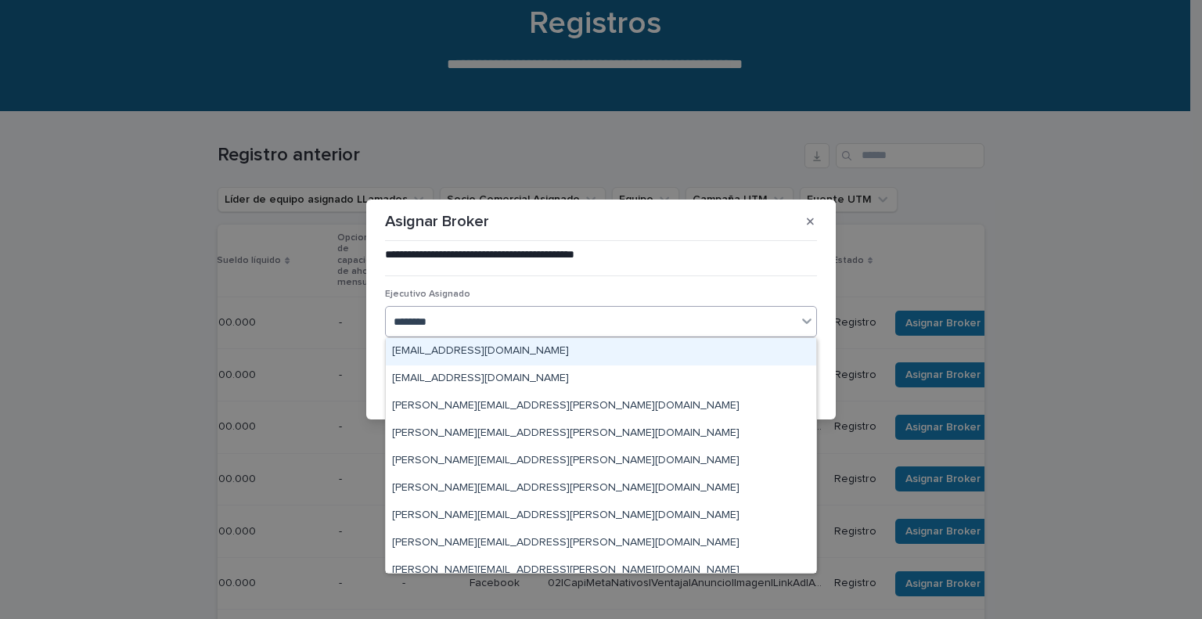
type input "*********"
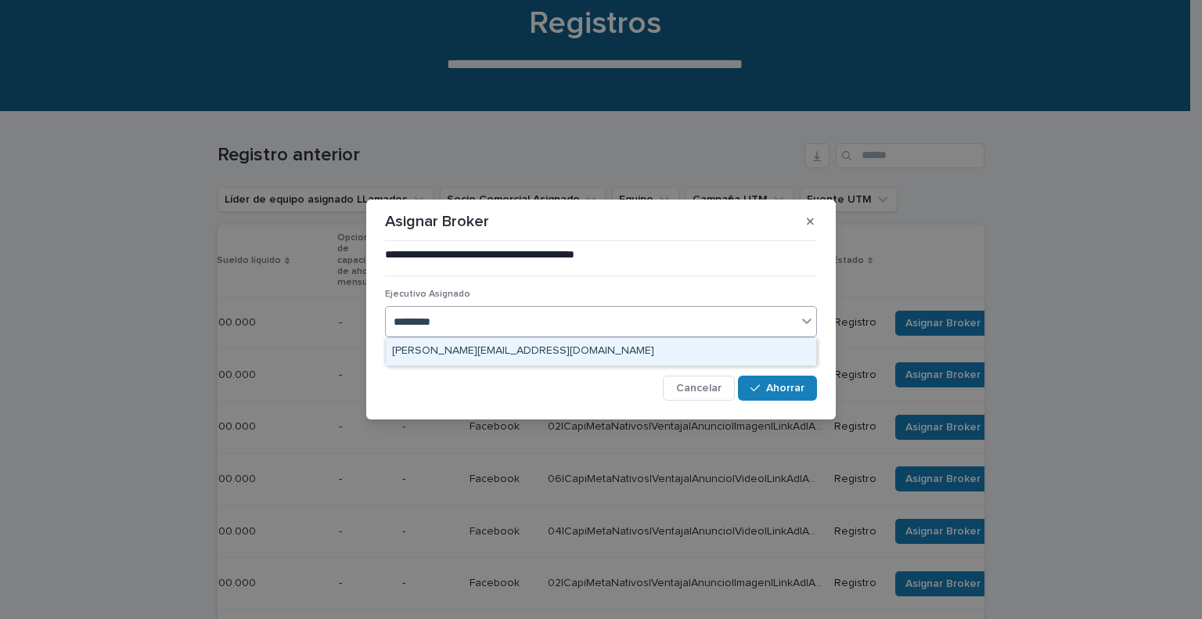
click at [589, 356] on div "[PERSON_NAME][EMAIL_ADDRESS][DOMAIN_NAME]" at bounding box center [601, 351] width 430 height 27
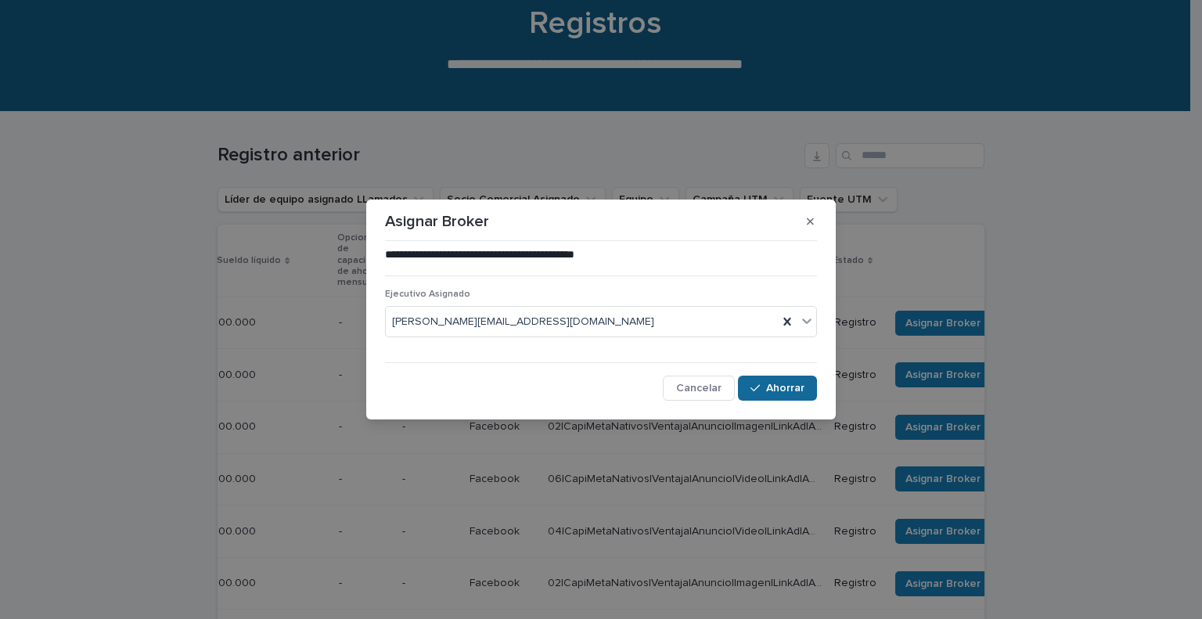
click at [783, 383] on font "Ahorrar" at bounding box center [785, 388] width 38 height 11
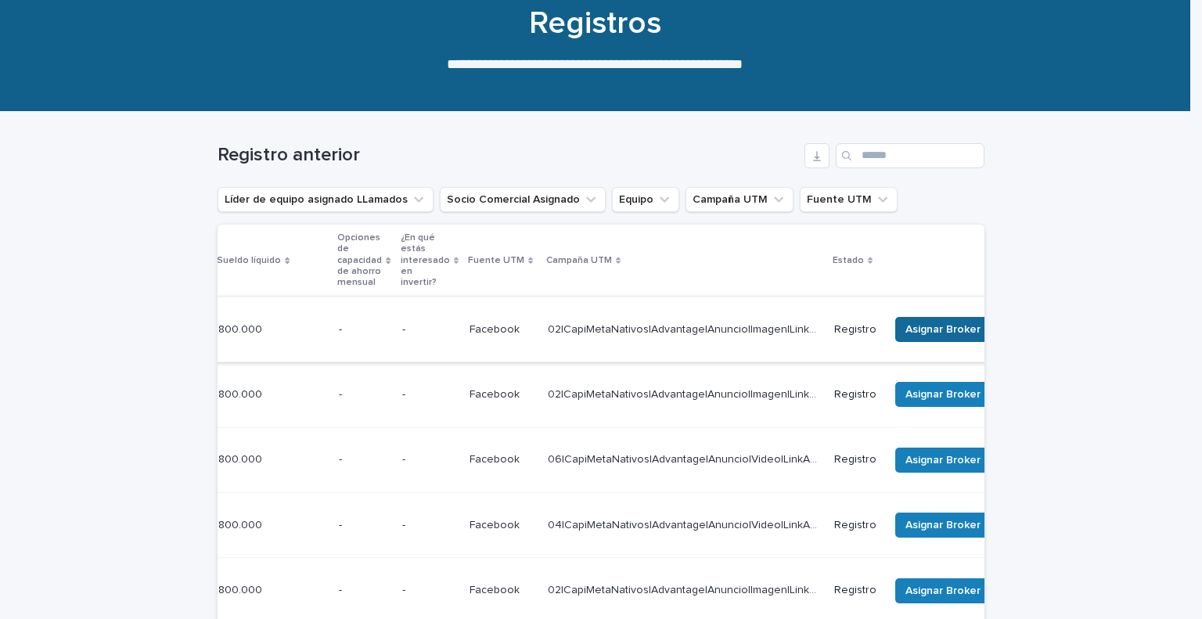
click at [935, 317] on button "Asignar Broker" at bounding box center [942, 329] width 95 height 25
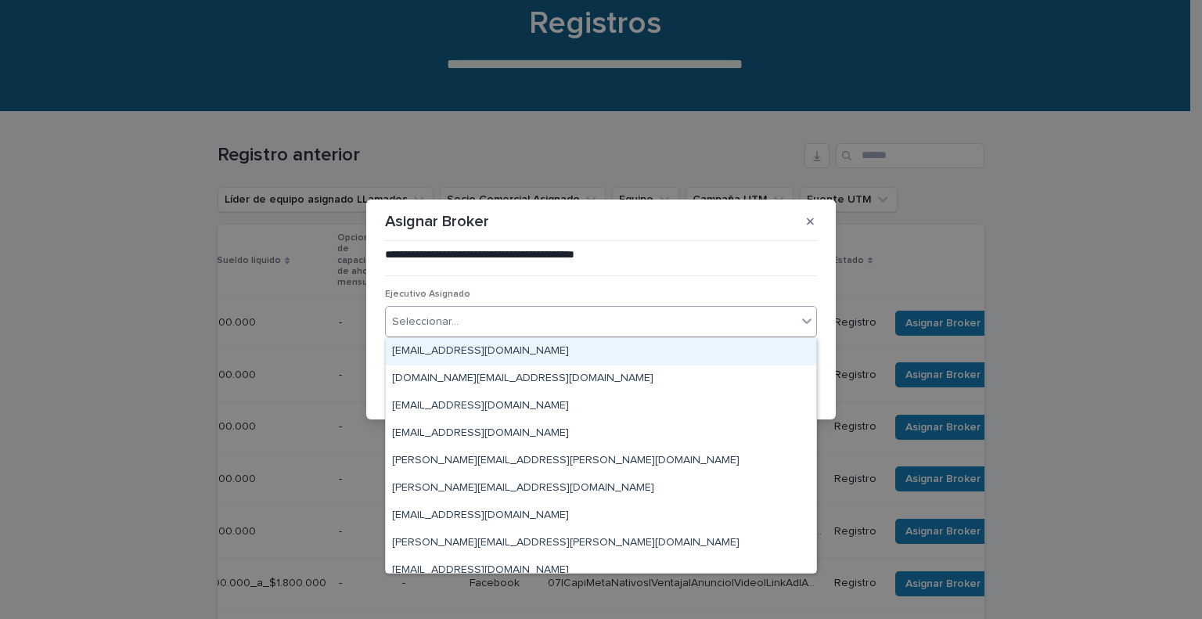
click at [670, 325] on div "Seleccionar..." at bounding box center [591, 322] width 411 height 26
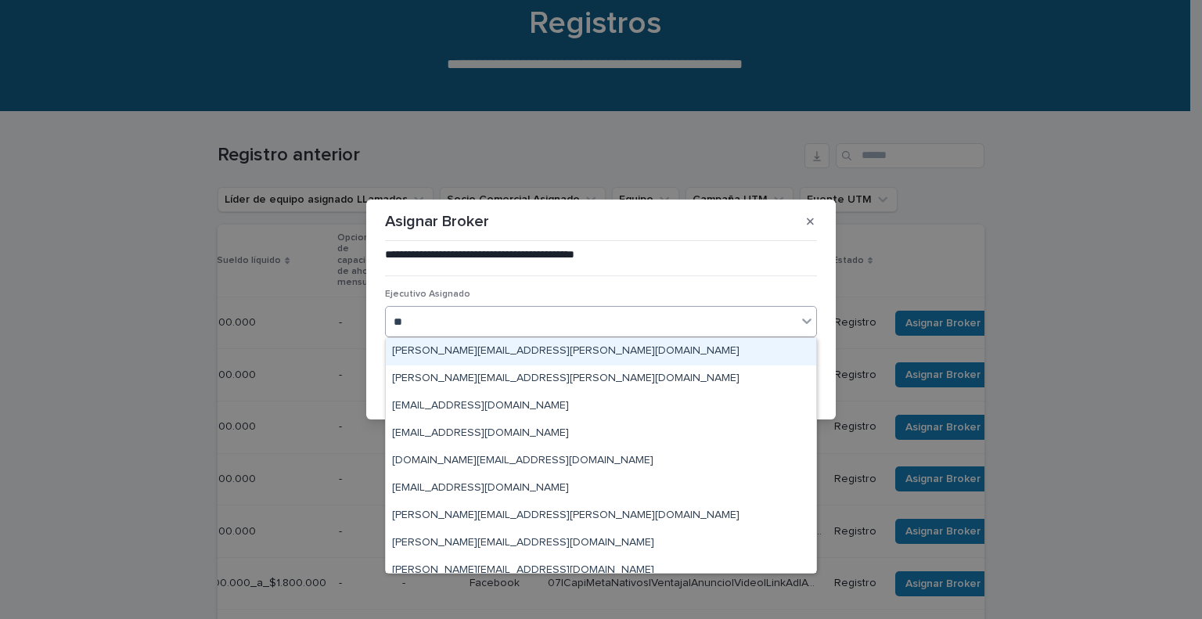
type input "***"
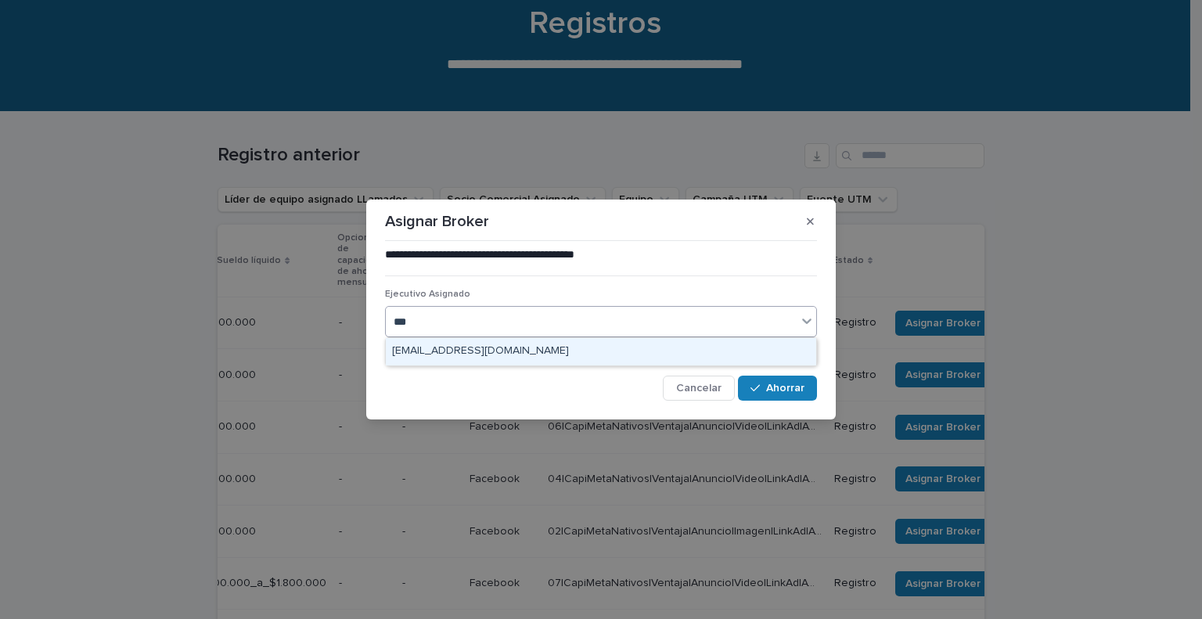
click at [645, 348] on div "[EMAIL_ADDRESS][DOMAIN_NAME]" at bounding box center [601, 351] width 430 height 27
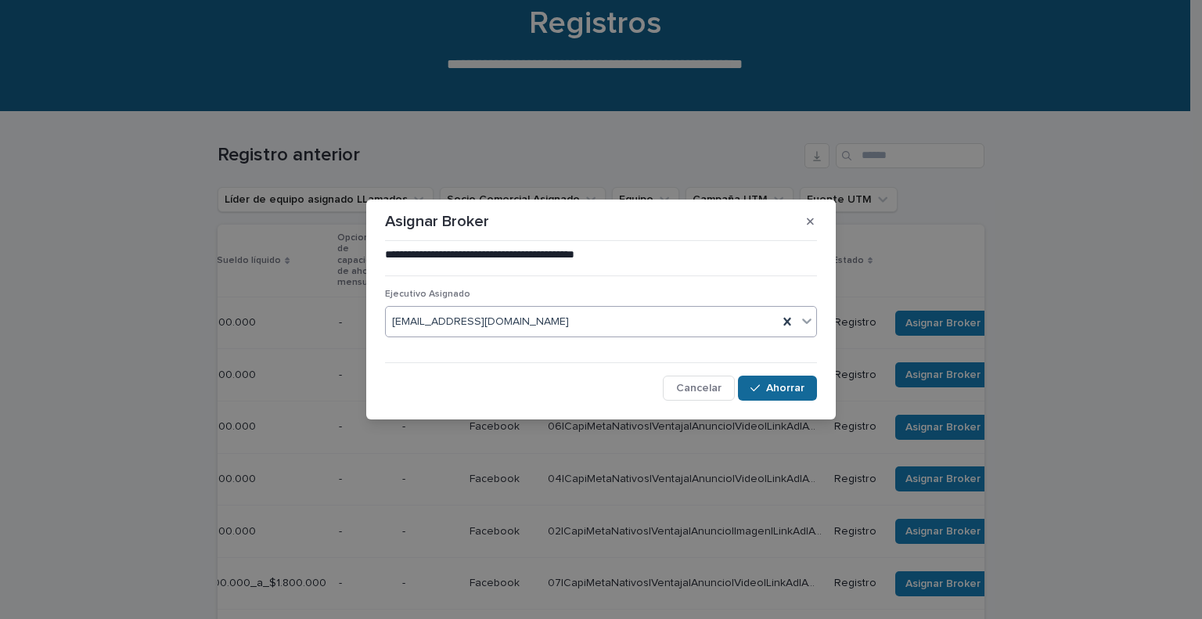
click at [771, 381] on button "Ahorrar" at bounding box center [777, 388] width 79 height 25
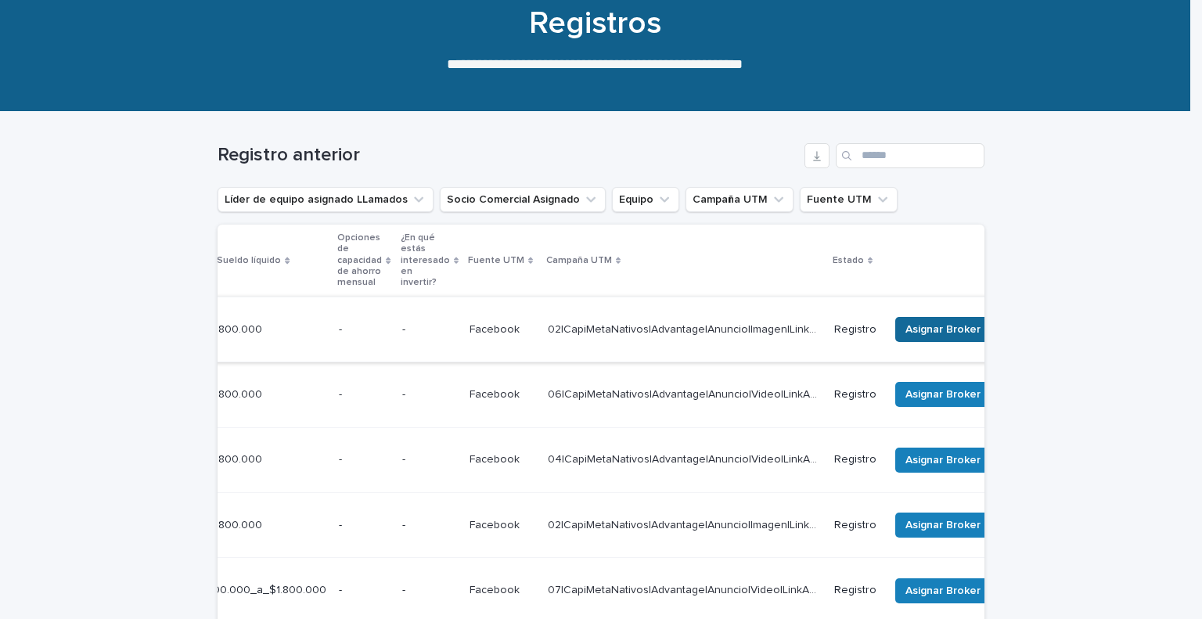
click at [958, 324] on font "Asignar Broker" at bounding box center [942, 329] width 75 height 11
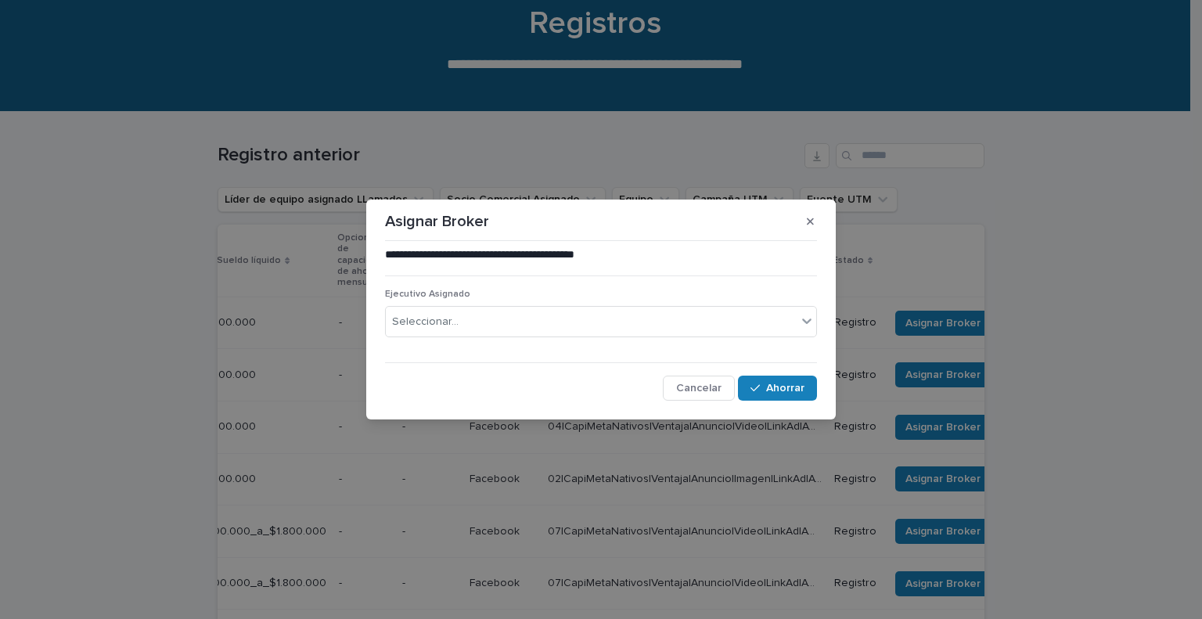
click at [602, 318] on div "Seleccionar..." at bounding box center [591, 322] width 411 height 26
type input "***"
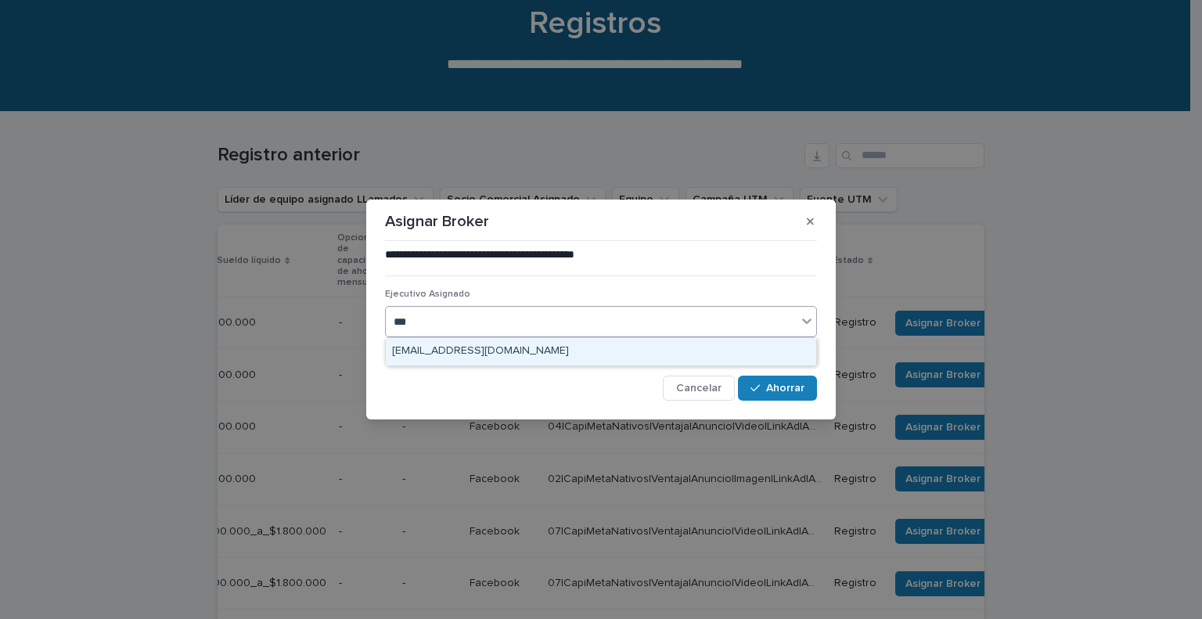
click at [586, 347] on div "[EMAIL_ADDRESS][DOMAIN_NAME]" at bounding box center [601, 351] width 430 height 27
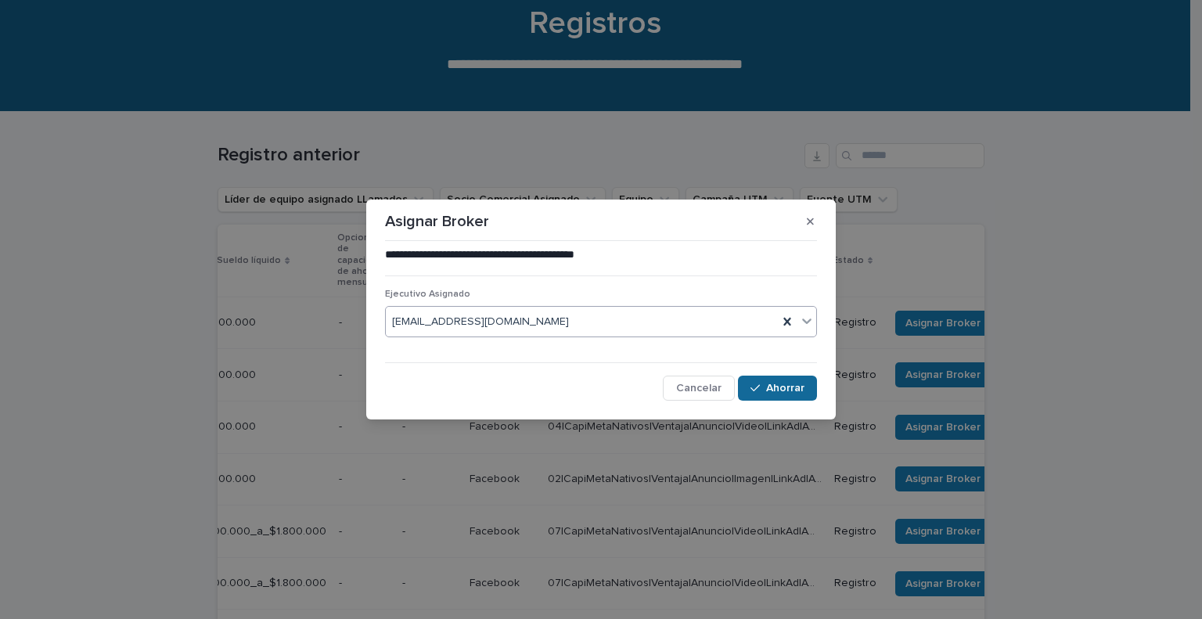
click at [777, 383] on font "Ahorrar" at bounding box center [785, 388] width 38 height 11
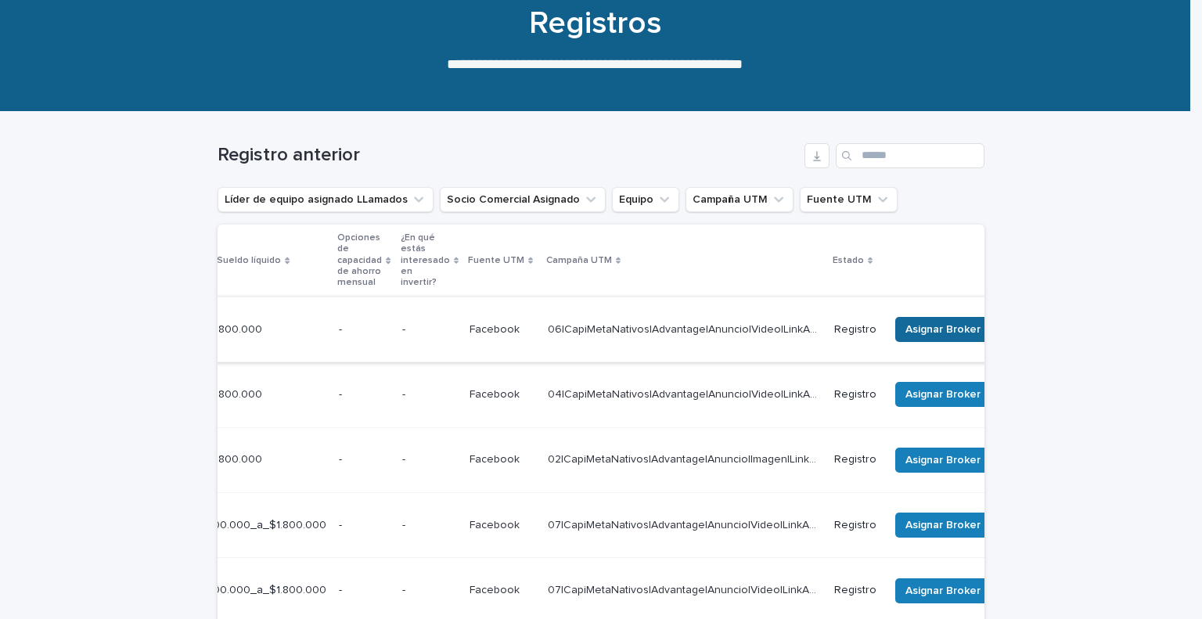
click at [954, 325] on font "Asignar Broker" at bounding box center [942, 329] width 75 height 11
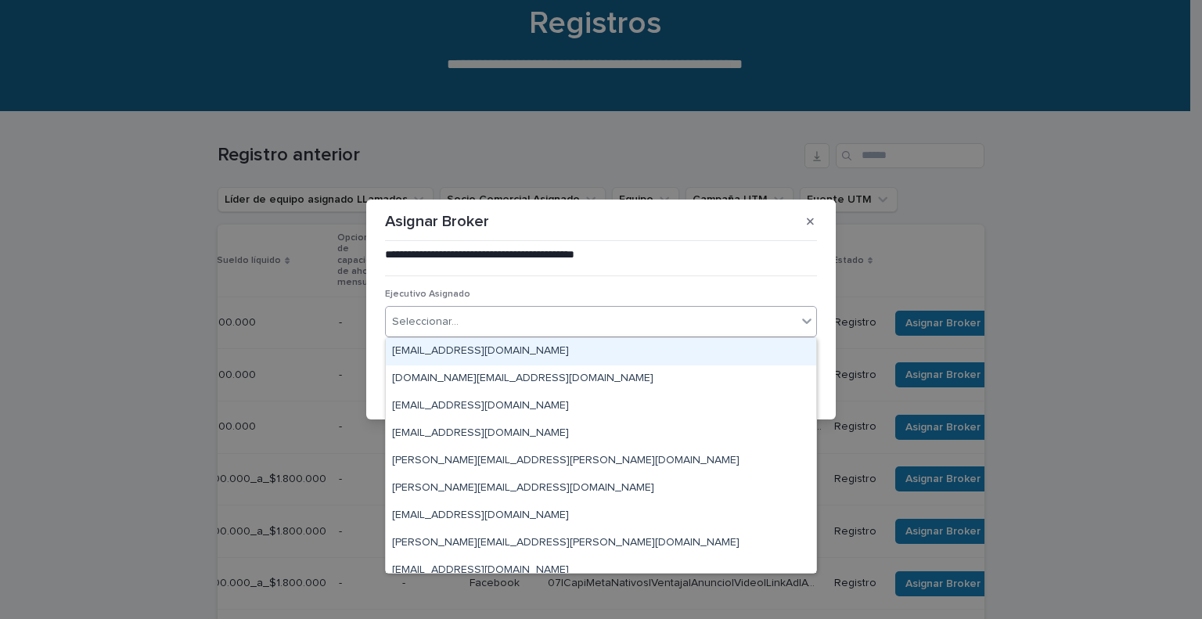
click at [560, 322] on div "Seleccionar..." at bounding box center [591, 322] width 411 height 26
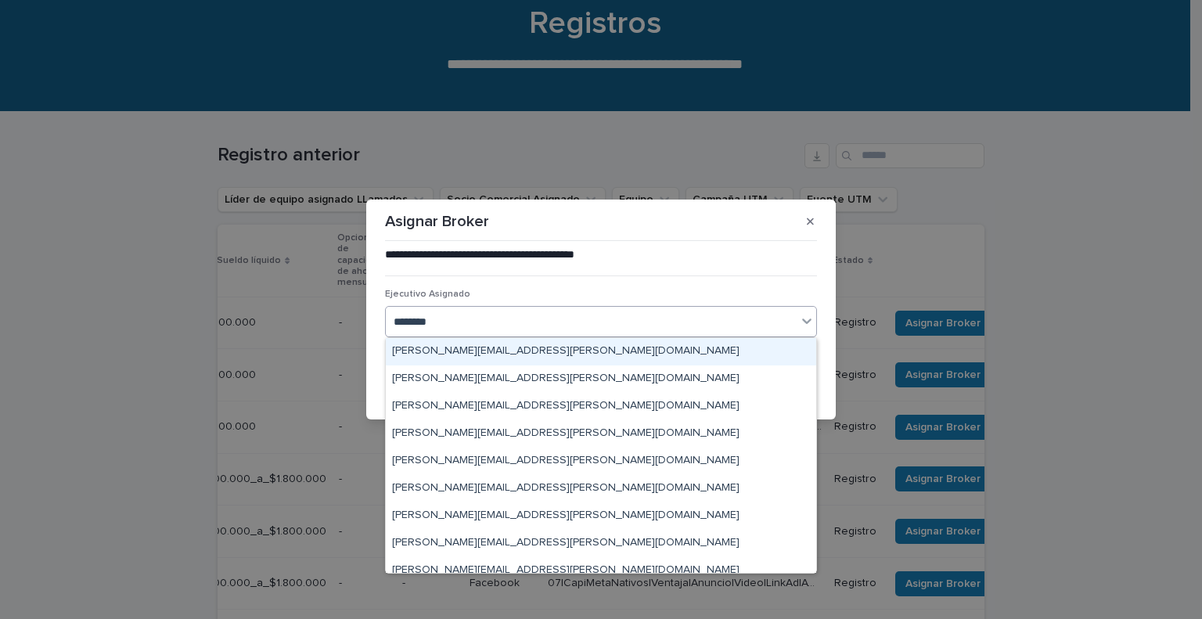
type input "*********"
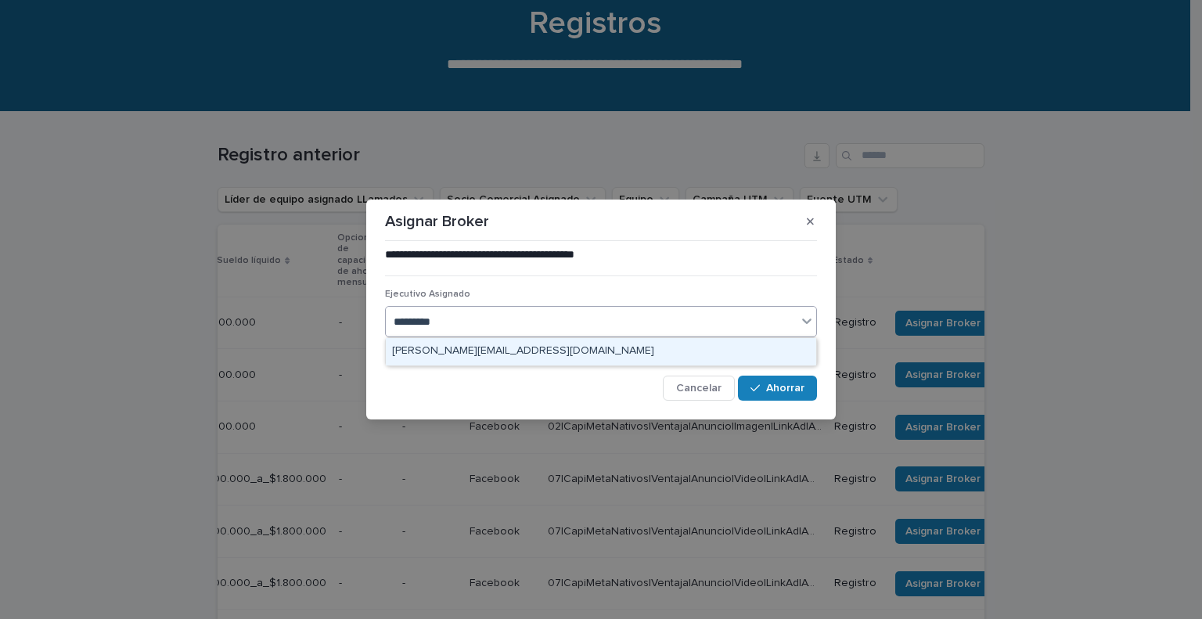
click at [519, 347] on font "[PERSON_NAME][EMAIL_ADDRESS][DOMAIN_NAME]" at bounding box center [523, 350] width 262 height 11
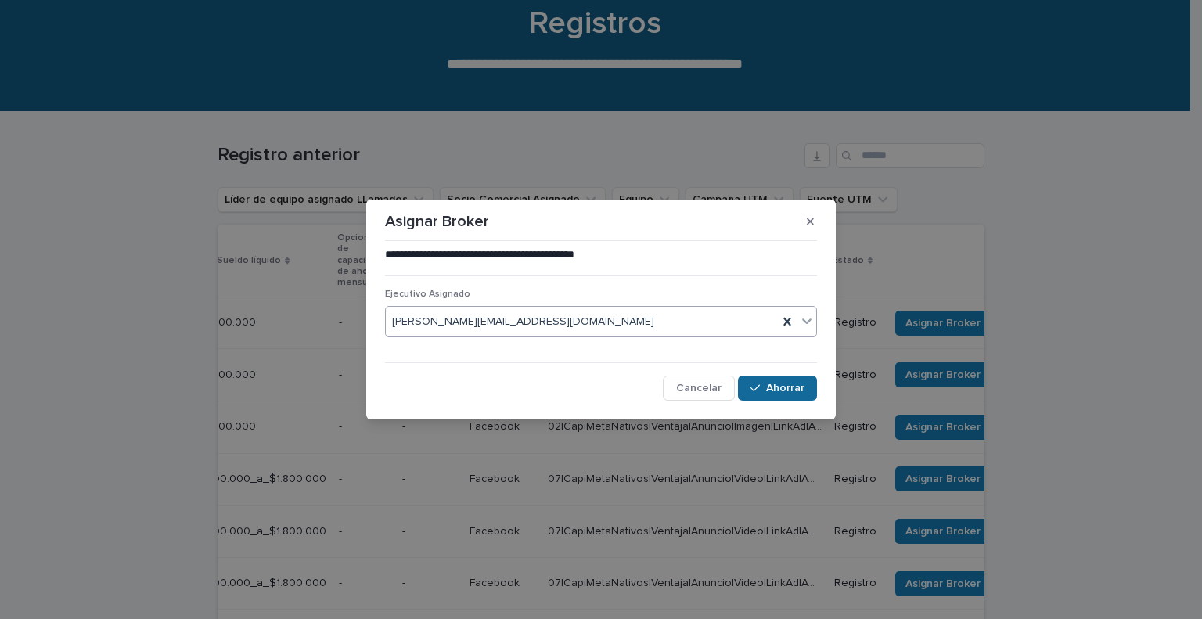
click at [792, 384] on font "Ahorrar" at bounding box center [785, 388] width 38 height 11
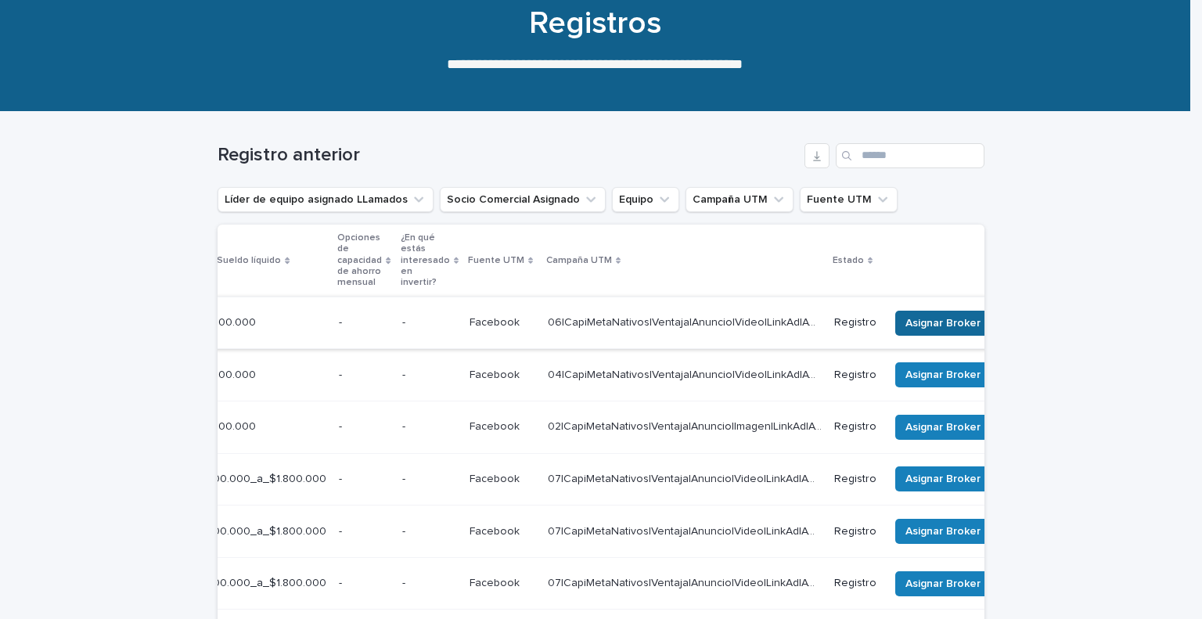
click at [948, 323] on font "Asignar Broker" at bounding box center [942, 323] width 75 height 11
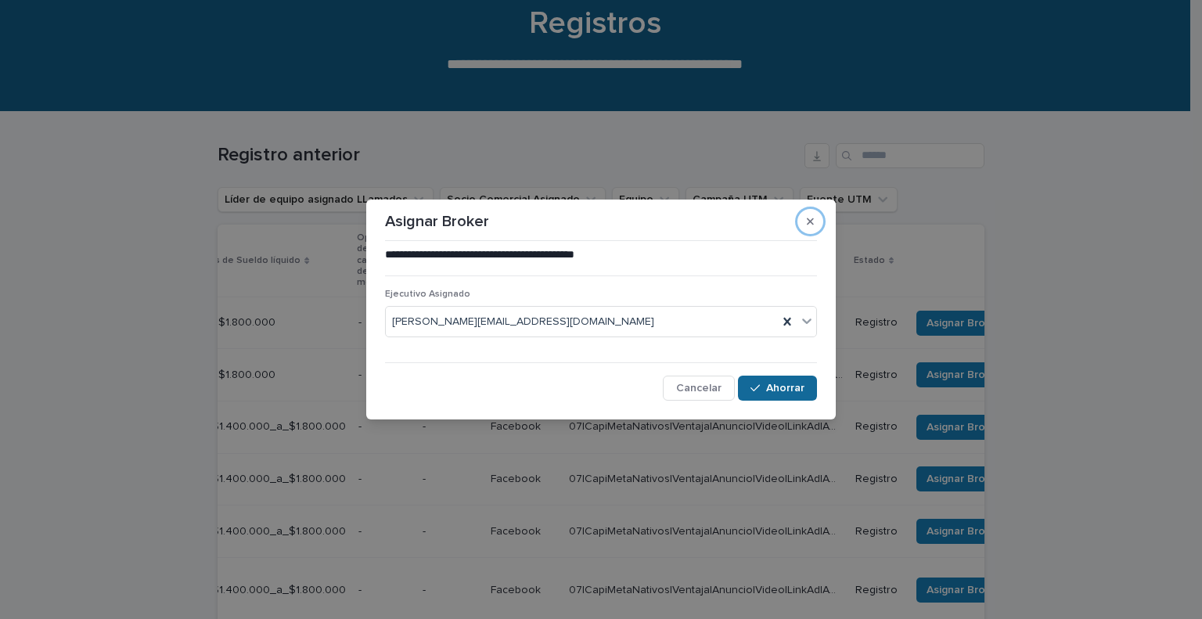
click at [794, 383] on font "Ahorrar" at bounding box center [785, 388] width 38 height 11
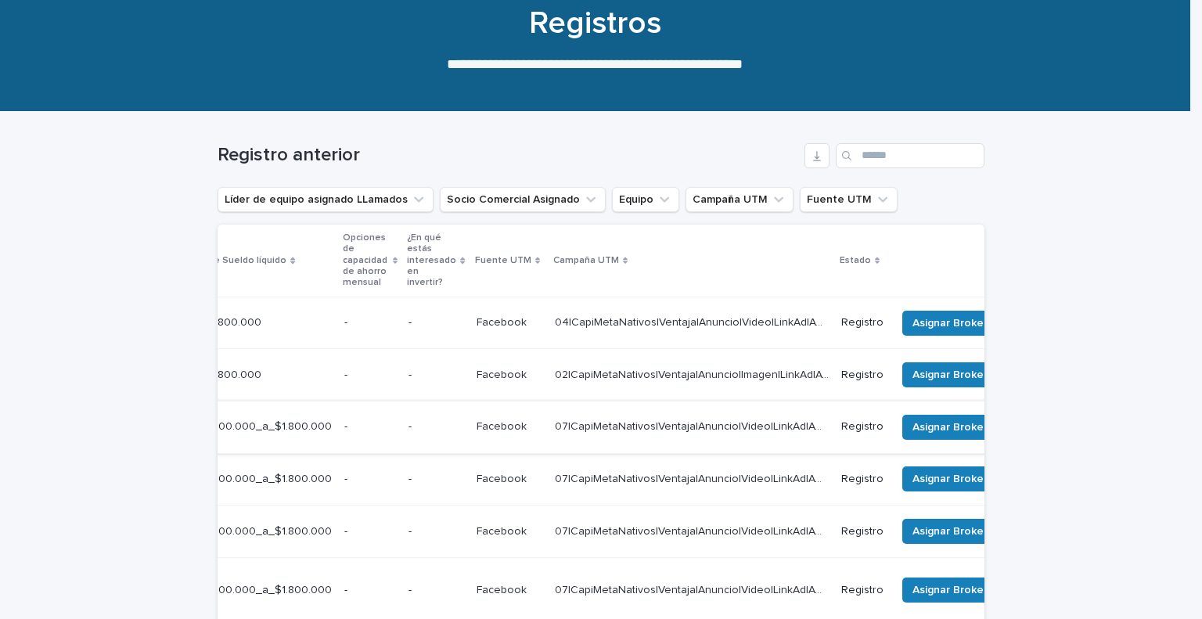
scroll to position [0, 577]
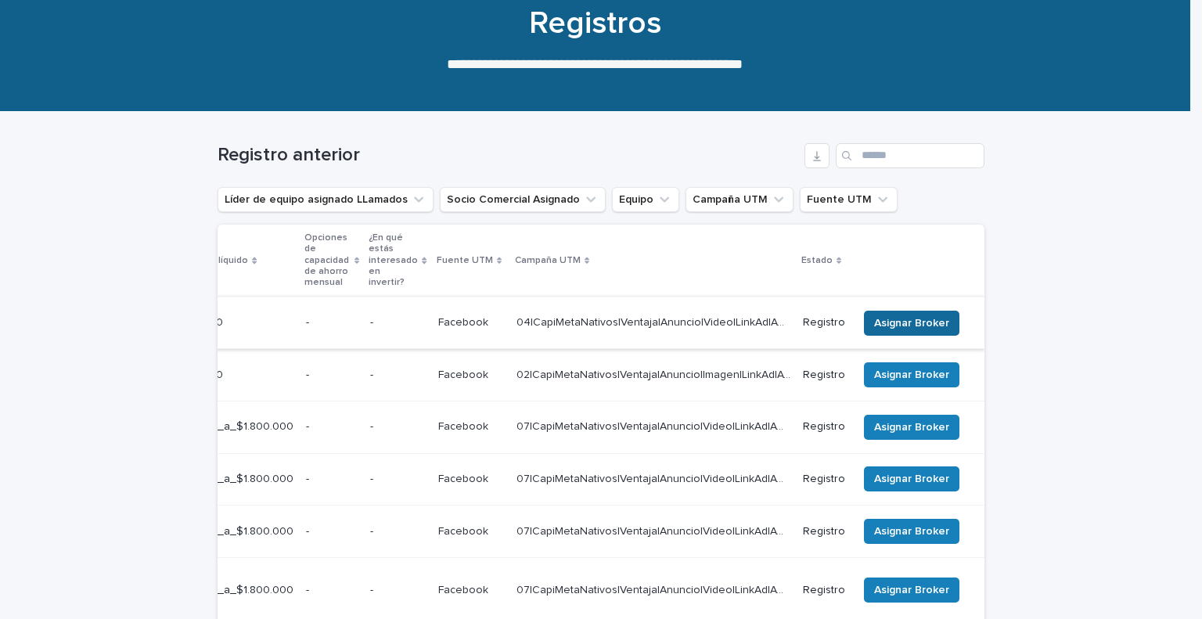
click at [911, 324] on font "Asignar Broker" at bounding box center [911, 323] width 75 height 11
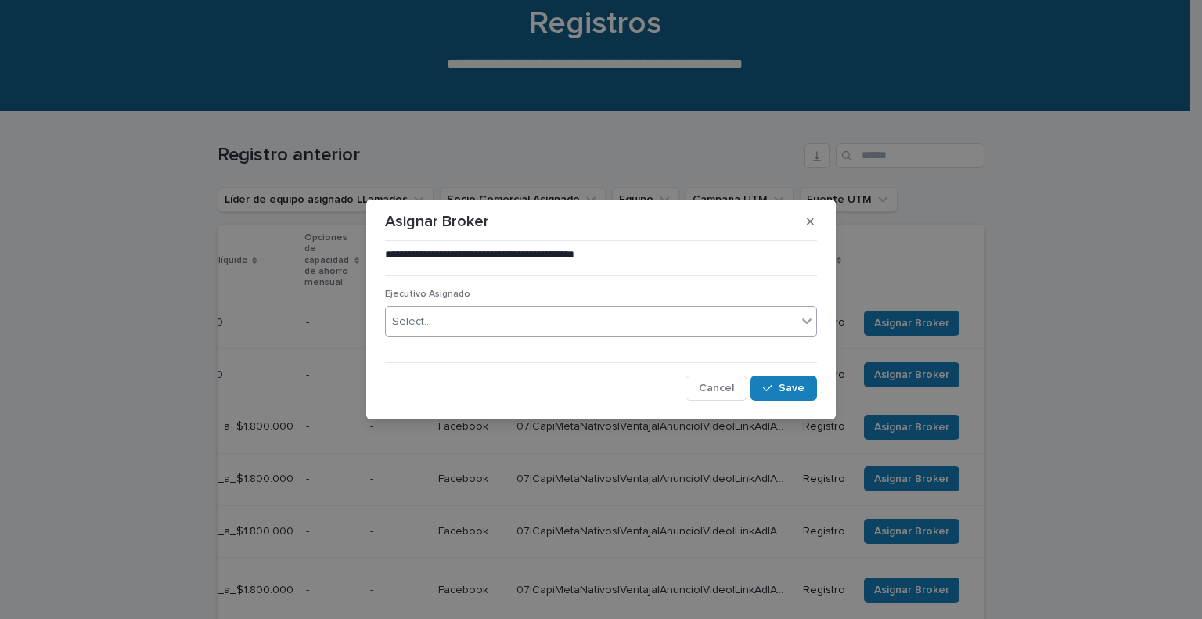
click at [562, 320] on div "Select..." at bounding box center [591, 322] width 411 height 26
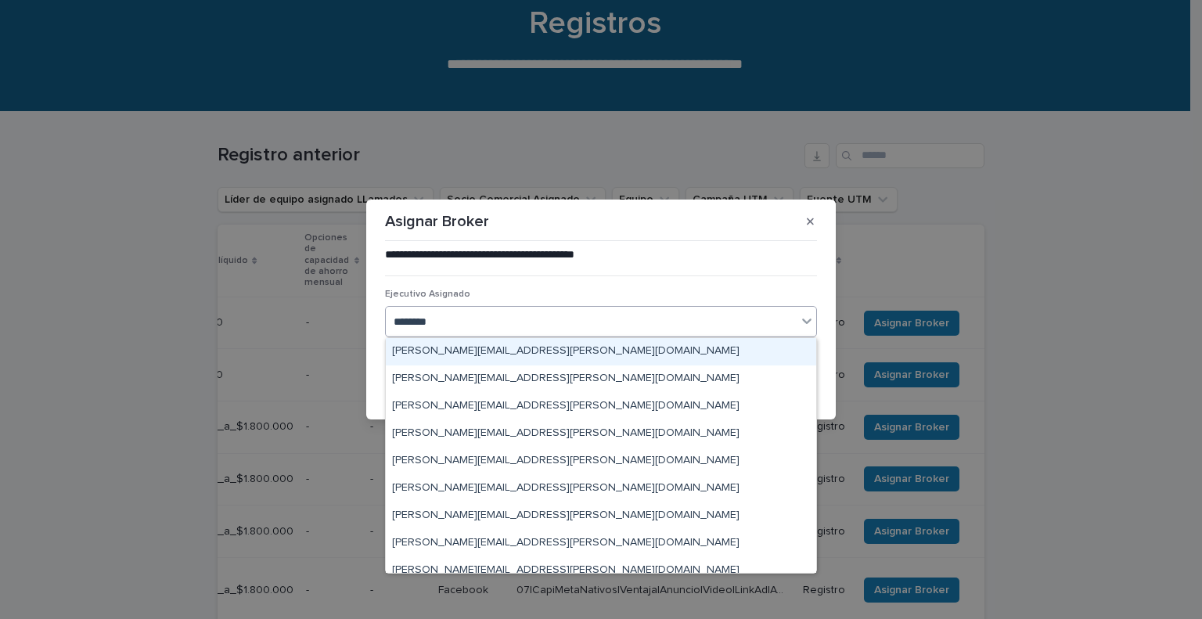
type input "*********"
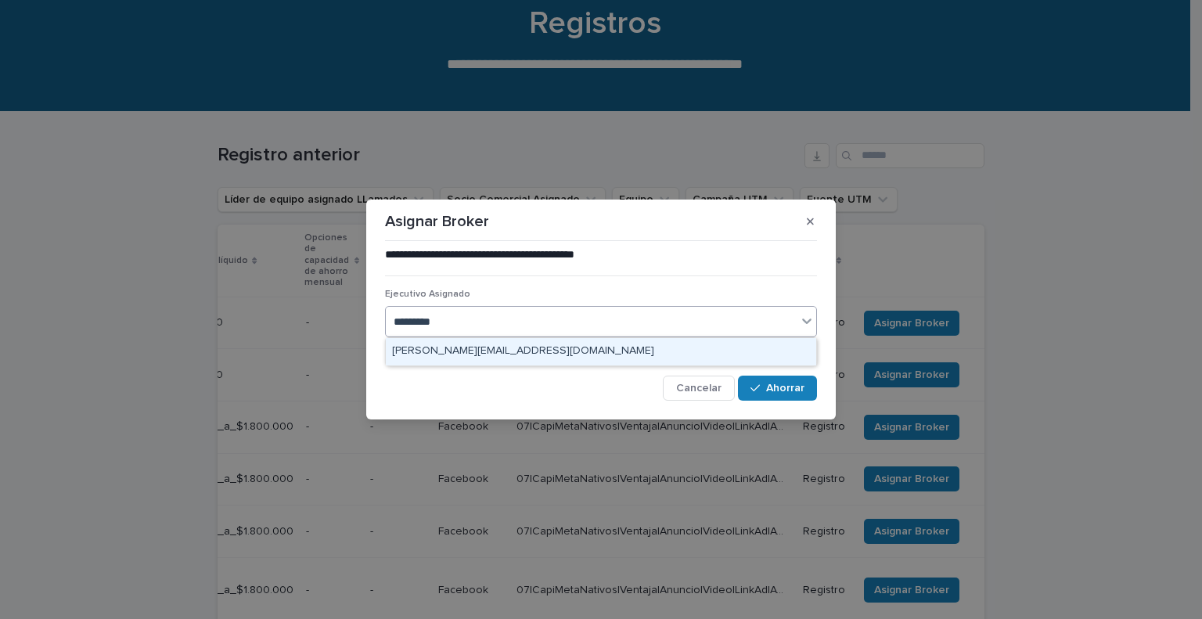
click at [501, 353] on font "[PERSON_NAME][EMAIL_ADDRESS][DOMAIN_NAME]" at bounding box center [523, 350] width 262 height 11
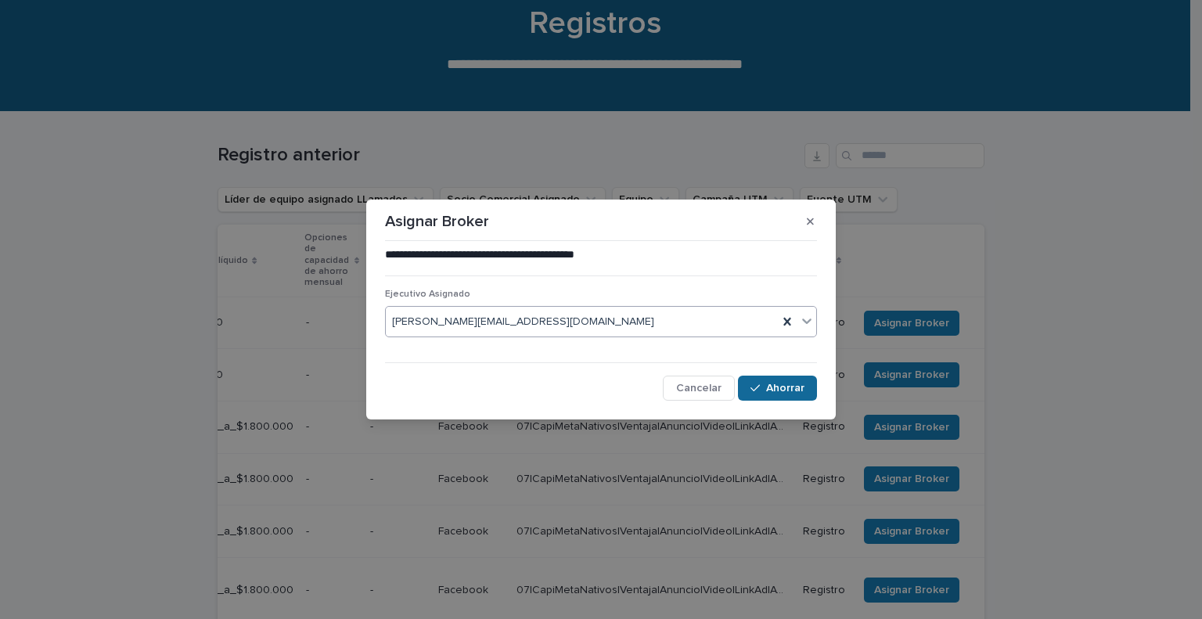
click at [773, 383] on font "Ahorrar" at bounding box center [785, 388] width 38 height 11
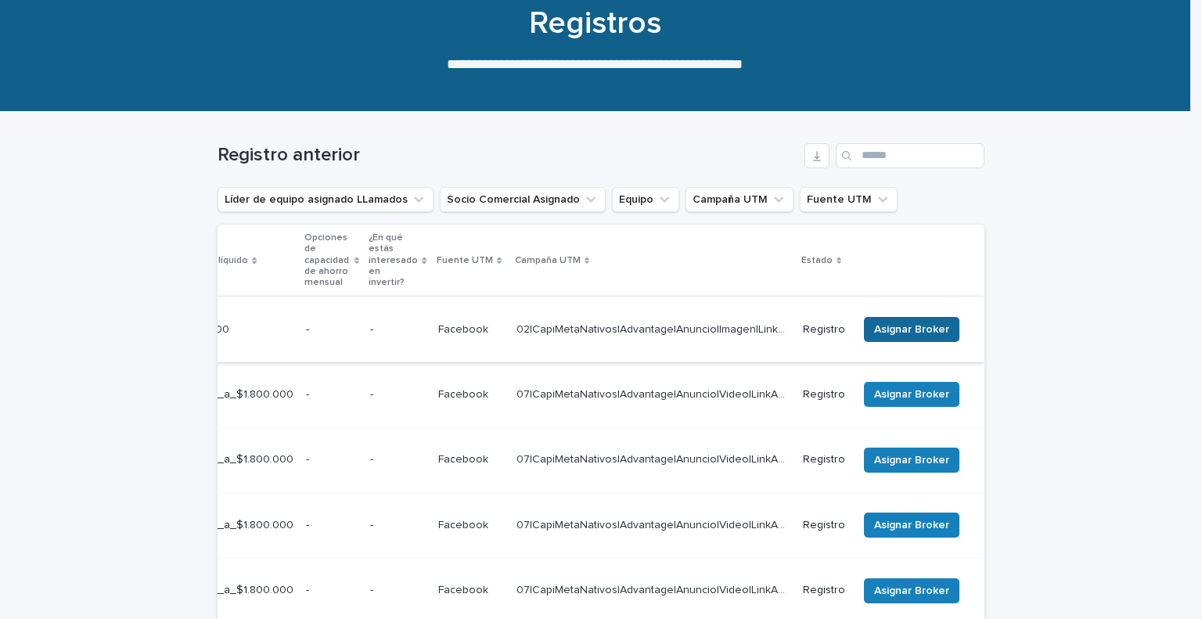
click at [905, 324] on font "Asignar Broker" at bounding box center [911, 329] width 75 height 11
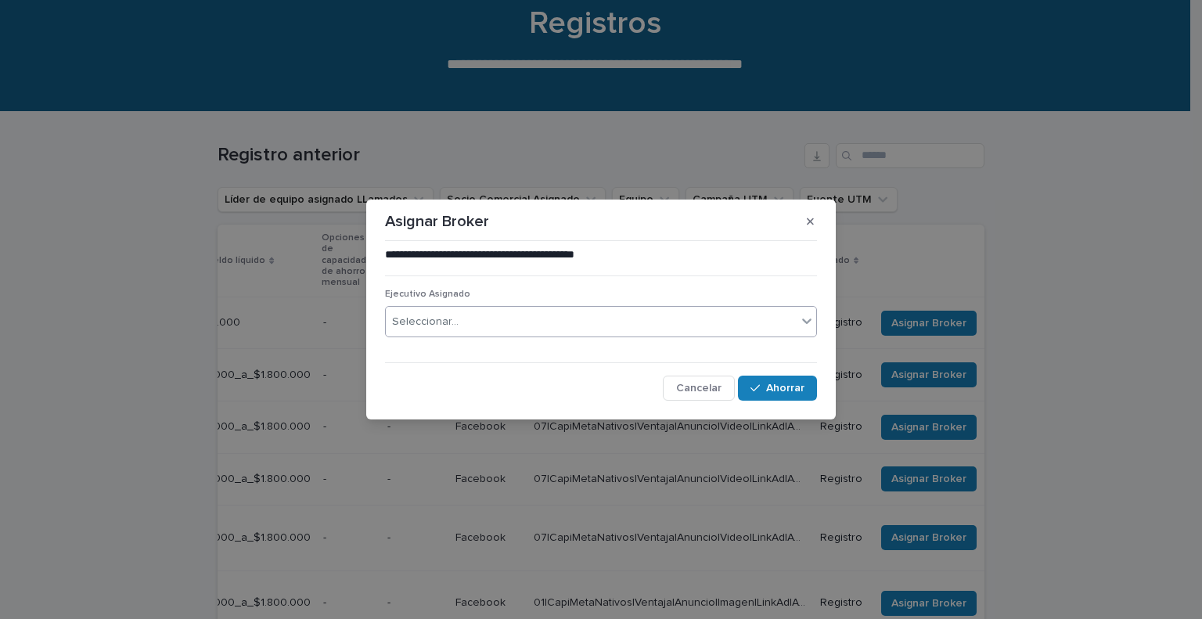
click at [564, 318] on div "Seleccionar..." at bounding box center [591, 322] width 411 height 26
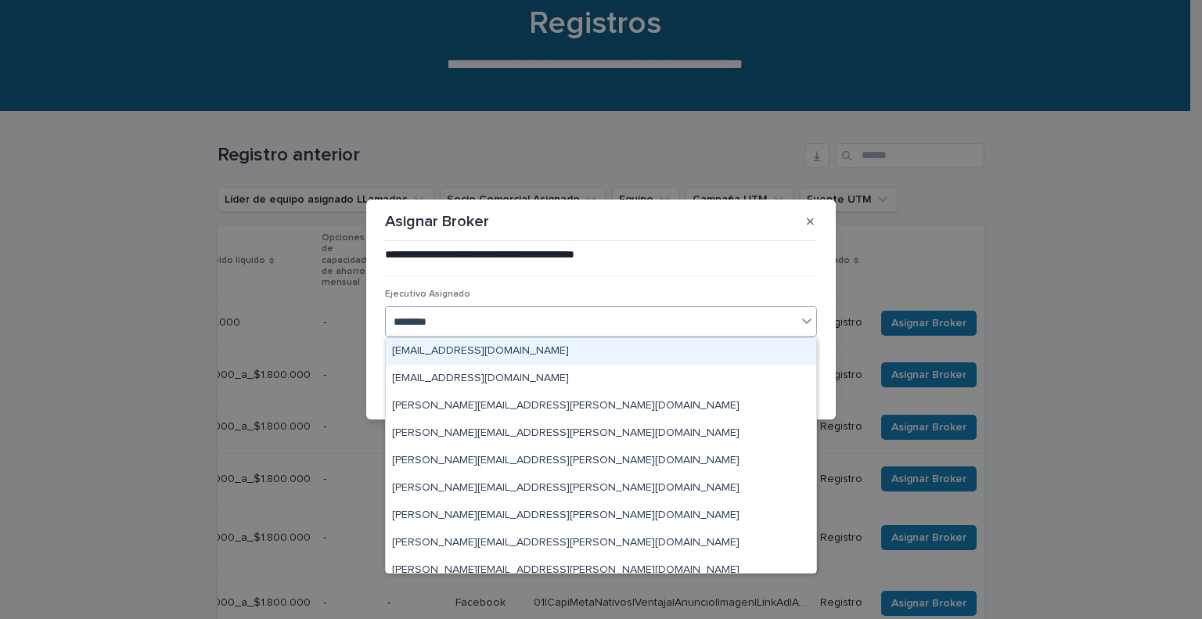
type input "*********"
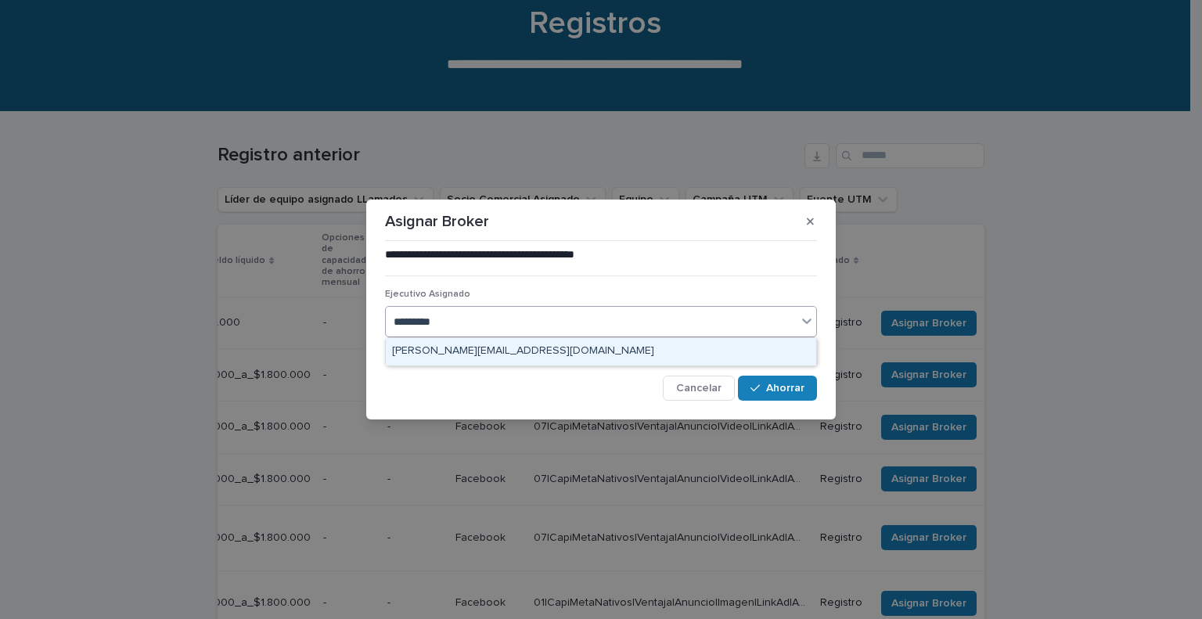
click at [523, 347] on font "[PERSON_NAME][EMAIL_ADDRESS][DOMAIN_NAME]" at bounding box center [523, 350] width 262 height 11
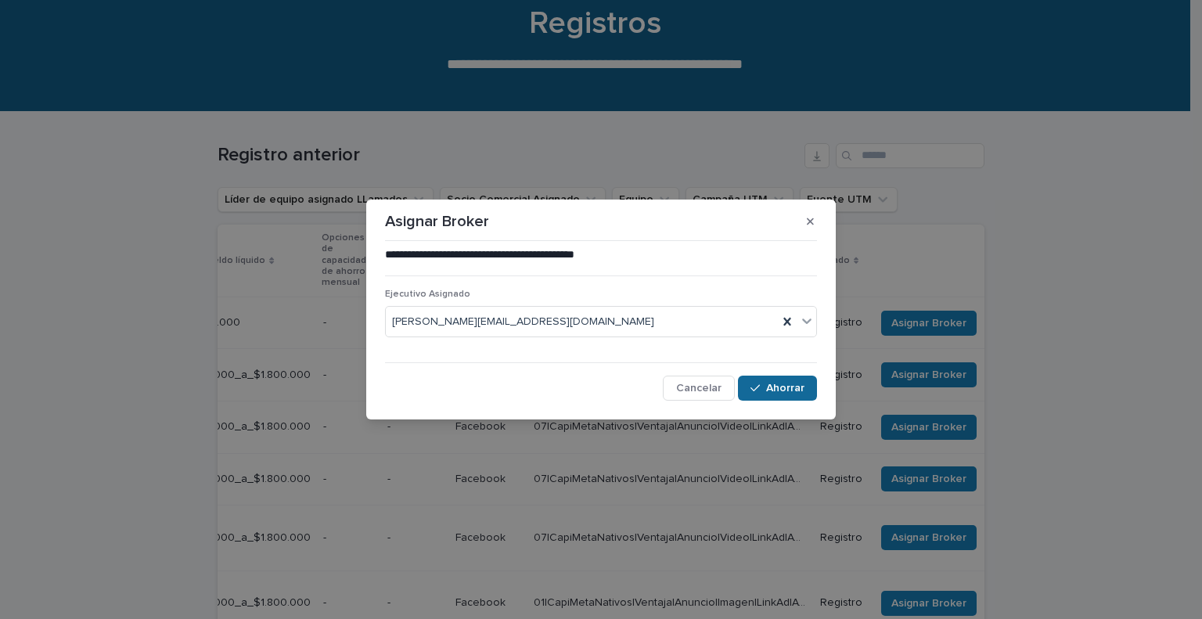
click at [789, 383] on font "Ahorrar" at bounding box center [785, 388] width 38 height 11
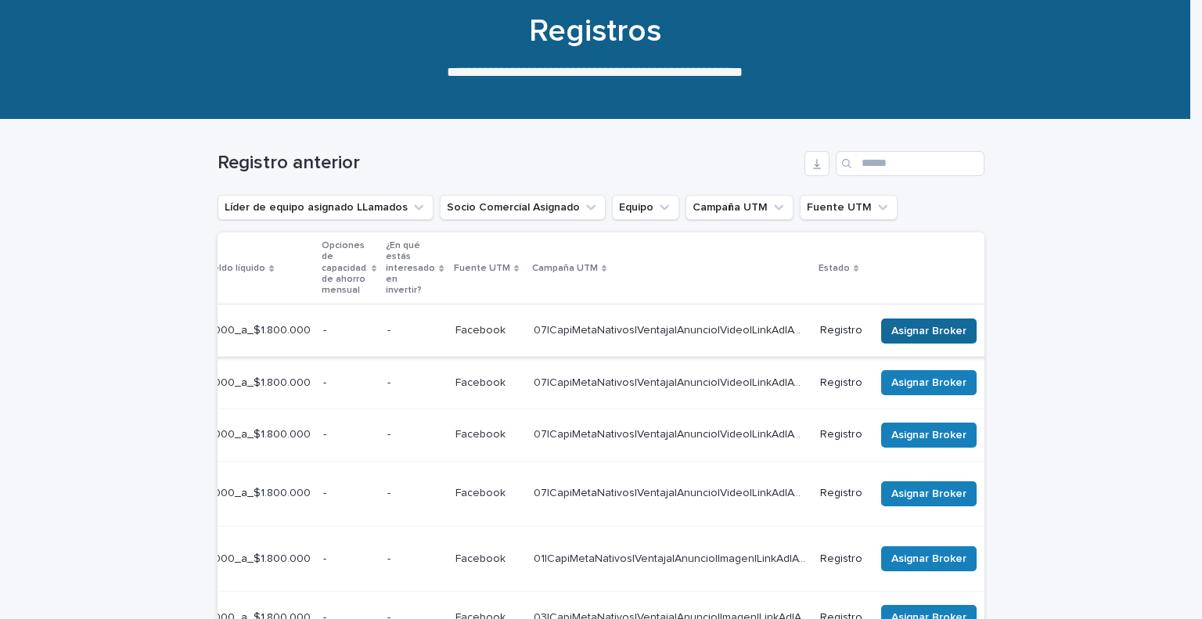
click at [892, 326] on font "Asignar Broker" at bounding box center [928, 330] width 75 height 11
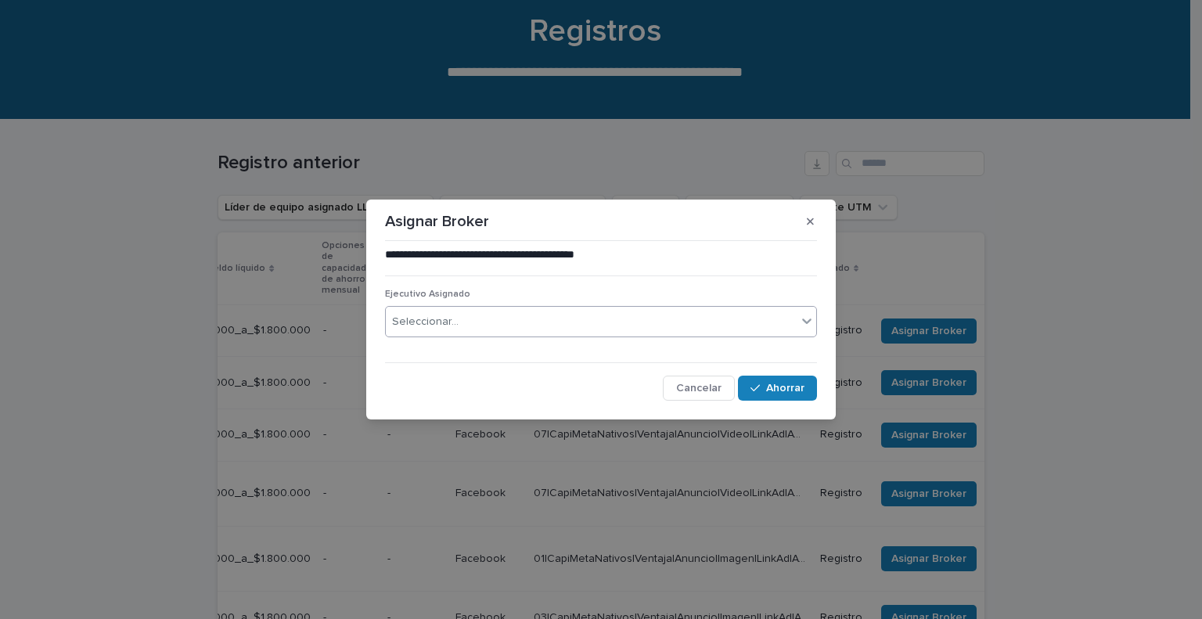
click at [563, 325] on div "Seleccionar..." at bounding box center [591, 322] width 411 height 26
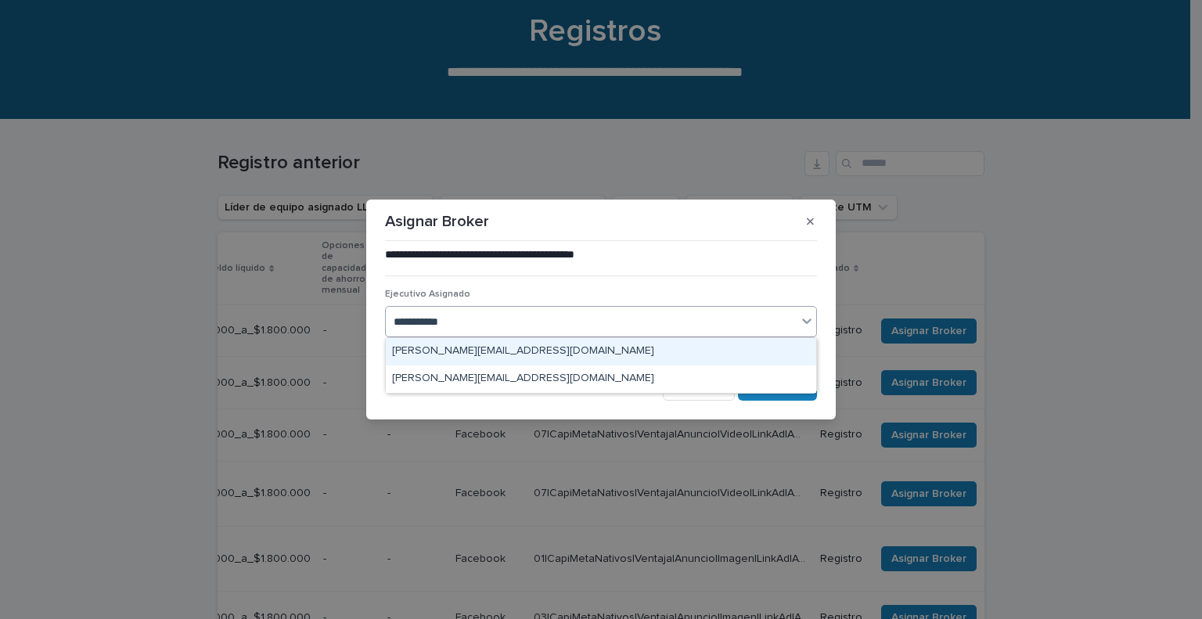
type input "**********"
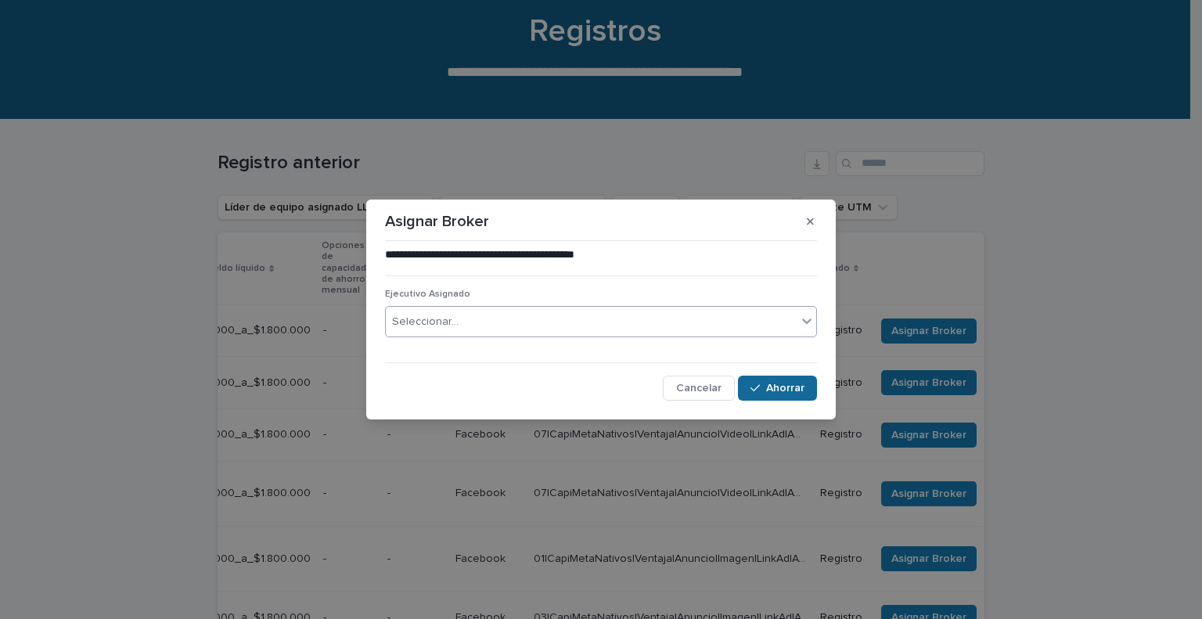
click at [756, 384] on icon "button" at bounding box center [754, 388] width 9 height 11
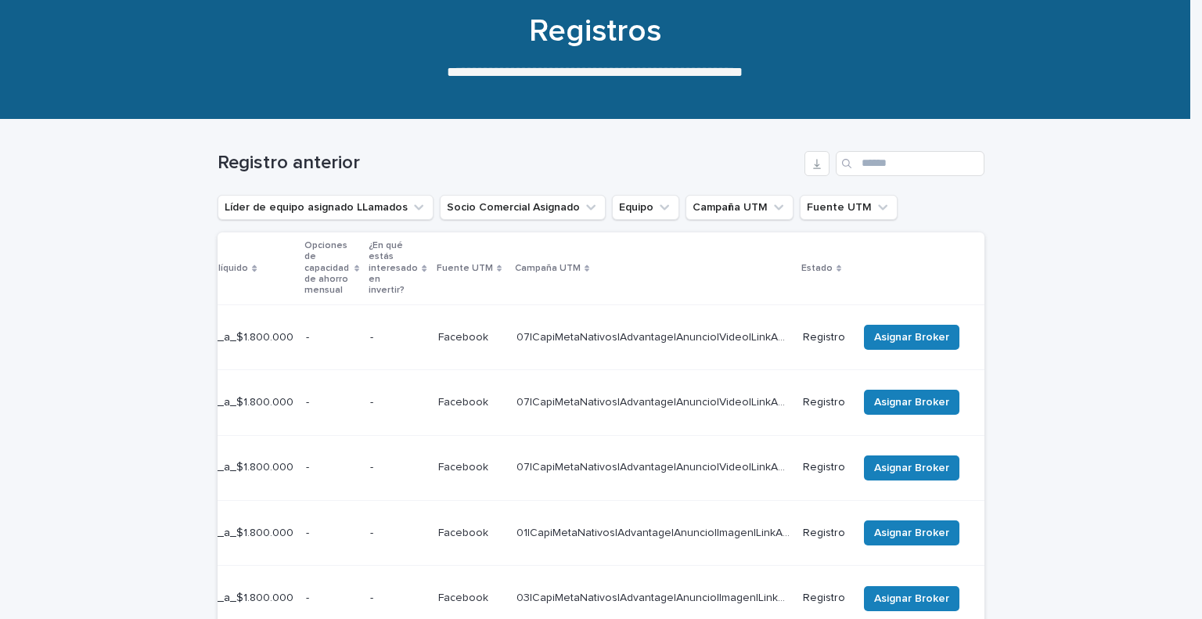
scroll to position [0, 569]
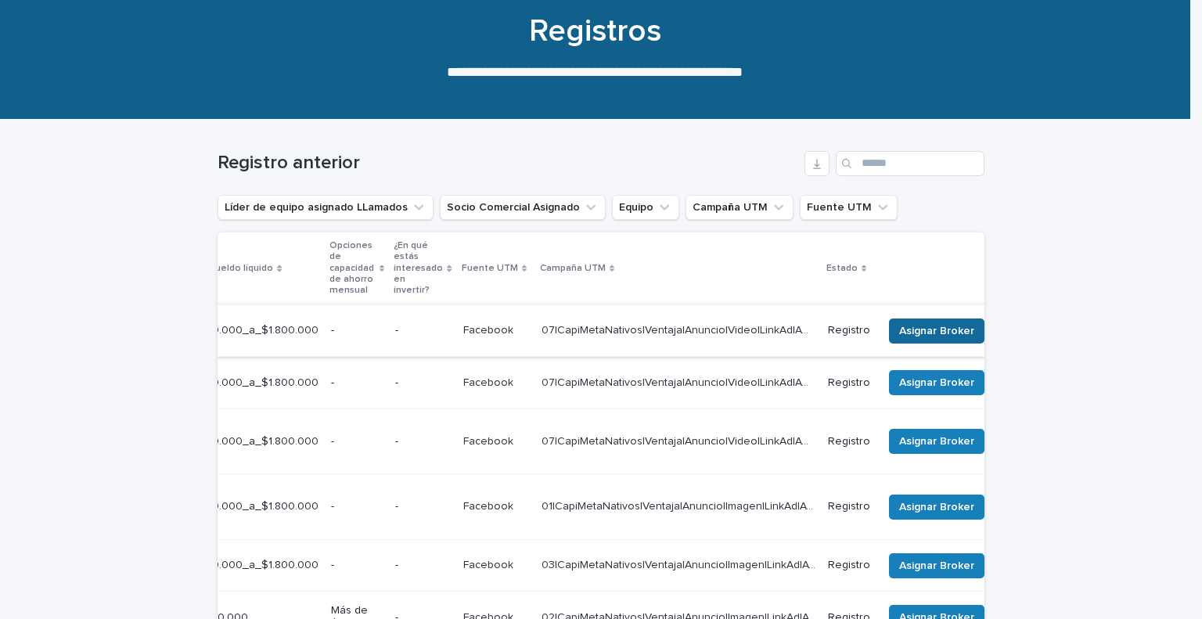
click at [899, 325] on font "Asignar Broker" at bounding box center [936, 330] width 75 height 11
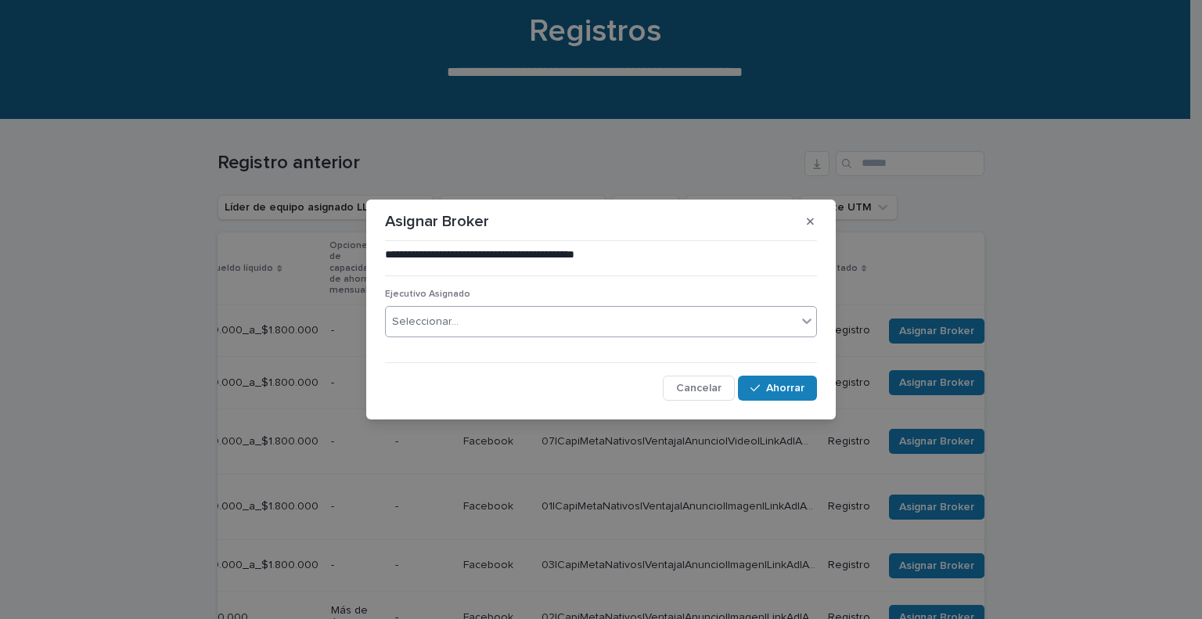
click at [555, 324] on div "Seleccionar..." at bounding box center [591, 322] width 411 height 26
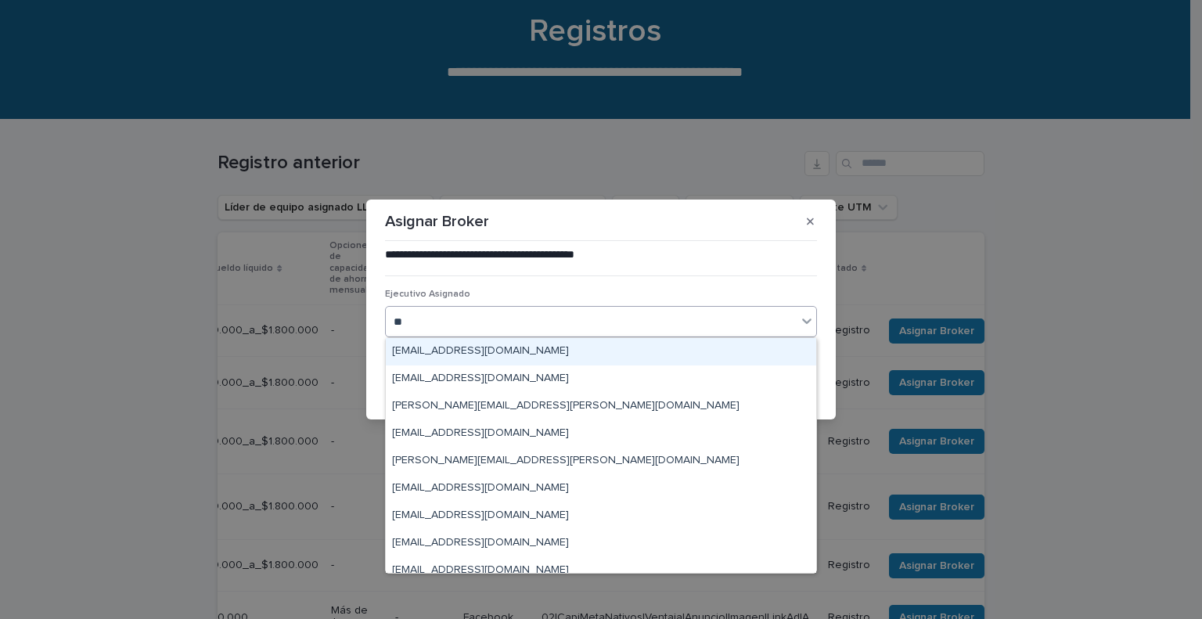
type input "***"
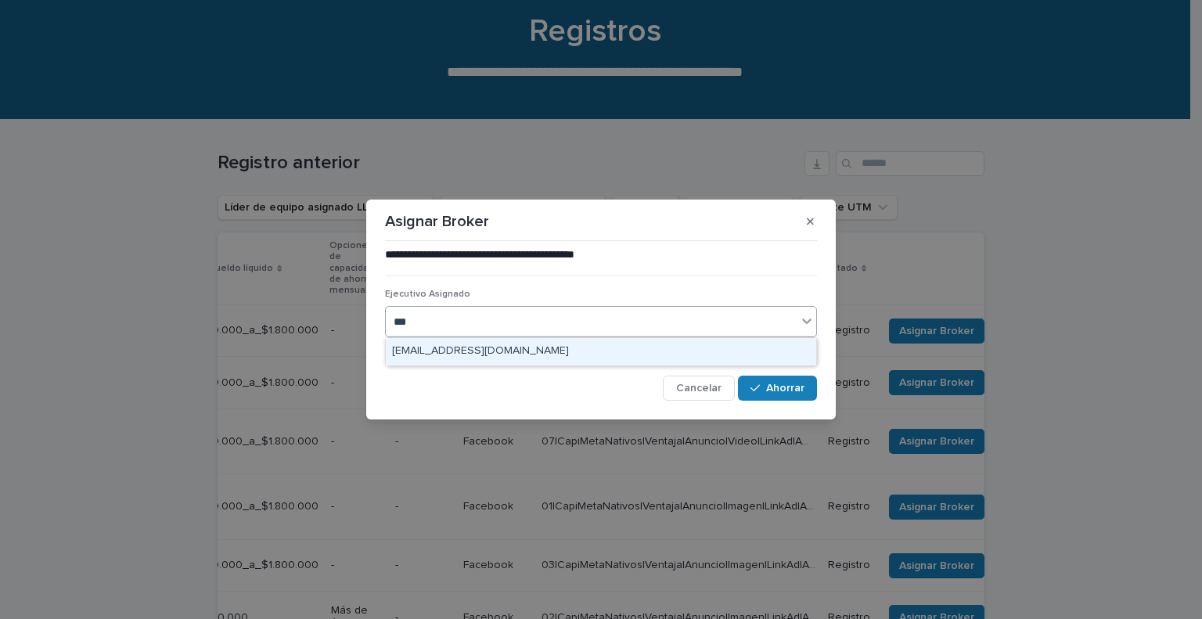
click at [529, 356] on font "[EMAIL_ADDRESS][DOMAIN_NAME]" at bounding box center [480, 350] width 177 height 11
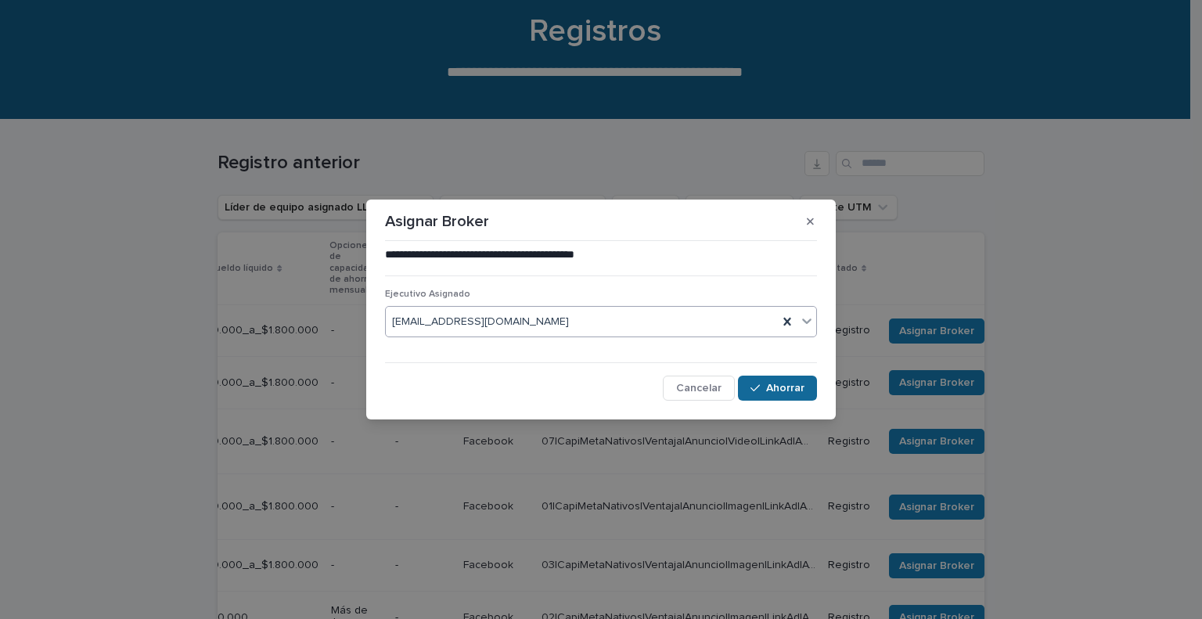
click at [769, 390] on font "Ahorrar" at bounding box center [785, 388] width 38 height 11
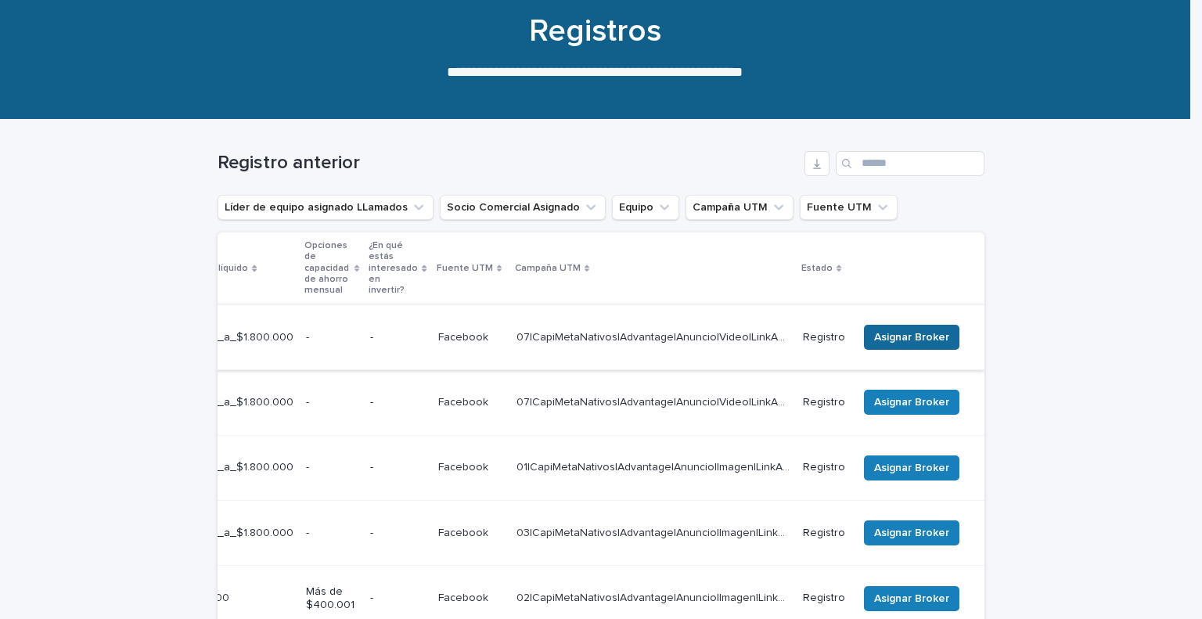
click at [879, 332] on font "Asignar Broker" at bounding box center [911, 337] width 75 height 11
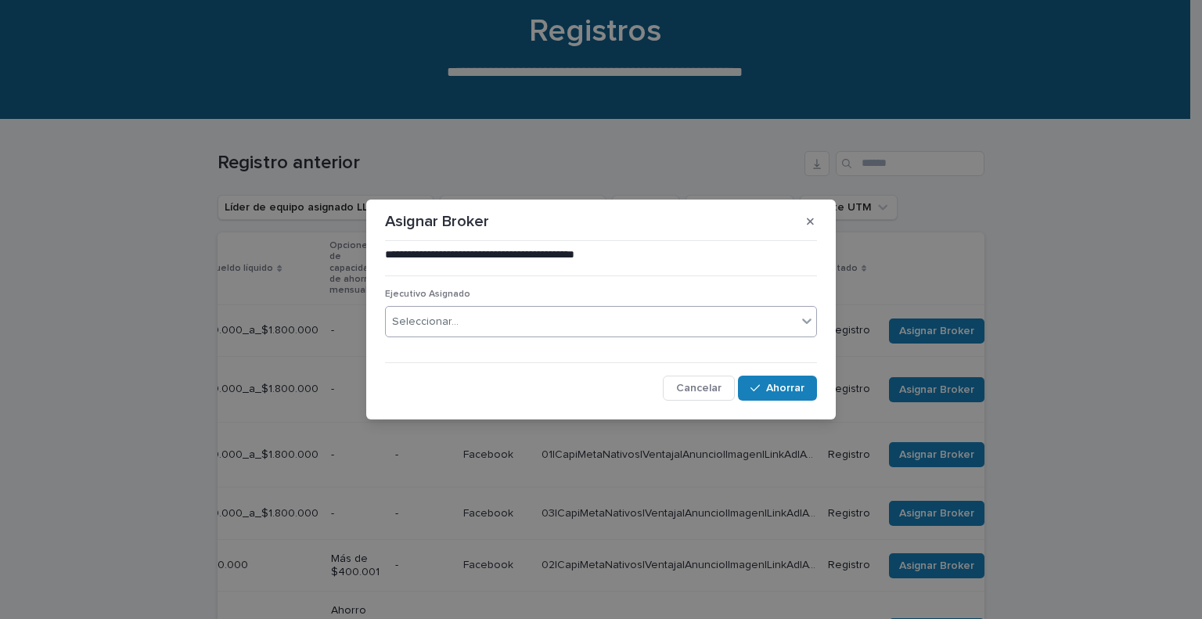
click at [695, 315] on div "Seleccionar..." at bounding box center [591, 322] width 411 height 26
type input "*********"
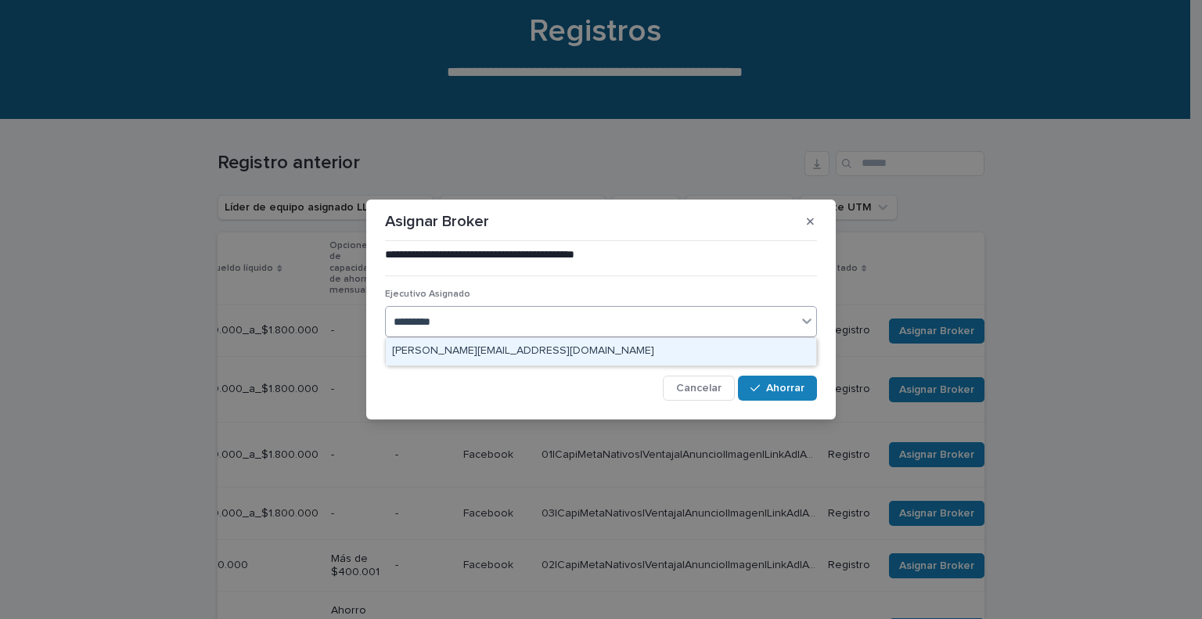
click at [652, 346] on div "[PERSON_NAME][EMAIL_ADDRESS][DOMAIN_NAME]" at bounding box center [601, 351] width 430 height 27
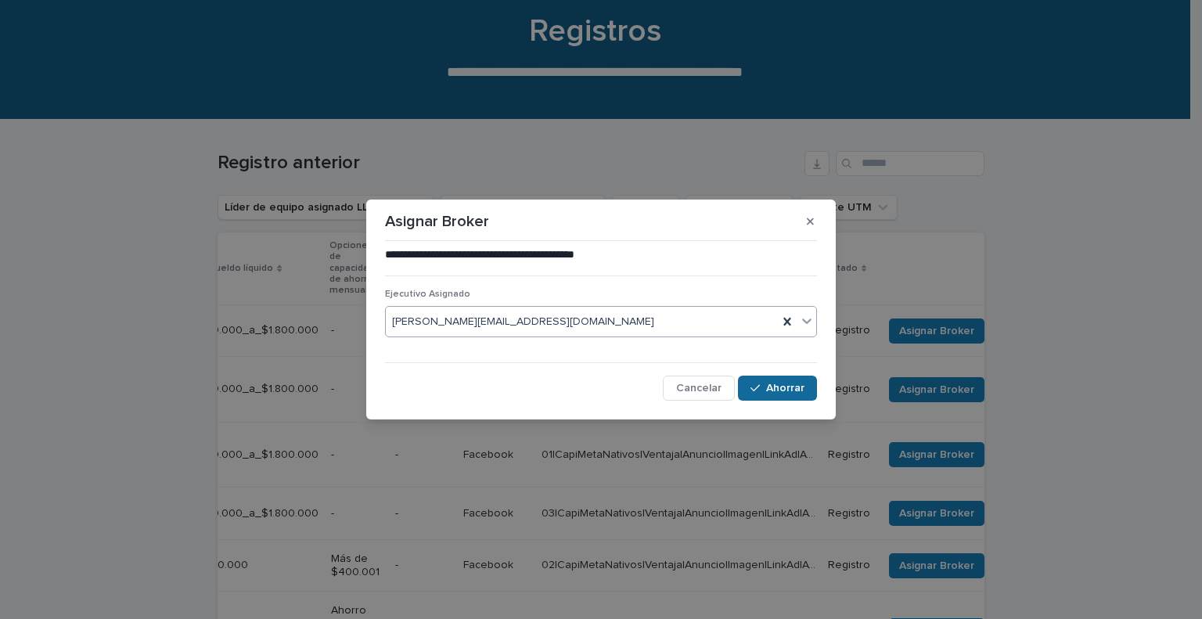
click at [791, 386] on font "Ahorrar" at bounding box center [785, 388] width 38 height 11
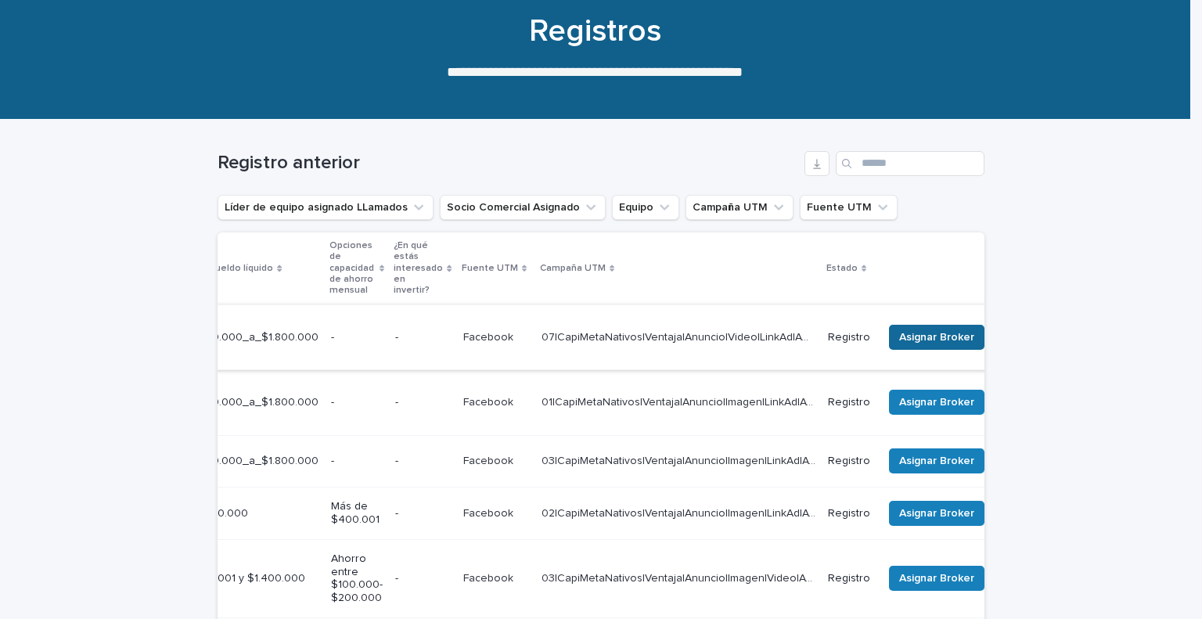
click at [899, 332] on font "Asignar Broker" at bounding box center [936, 337] width 75 height 11
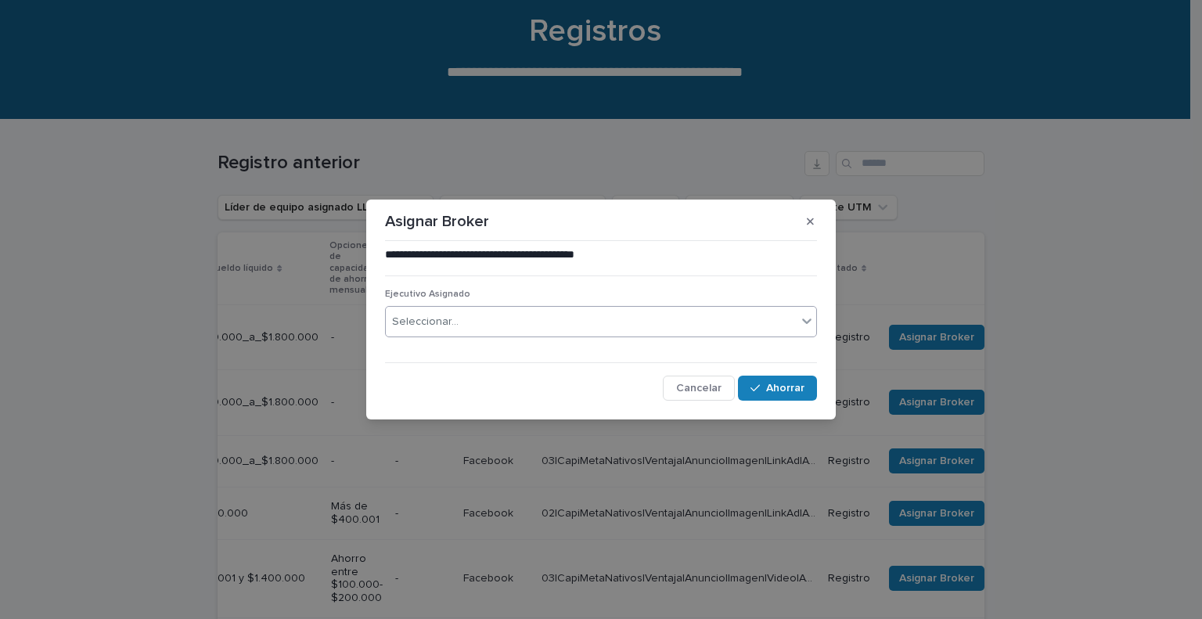
click at [495, 317] on div "Seleccionar..." at bounding box center [591, 322] width 411 height 26
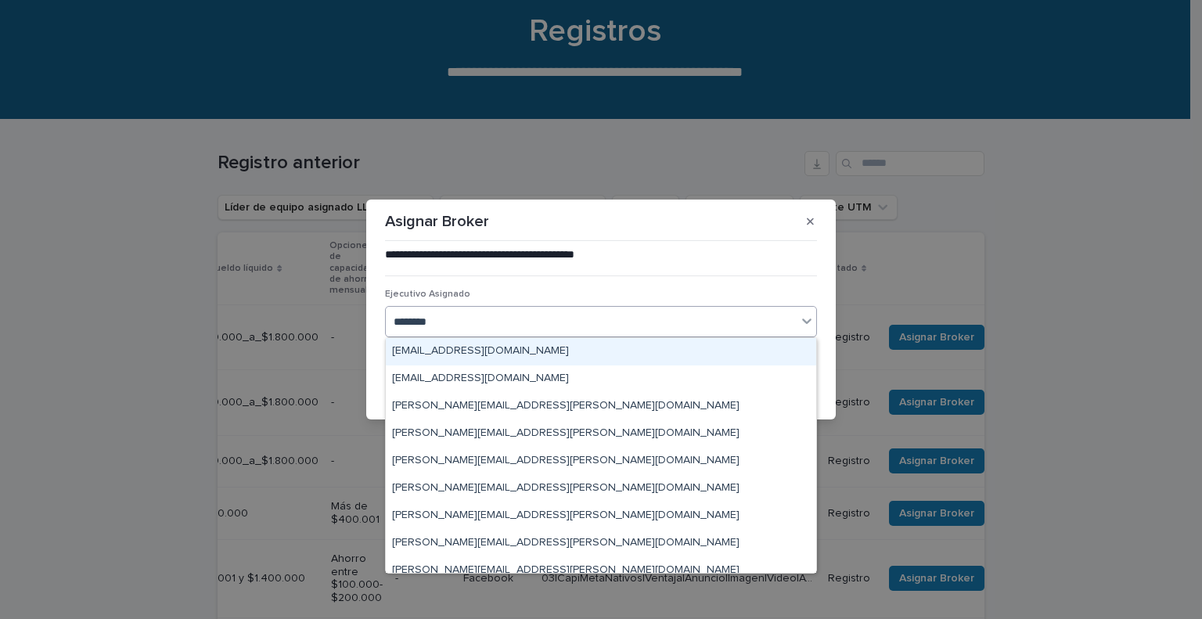
type input "*********"
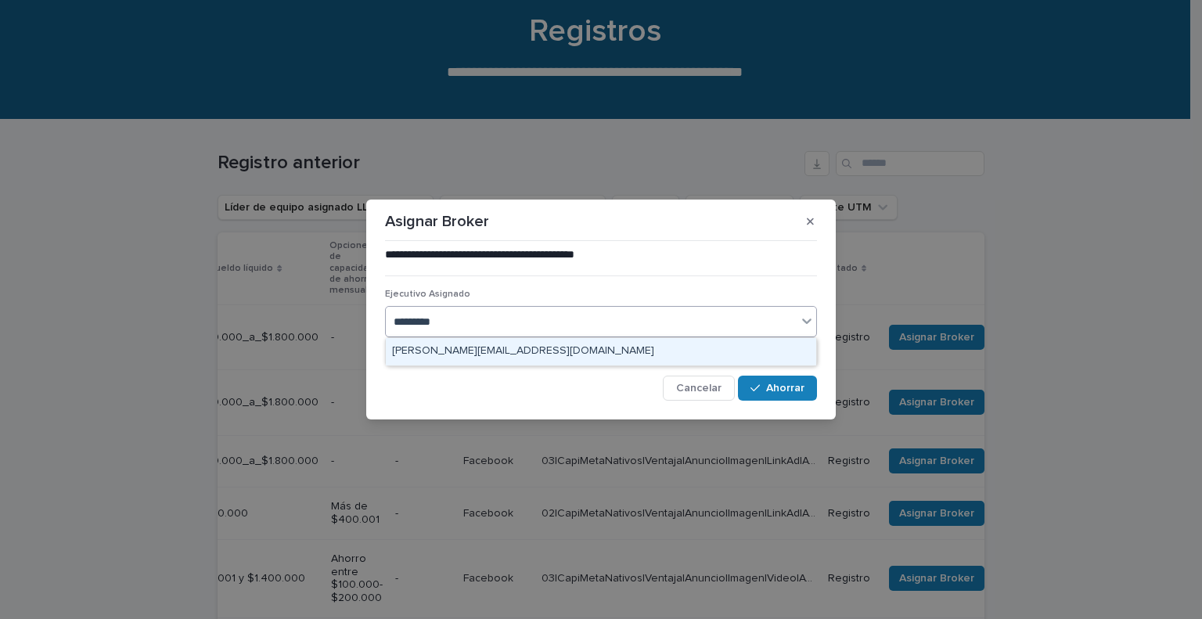
click at [480, 347] on font "[PERSON_NAME][EMAIL_ADDRESS][DOMAIN_NAME]" at bounding box center [523, 350] width 262 height 11
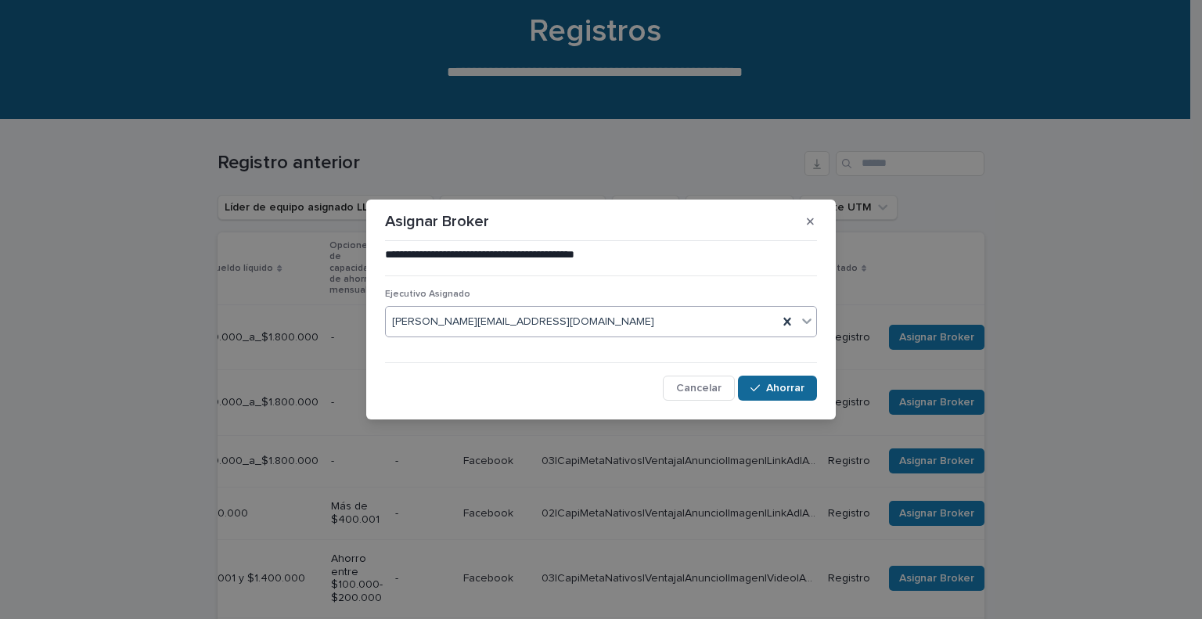
click at [779, 390] on font "Ahorrar" at bounding box center [785, 388] width 38 height 11
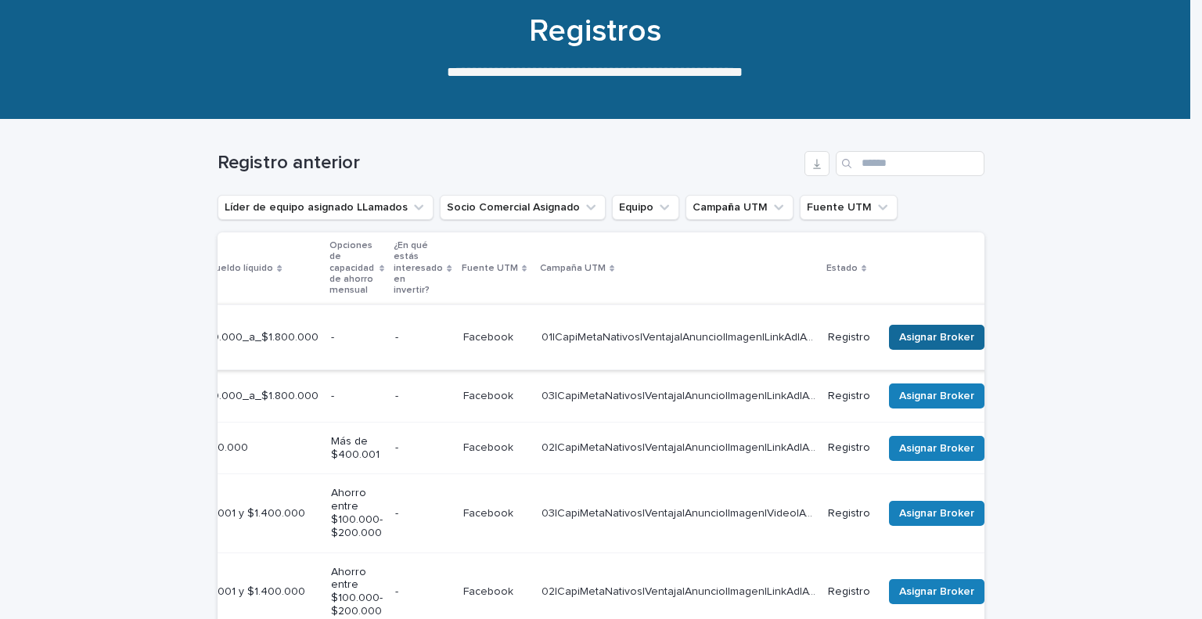
click at [926, 332] on font "Asignar Broker" at bounding box center [936, 337] width 75 height 11
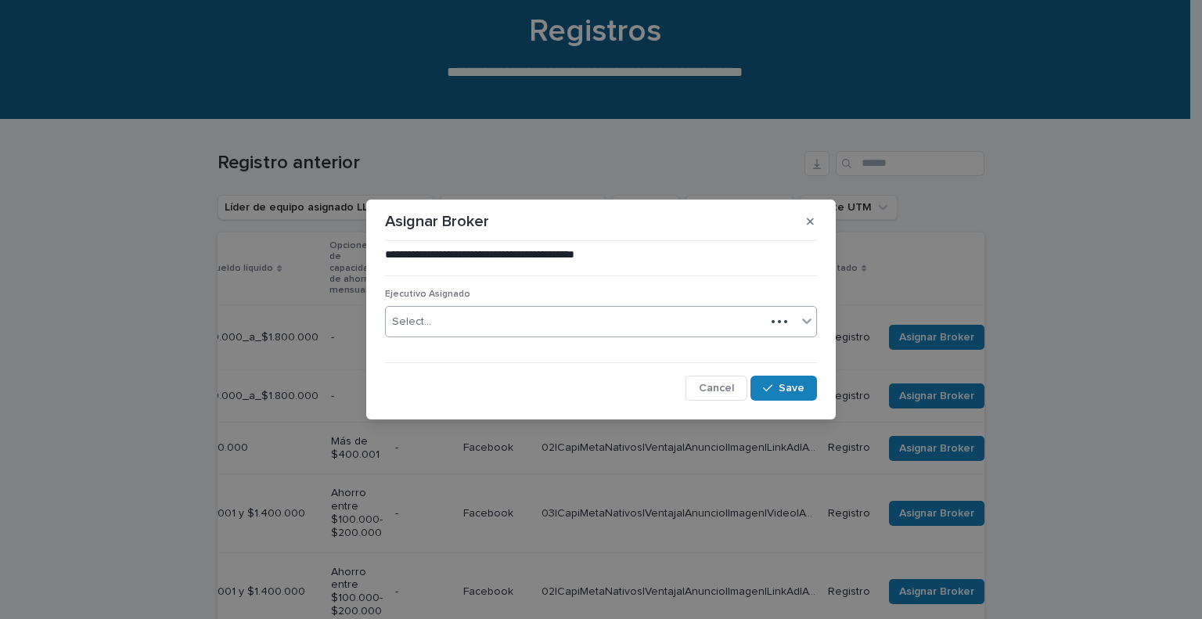
click at [581, 325] on div "Select..." at bounding box center [575, 322] width 379 height 26
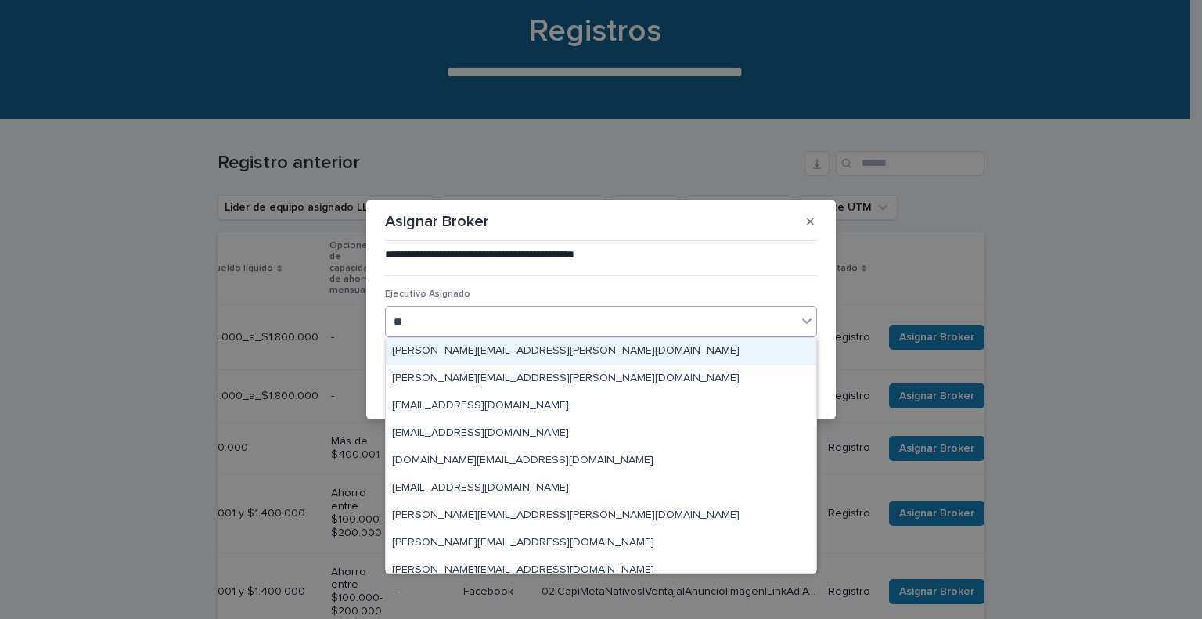
type input "***"
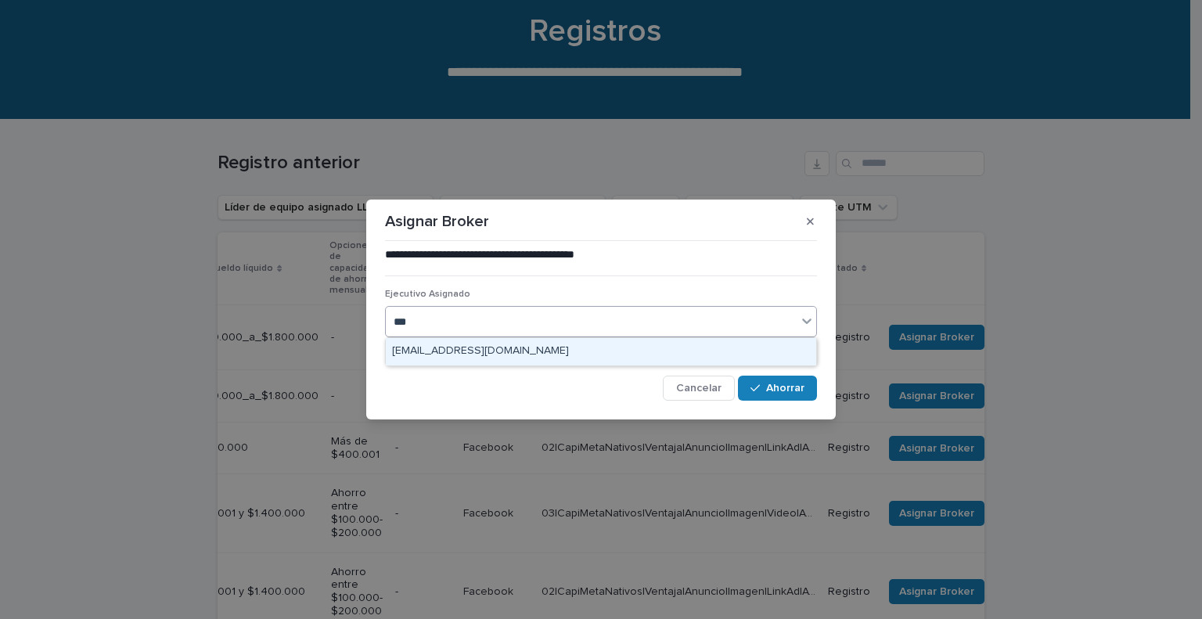
click at [560, 356] on div "[EMAIL_ADDRESS][DOMAIN_NAME]" at bounding box center [601, 351] width 430 height 27
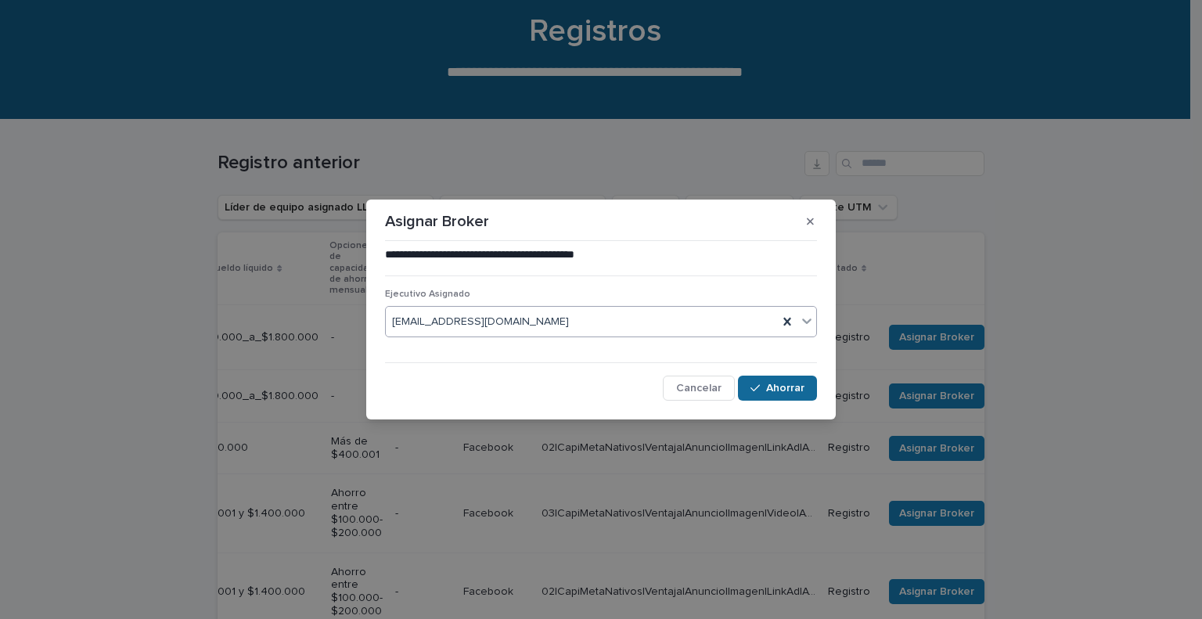
click at [787, 378] on button "Ahorrar" at bounding box center [777, 388] width 79 height 25
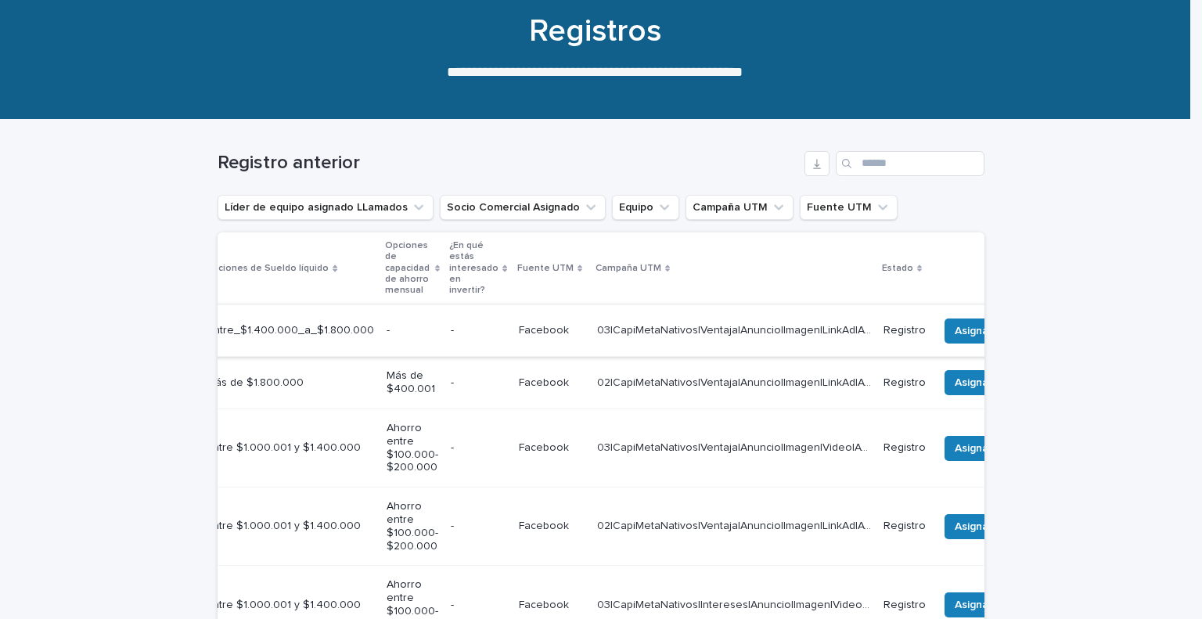
scroll to position [0, 568]
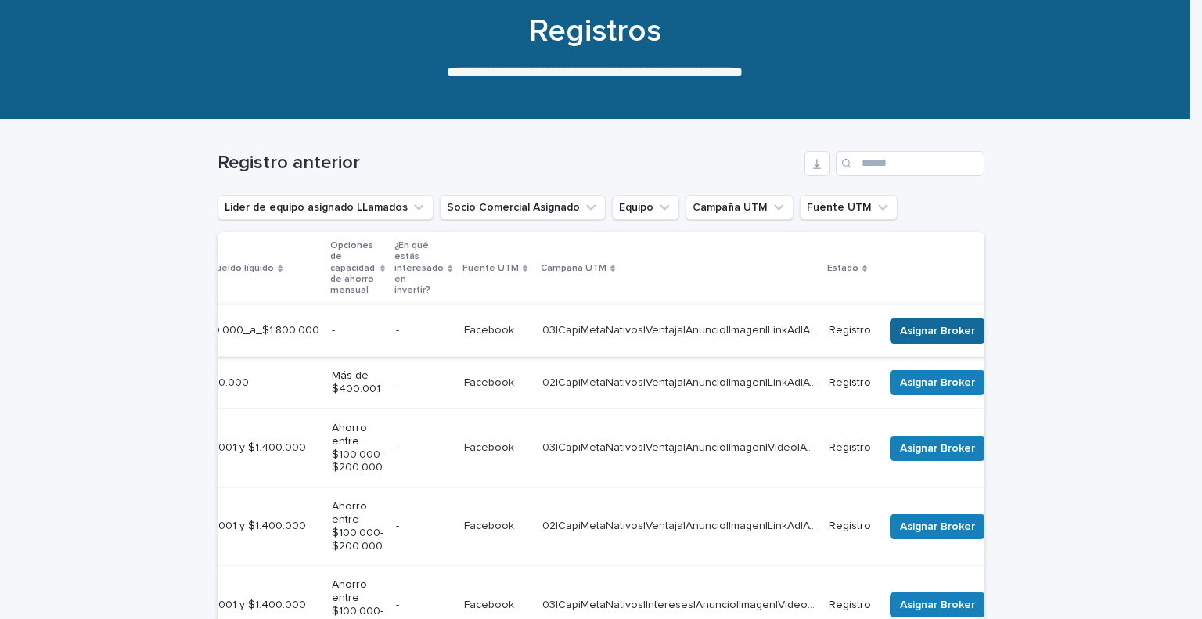
click at [914, 330] on font "Asignar Broker" at bounding box center [937, 330] width 75 height 11
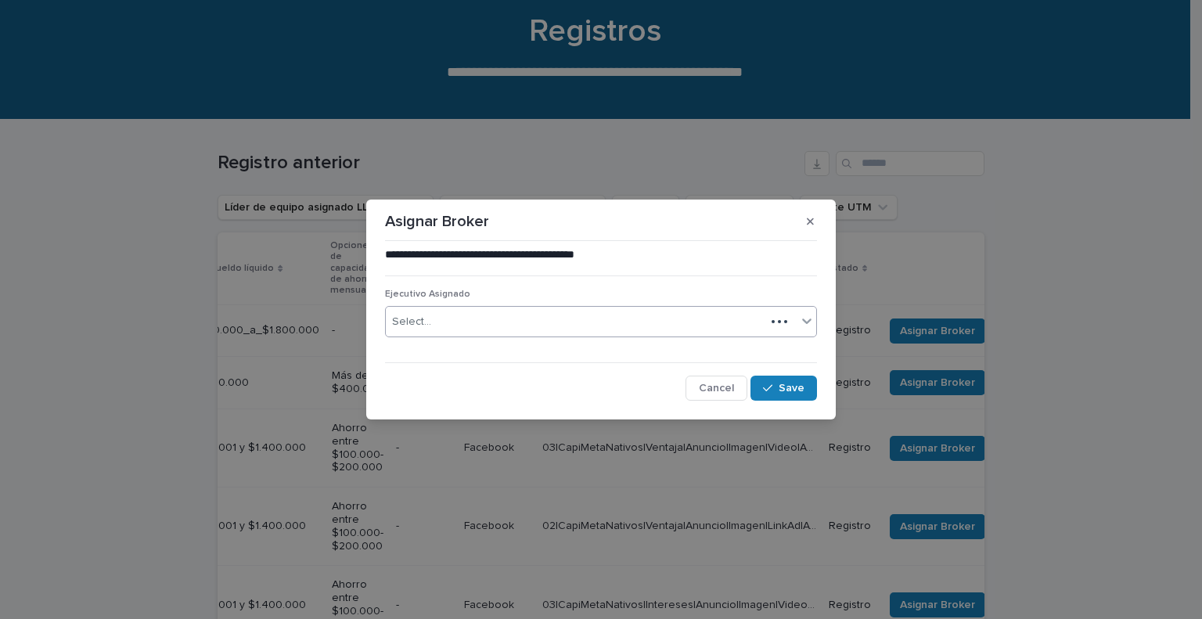
click at [567, 323] on div "Select..." at bounding box center [575, 322] width 379 height 26
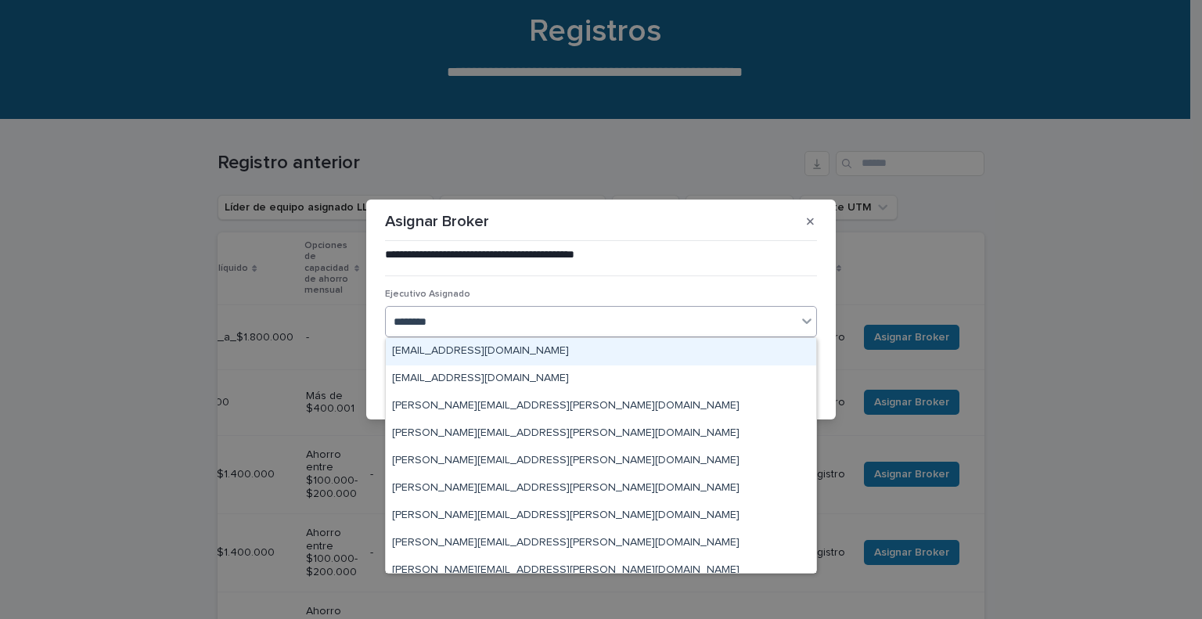
type input "*********"
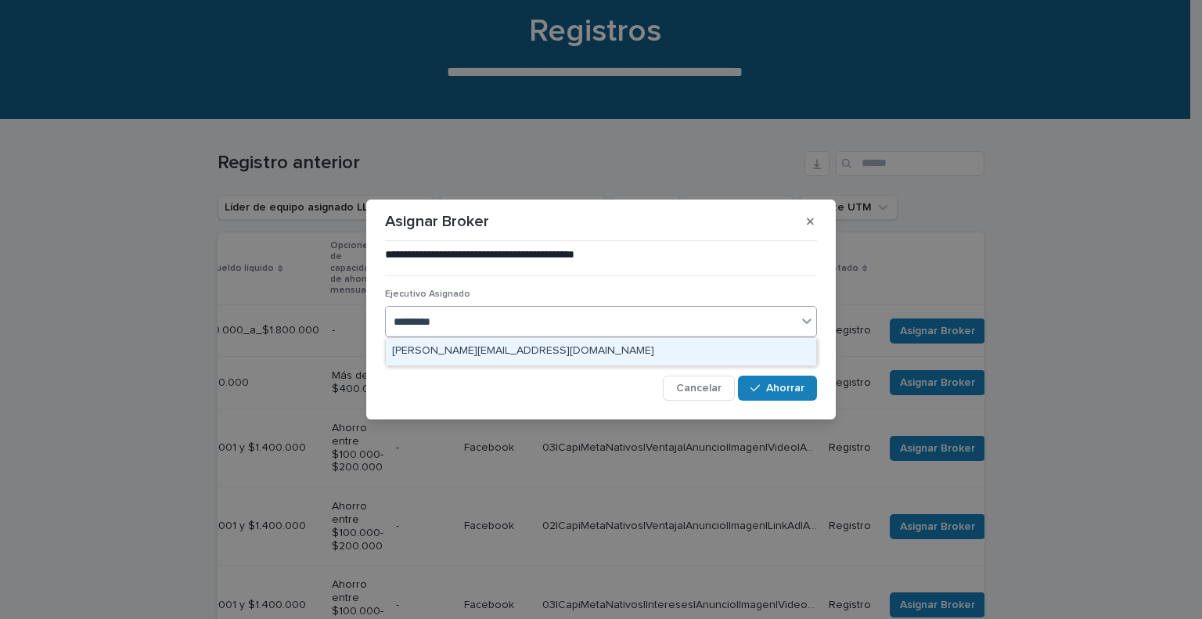
click at [511, 354] on font "[PERSON_NAME][EMAIL_ADDRESS][DOMAIN_NAME]" at bounding box center [523, 350] width 262 height 11
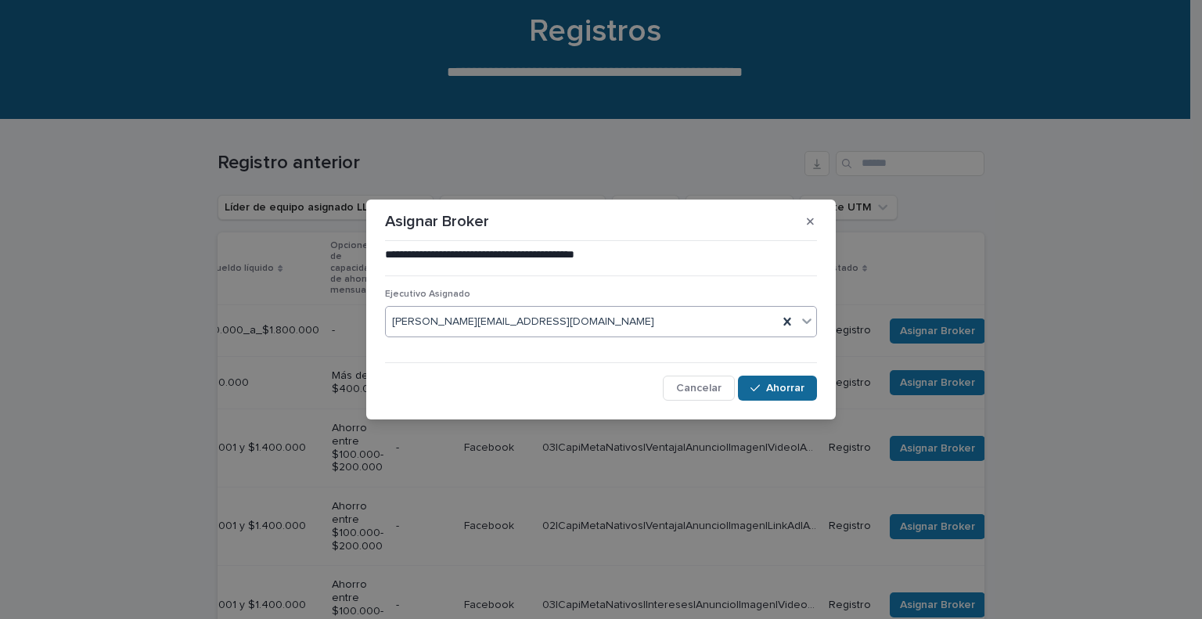
click at [770, 385] on font "Ahorrar" at bounding box center [785, 388] width 38 height 11
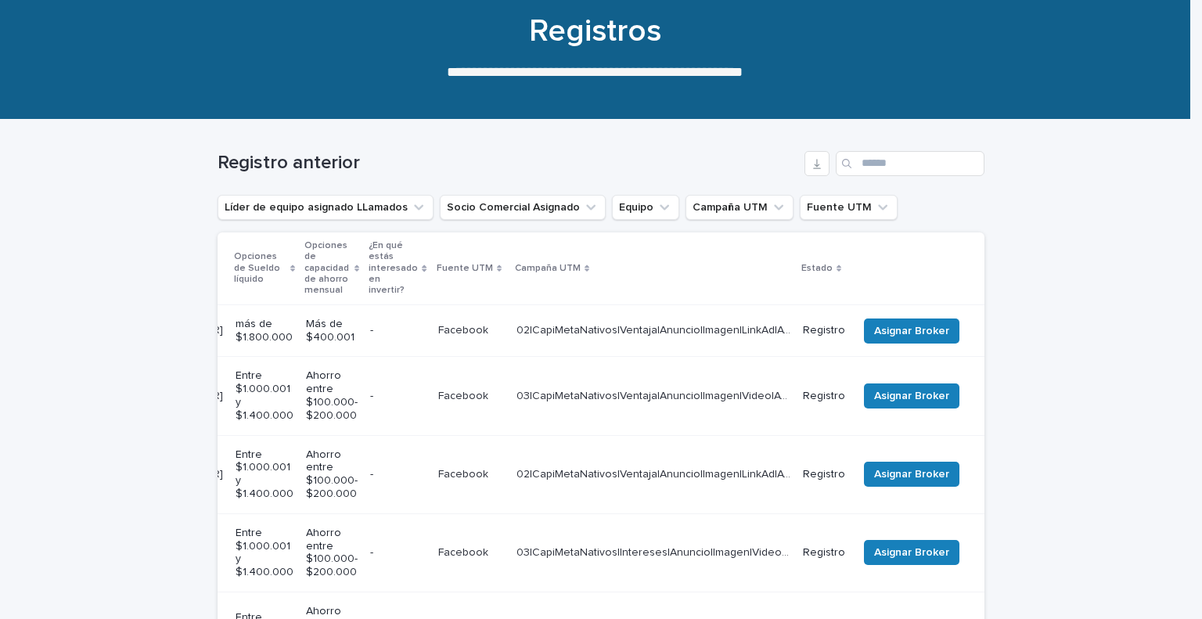
scroll to position [0, 464]
